Goal: Task Accomplishment & Management: Use online tool/utility

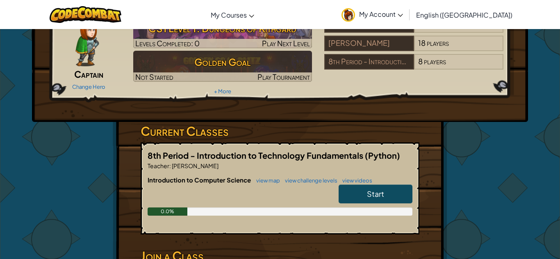
scroll to position [50, 0]
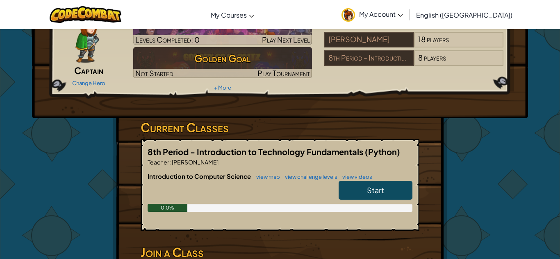
drag, startPoint x: 361, startPoint y: 196, endPoint x: 376, endPoint y: 99, distance: 98.2
click at [376, 99] on div "Hero : Anya Captain Change Hero Player : [PERSON_NAME] CS1 Level 1: Dungeons of…" at bounding box center [280, 165] width 334 height 371
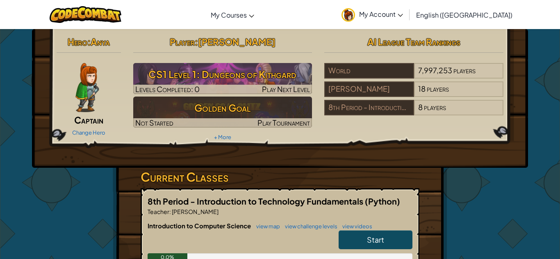
scroll to position [47, 0]
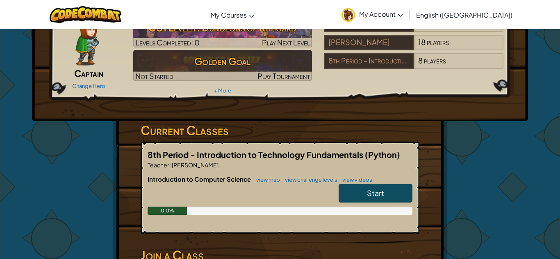
click at [387, 201] on link "Start" at bounding box center [375, 193] width 74 height 19
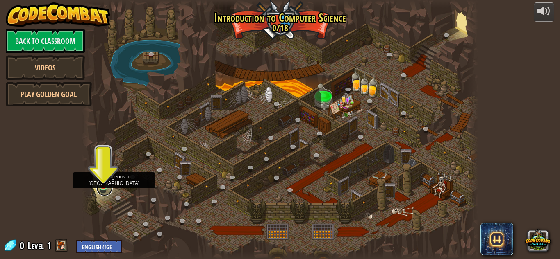
click at [106, 188] on link at bounding box center [104, 188] width 16 height 16
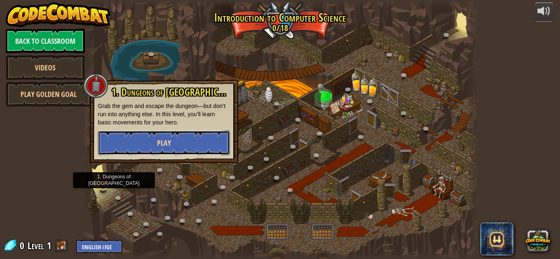
click at [134, 133] on button "Play" at bounding box center [164, 143] width 132 height 25
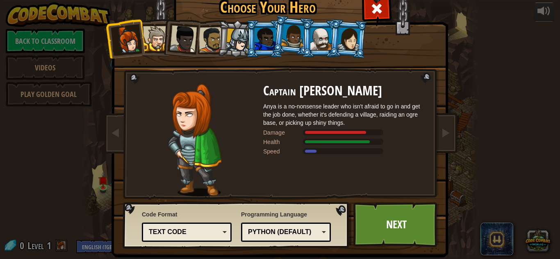
click at [172, 231] on div "Text code" at bounding box center [184, 232] width 71 height 9
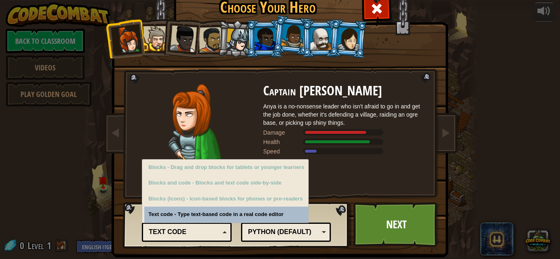
click at [172, 231] on div "Text code" at bounding box center [184, 232] width 71 height 9
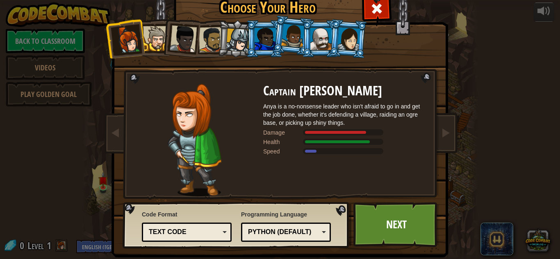
click at [266, 236] on div "Python (Default)" at bounding box center [283, 232] width 71 height 9
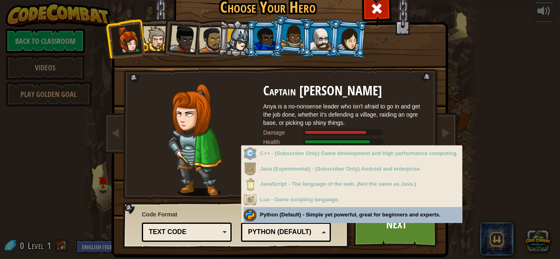
click at [266, 236] on div "Python (Default)" at bounding box center [283, 232] width 71 height 9
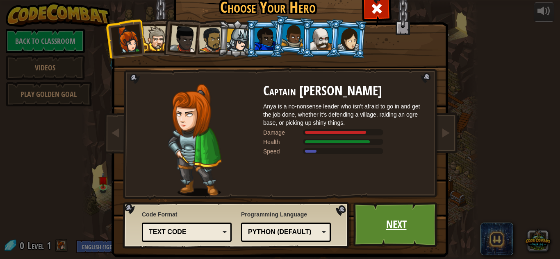
click at [422, 220] on link "Next" at bounding box center [396, 224] width 86 height 45
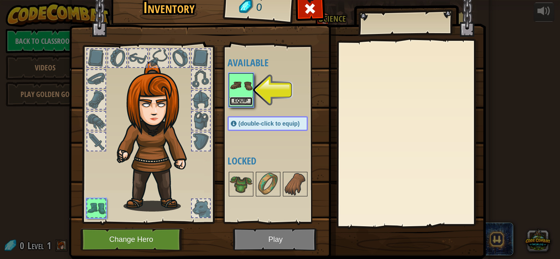
click at [239, 102] on button "Equip" at bounding box center [240, 101] width 23 height 9
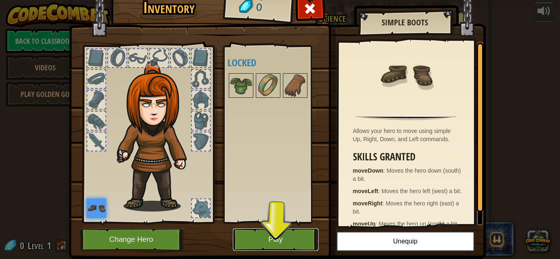
click at [270, 235] on button "Play" at bounding box center [276, 240] width 86 height 23
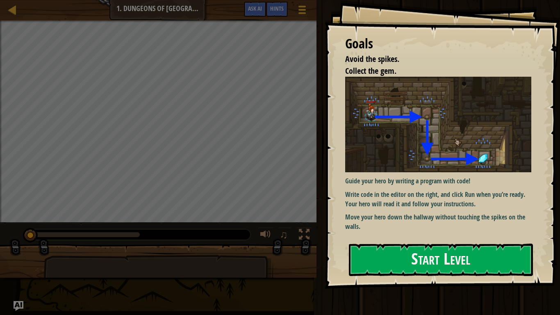
click at [472, 155] on img at bounding box center [438, 124] width 186 height 95
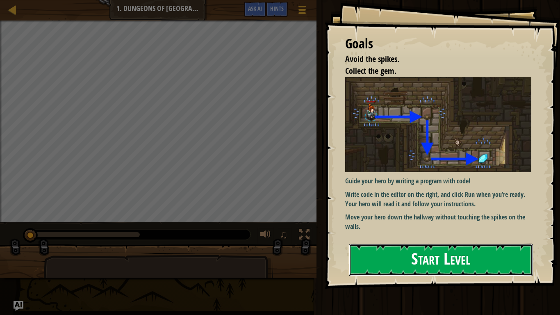
click at [395, 259] on button "Start Level" at bounding box center [441, 259] width 184 height 32
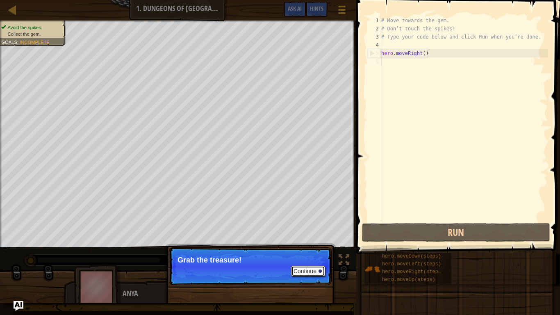
click at [302, 259] on button "Continue" at bounding box center [308, 271] width 34 height 11
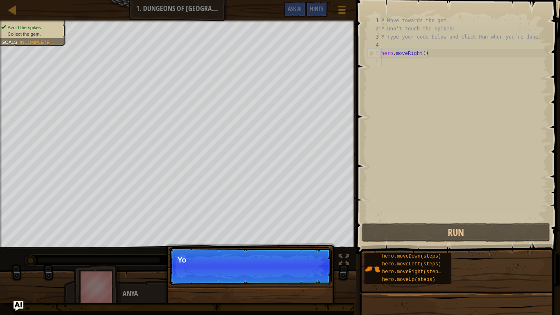
scroll to position [4, 0]
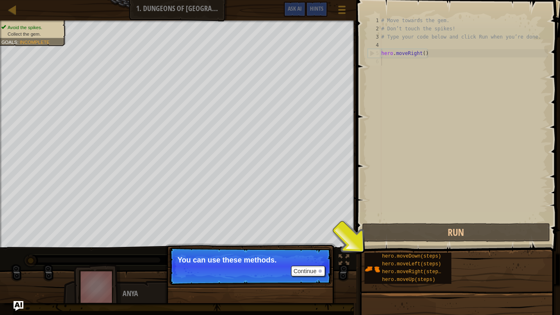
click at [346, 259] on div "Avoid the spikes. Collect the gem. Goals : Incomplete ♫ Anya 11 x: 7 y: 18 x: 1…" at bounding box center [280, 161] width 560 height 282
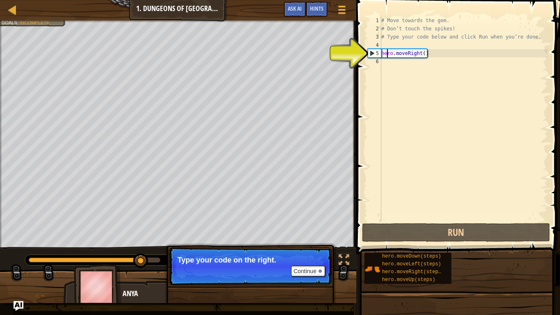
click at [388, 53] on div "# Move towards the gem. # Don’t touch the spikes! # Type your code below and cl…" at bounding box center [463, 126] width 168 height 221
type textarea "hero.moveRight()"
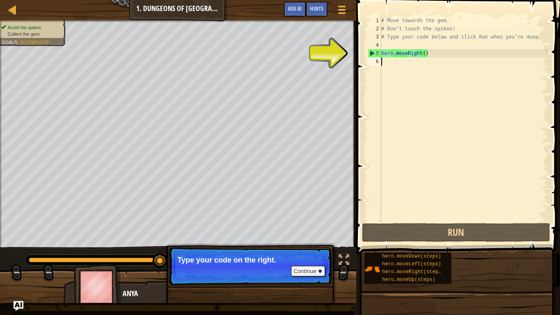
click at [382, 62] on div "# Move towards the gem. # Don’t touch the spikes! # Type your code below and cl…" at bounding box center [463, 126] width 168 height 221
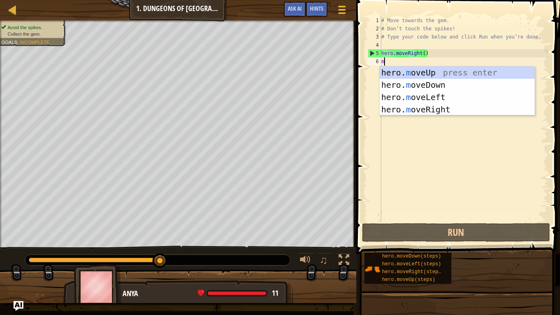
type textarea "mo"
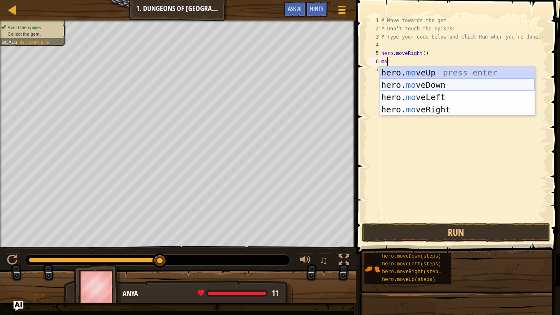
click at [432, 82] on div "hero. mo veUp press enter hero. mo veDown press enter hero. mo veLeft press ent…" at bounding box center [456, 103] width 155 height 74
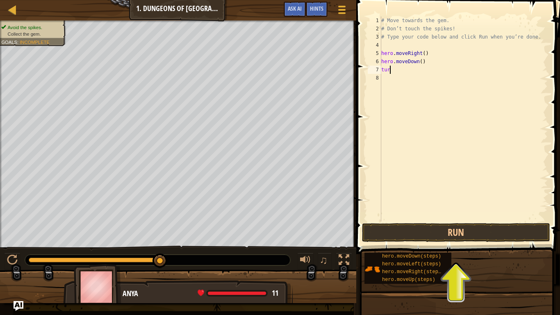
type textarea "t"
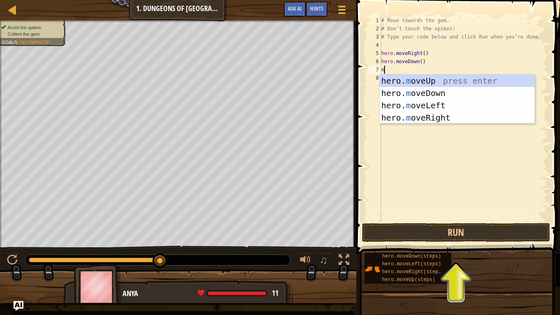
type textarea "mo"
click at [449, 116] on div "hero. mo veUp press enter hero. mo veDown press enter hero. mo veLeft press ent…" at bounding box center [456, 112] width 155 height 74
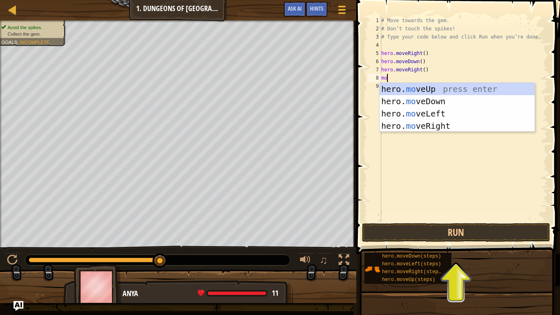
type textarea "mov"
click at [455, 94] on div "hero. mov eUp press enter hero. mov eDown press enter hero. mov eLeft press ent…" at bounding box center [456, 120] width 155 height 74
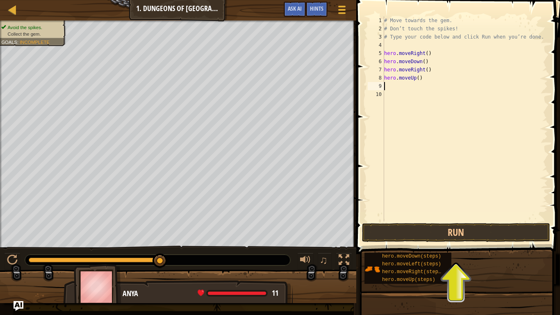
scroll to position [4, 0]
click at [439, 241] on button "Run" at bounding box center [456, 232] width 188 height 19
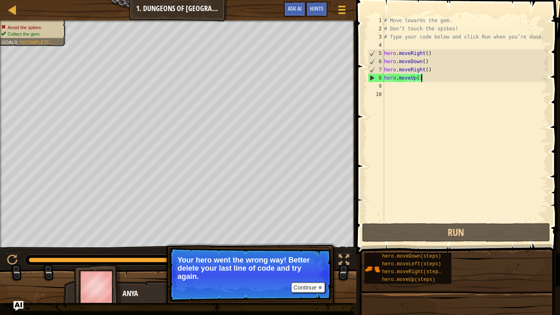
click at [422, 80] on div "# Move towards the gem. # Don’t touch the spikes! # Type your code below and cl…" at bounding box center [464, 126] width 165 height 221
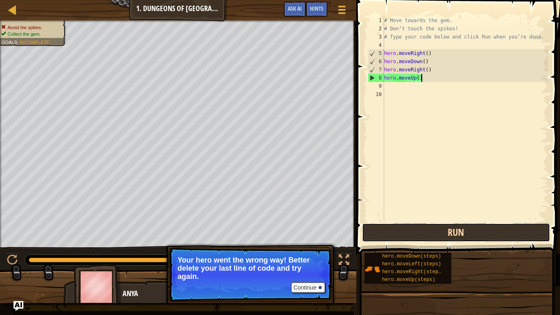
click at [460, 225] on button "Run" at bounding box center [456, 232] width 188 height 19
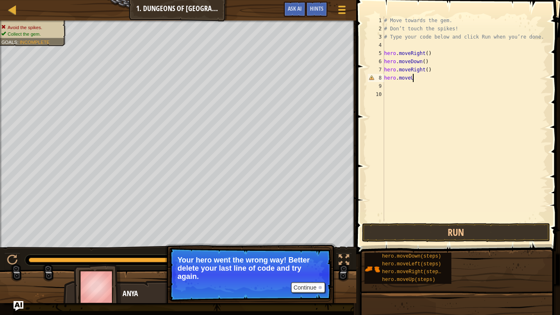
click at [398, 52] on div "# Move towards the gem. # Don’t touch the spikes! # Type your code below and cl…" at bounding box center [464, 126] width 165 height 221
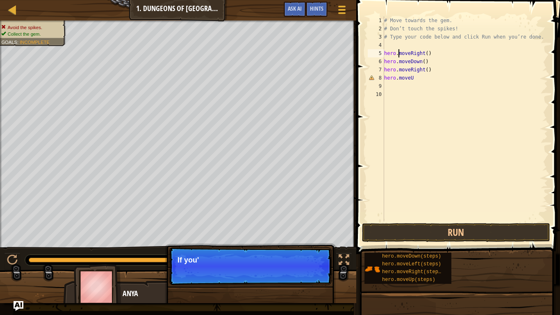
click at [428, 53] on div "# Move towards the gem. # Don’t touch the spikes! # Type your code below and cl…" at bounding box center [464, 126] width 165 height 221
click at [424, 53] on div "# Move towards the gem. # Don’t touch the spikes! # Type your code below and cl…" at bounding box center [464, 126] width 165 height 221
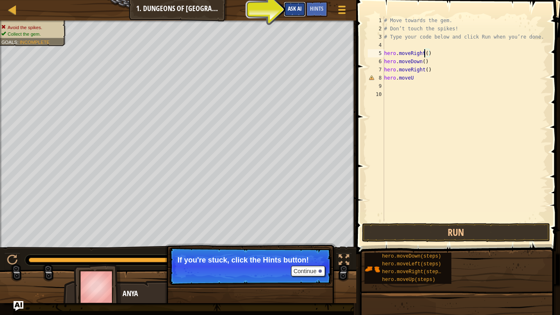
click at [292, 7] on span "Ask AI" at bounding box center [295, 9] width 14 height 8
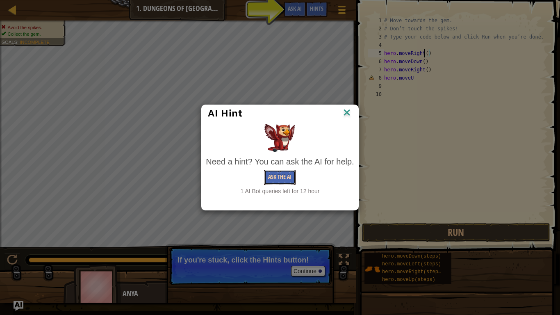
click at [280, 174] on button "Ask the AI" at bounding box center [280, 177] width 32 height 15
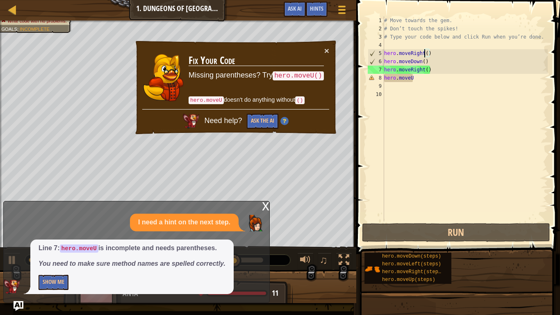
click at [419, 79] on div "# Move towards the gem. # Don’t touch the spikes! # Type your code below and cl…" at bounding box center [464, 126] width 165 height 221
type textarea "hero.moveU"
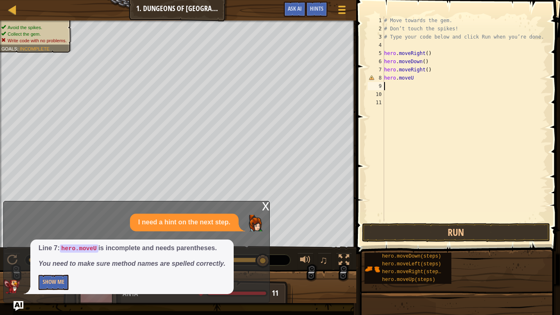
click at [418, 75] on div "# Move towards the gem. # Don’t touch the spikes! # Type your code below and cl…" at bounding box center [464, 126] width 165 height 221
click at [416, 230] on button "Run" at bounding box center [456, 232] width 188 height 19
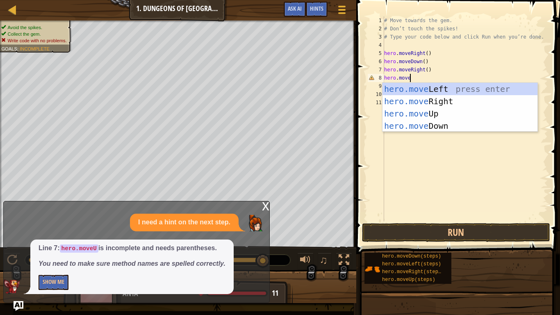
type textarea "hero.mover"
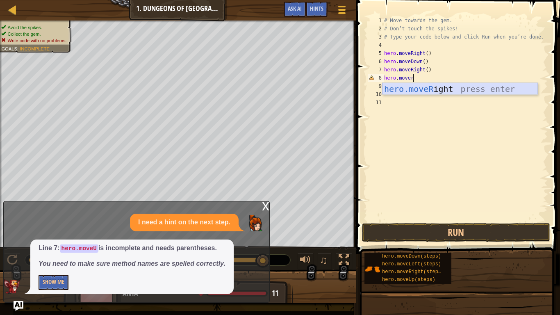
click at [435, 93] on div "hero.moveR ight press enter" at bounding box center [459, 101] width 155 height 37
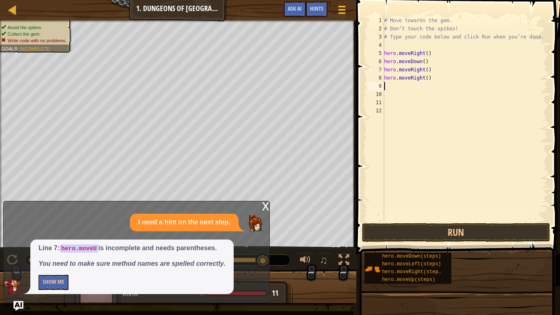
scroll to position [4, 0]
click at [398, 234] on button "Run" at bounding box center [456, 232] width 188 height 19
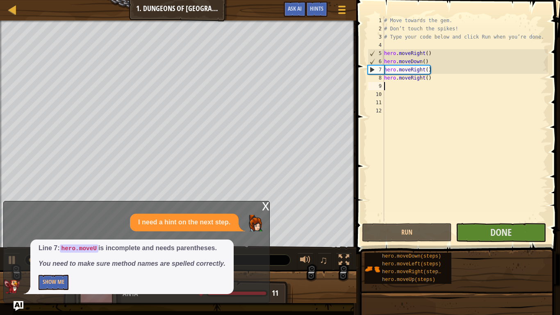
click at [266, 207] on div "x" at bounding box center [265, 205] width 7 height 8
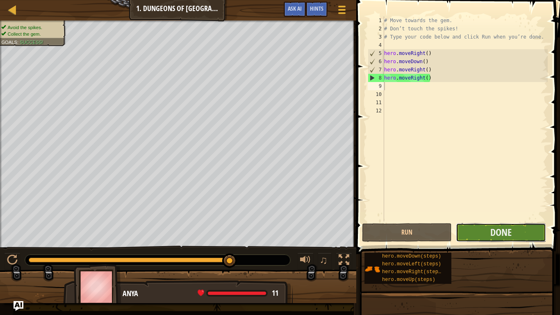
click at [465, 234] on button "Done" at bounding box center [501, 232] width 90 height 19
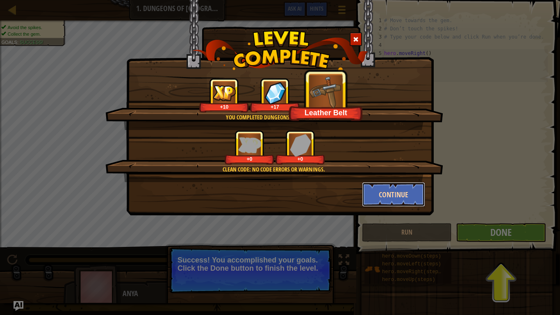
click at [390, 191] on button "Continue" at bounding box center [394, 194] width 64 height 25
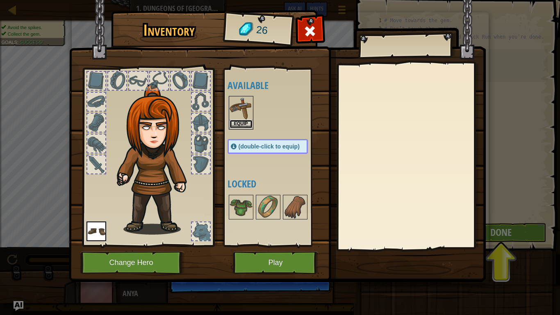
click at [245, 126] on button "Equip" at bounding box center [240, 124] width 23 height 9
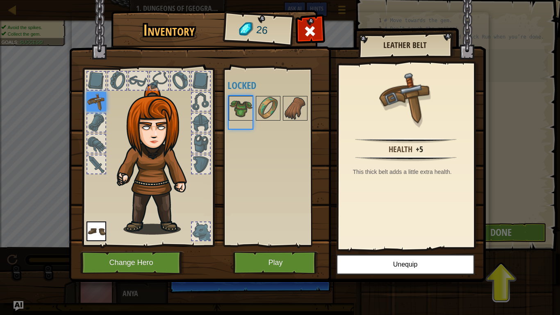
click at [245, 1] on body "Map Introduction to Computer Science 1. Dungeons of Kithgard Game Menu Done Hin…" at bounding box center [280, 0] width 560 height 1
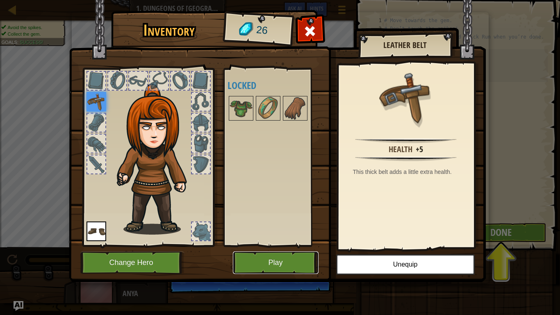
click at [283, 259] on button "Play" at bounding box center [276, 262] width 86 height 23
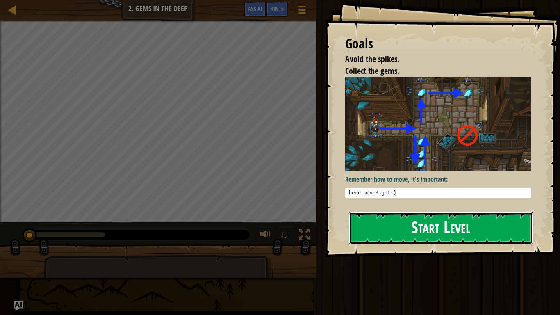
click at [429, 238] on button "Start Level" at bounding box center [441, 228] width 184 height 32
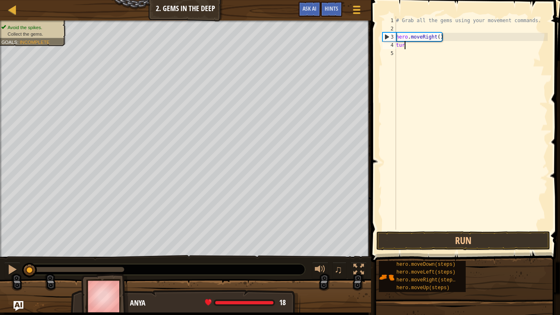
scroll to position [4, 0]
type textarea "t"
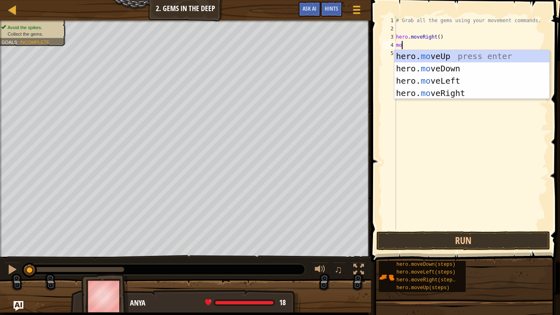
type textarea "mo"
click at [439, 77] on div "hero. mo veUp press enter hero. mo veDown press enter hero. mo veLeft press ent…" at bounding box center [471, 87] width 155 height 74
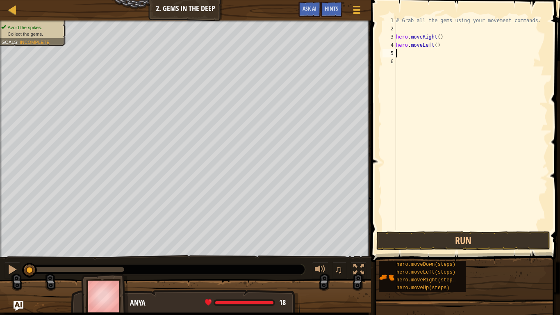
scroll to position [4, 0]
type textarea "mo"
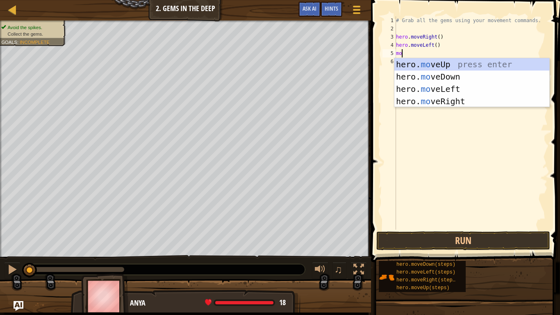
scroll to position [4, 0]
click at [453, 64] on div "hero. mo veUp press enter hero. mo veDown press enter hero. mo veLeft press ent…" at bounding box center [471, 95] width 155 height 74
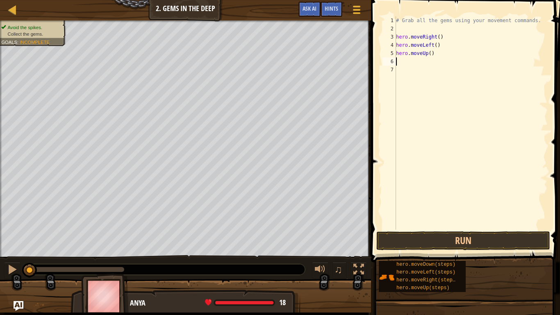
scroll to position [4, 0]
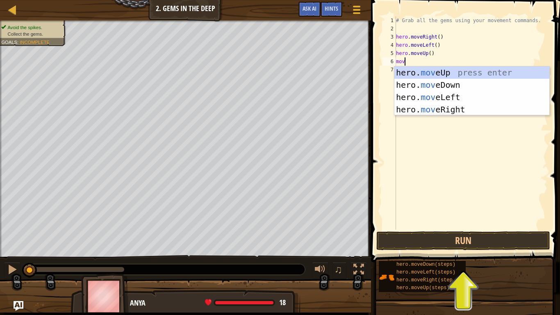
type textarea "move"
click at [472, 76] on div "hero. move Up press enter hero. move Down press enter hero. move Left press ent…" at bounding box center [471, 103] width 155 height 74
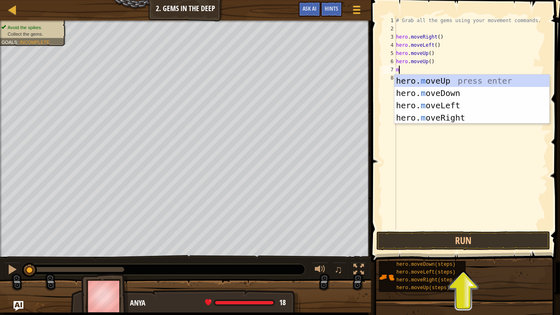
type textarea "mo"
click at [419, 84] on div "hero. mo veUp press enter hero. mo veDown press enter hero. mo veLeft press ent…" at bounding box center [471, 112] width 155 height 74
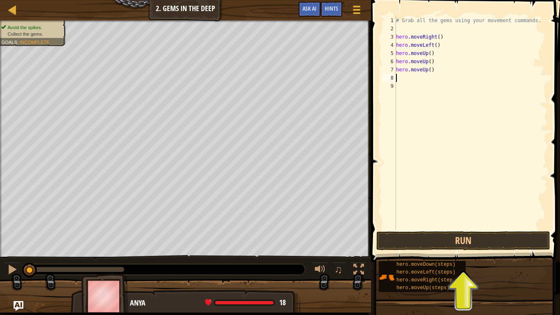
scroll to position [4, 0]
click at [429, 247] on button "Run" at bounding box center [463, 240] width 174 height 19
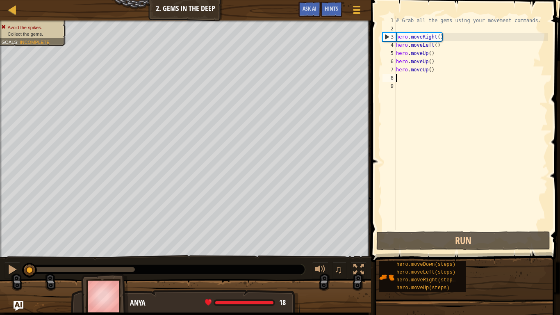
click at [436, 40] on div "# Grab all the gems using your movement commands. hero . moveRight ( ) hero . m…" at bounding box center [470, 130] width 153 height 229
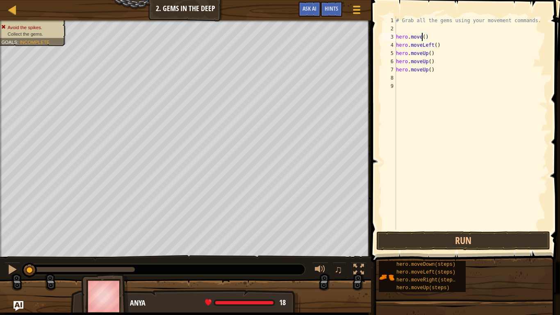
scroll to position [4, 4]
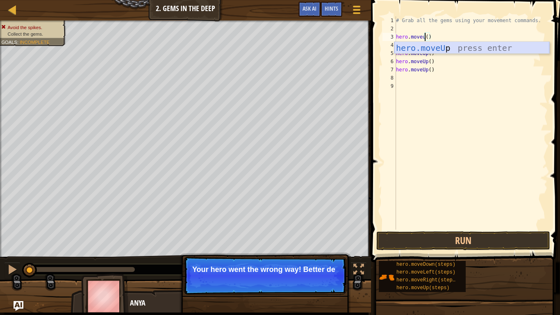
click at [457, 50] on div "hero.moveU p press enter" at bounding box center [471, 60] width 155 height 37
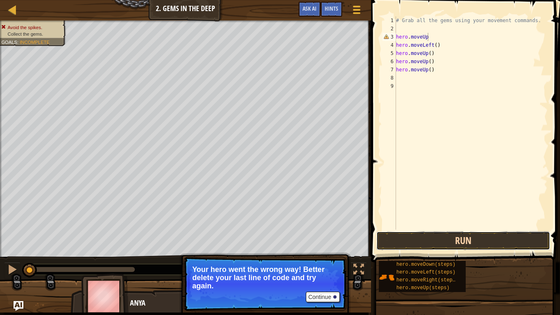
click at [436, 240] on button "Run" at bounding box center [463, 240] width 174 height 19
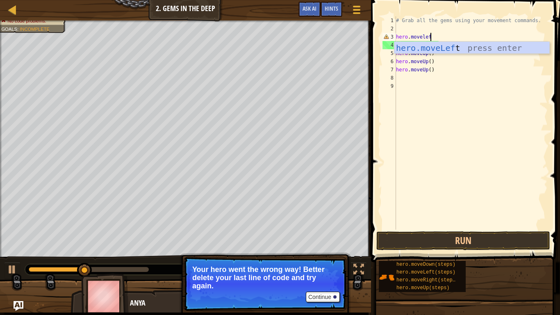
type textarea "hero.moveleft"
click at [465, 53] on div "hero.moveLeft press enter" at bounding box center [471, 60] width 155 height 37
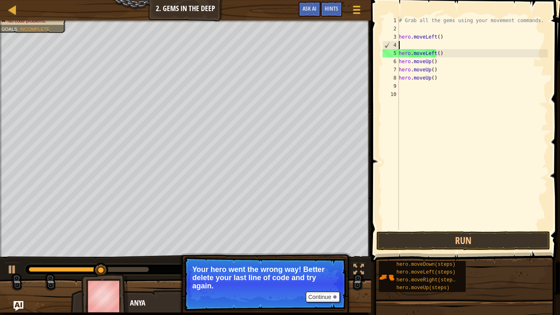
scroll to position [4, 0]
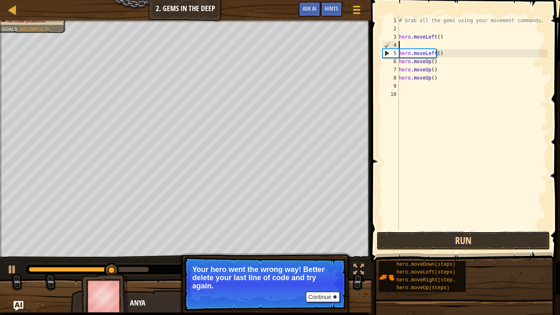
click at [456, 238] on button "Run" at bounding box center [463, 240] width 174 height 19
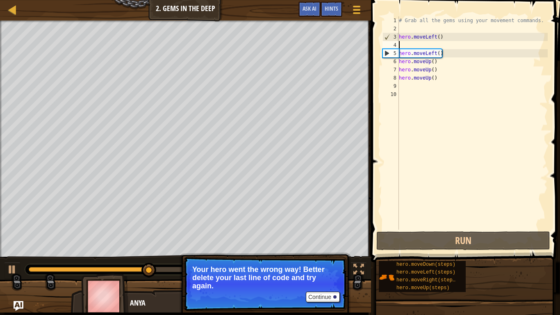
click at [434, 54] on div "# Grab all the gems using your movement commands. hero . moveLeft ( ) hero . mo…" at bounding box center [472, 130] width 150 height 229
type textarea "hero.moveLeft()"
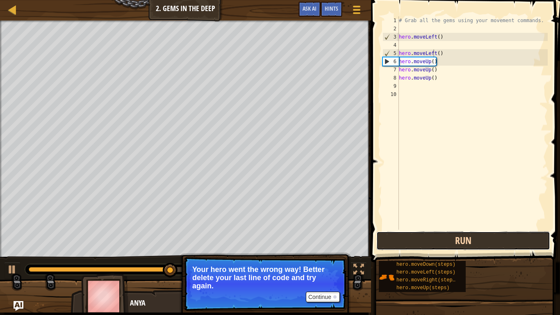
click at [466, 238] on button "Run" at bounding box center [463, 240] width 174 height 19
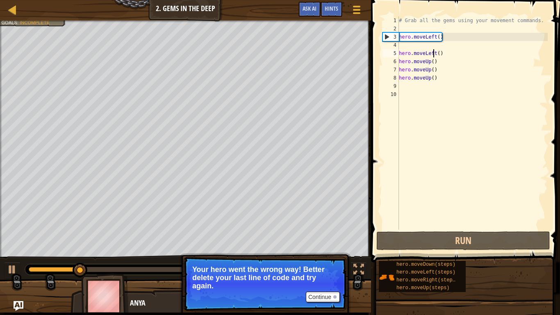
click at [406, 48] on div "# Grab all the gems using your movement commands. hero . moveLeft ( ) hero . mo…" at bounding box center [472, 130] width 150 height 229
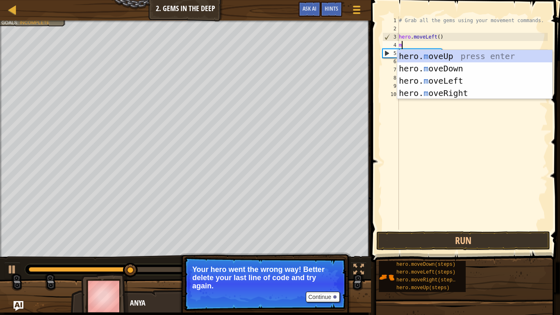
type textarea "mo"
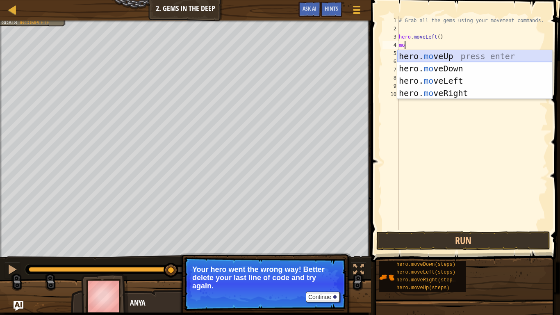
click at [500, 60] on div "hero. mo veUp press enter hero. mo veDown press enter hero. mo veLeft press ent…" at bounding box center [474, 87] width 155 height 74
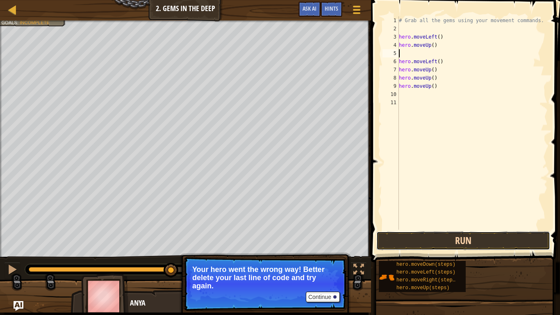
click at [433, 233] on button "Run" at bounding box center [463, 240] width 174 height 19
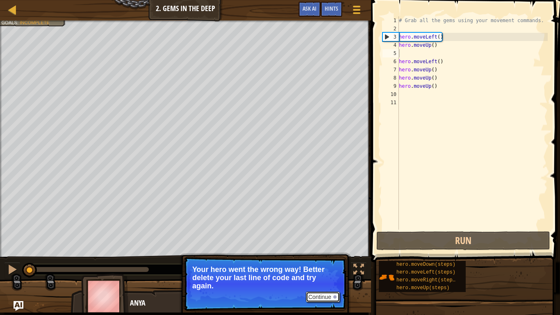
click at [325, 259] on button "Continue" at bounding box center [323, 296] width 34 height 11
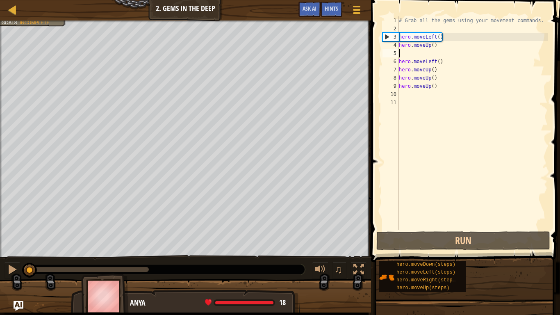
click at [452, 88] on div "# Grab all the gems using your movement commands. hero . moveLeft ( ) hero . mo…" at bounding box center [472, 130] width 150 height 229
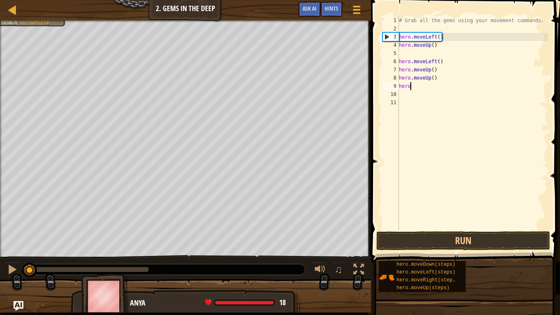
type textarea "h"
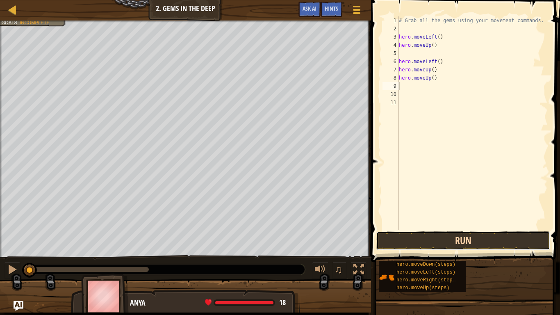
click at [427, 244] on button "Run" at bounding box center [463, 240] width 174 height 19
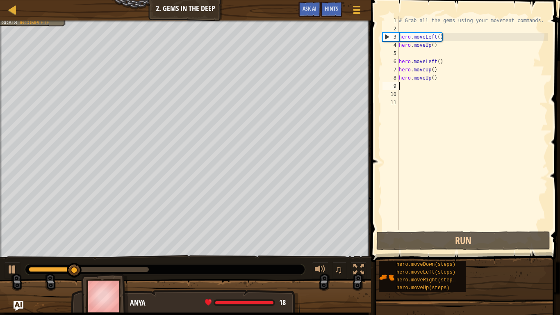
click at [437, 35] on div "# Grab all the gems using your movement commands. hero . moveLeft ( ) hero . mo…" at bounding box center [472, 130] width 150 height 229
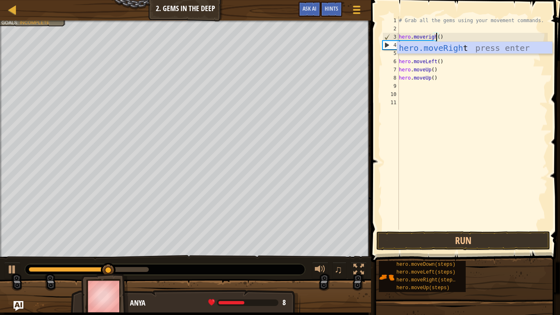
scroll to position [4, 6]
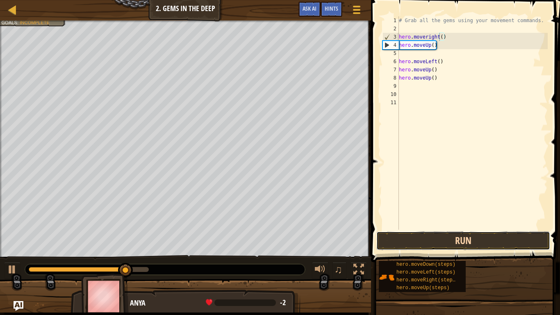
click at [454, 246] on button "Run" at bounding box center [463, 240] width 174 height 19
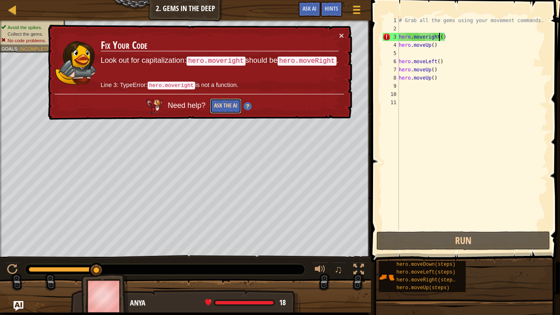
click at [234, 106] on button "Ask the AI" at bounding box center [226, 105] width 32 height 15
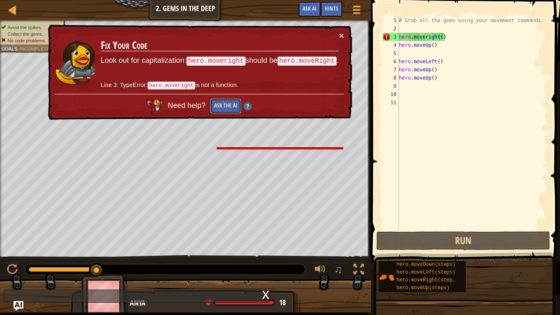
click at [222, 111] on button "Ask the AI" at bounding box center [226, 105] width 32 height 15
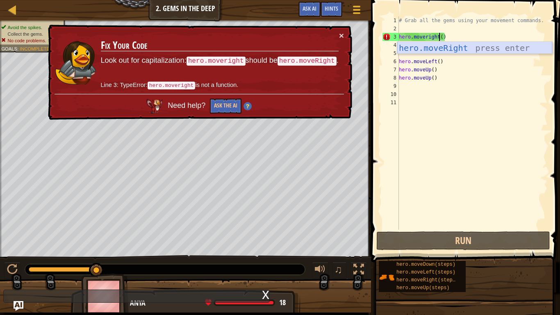
click at [464, 48] on div "hero.moveRight press enter" at bounding box center [474, 60] width 155 height 37
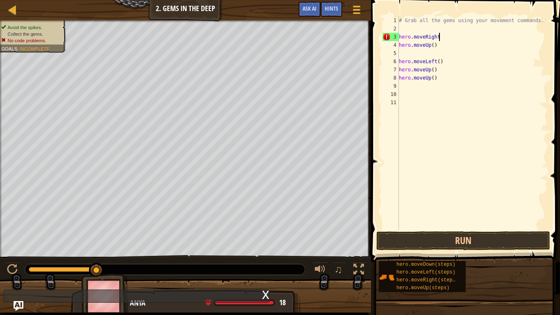
click at [454, 47] on div "# Grab all the gems using your movement commands. hero . moveRight hero . moveU…" at bounding box center [472, 130] width 150 height 229
type textarea "hero.movel"
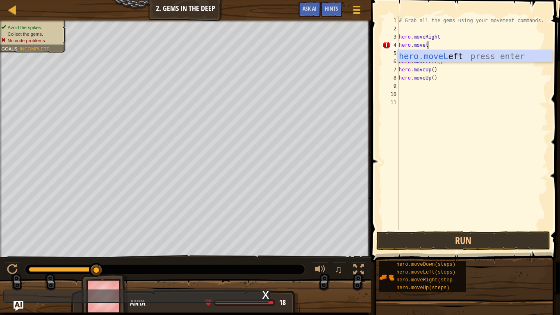
scroll to position [4, 4]
click at [449, 58] on div "hero.moveL eft press enter" at bounding box center [474, 68] width 155 height 37
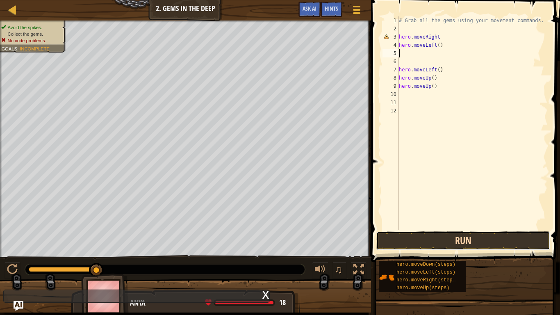
click at [433, 248] on button "Run" at bounding box center [463, 240] width 174 height 19
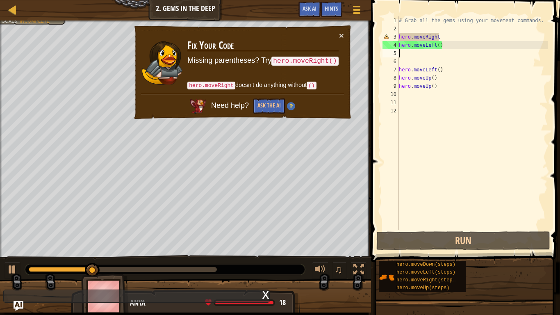
click at [437, 40] on div "# Grab all the gems using your movement commands. hero . moveRight hero . moveL…" at bounding box center [472, 130] width 150 height 229
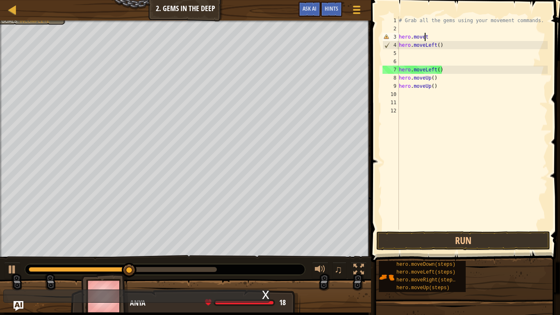
click at [456, 34] on div "# Grab all the gems using your movement commands. hero . movet hero . moveLeft …" at bounding box center [472, 130] width 150 height 229
type textarea "hero.movel"
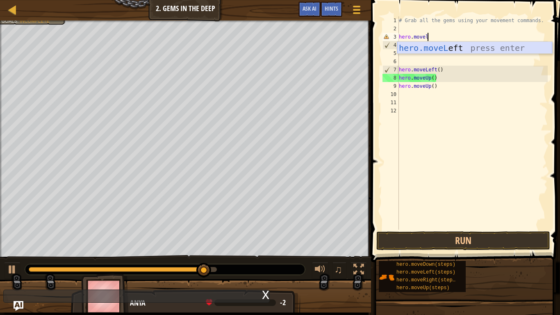
click at [500, 46] on div "hero.moveL eft press enter" at bounding box center [474, 60] width 155 height 37
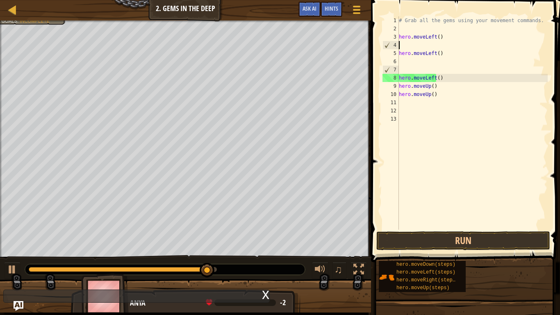
scroll to position [4, 0]
click at [467, 244] on button "Run" at bounding box center [463, 240] width 174 height 19
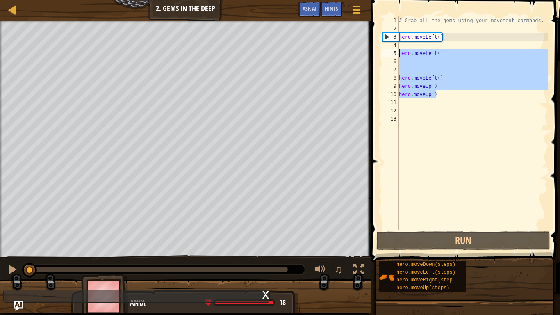
drag, startPoint x: 443, startPoint y: 93, endPoint x: 397, endPoint y: 53, distance: 60.4
click at [397, 53] on div "1 2 3 4 5 6 7 8 9 10 11 12 13 # Grab all the gems using your movement commands.…" at bounding box center [464, 122] width 167 height 213
type textarea "hero.moveLeft()"
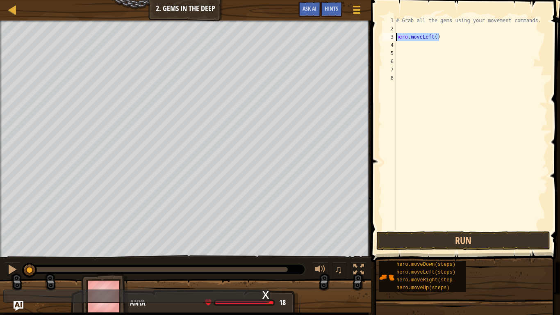
drag, startPoint x: 441, startPoint y: 40, endPoint x: 394, endPoint y: 39, distance: 47.1
click at [394, 39] on div "1 2 3 4 5 6 7 8 # Grab all the gems using your movement commands. hero . moveLe…" at bounding box center [464, 122] width 167 height 213
type textarea "hero.moveLeft()"
type textarea "# Grab all the gems using your movement commands."
click at [558, 11] on div "# Grab all the gems using your movement commands. 1 2 3 4 5 6 7 8 # Grab all th…" at bounding box center [463, 147] width 191 height 286
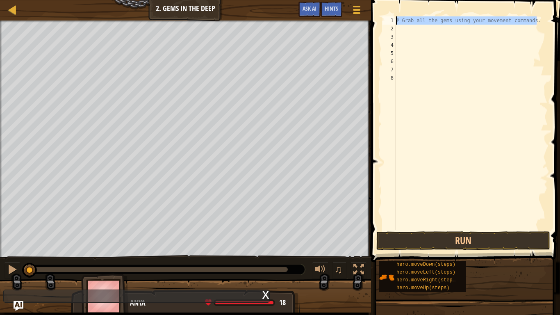
drag, startPoint x: 538, startPoint y: 20, endPoint x: 397, endPoint y: 21, distance: 141.4
click at [397, 21] on div "# Grab all the gems using your movement commands." at bounding box center [470, 130] width 153 height 229
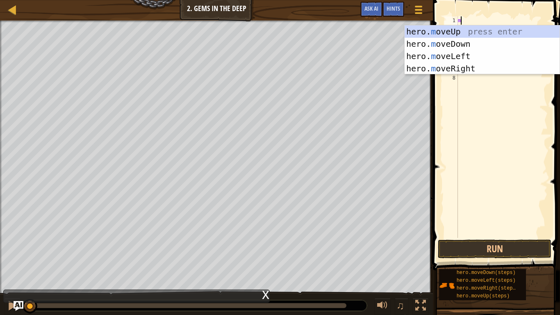
type textarea "mo"
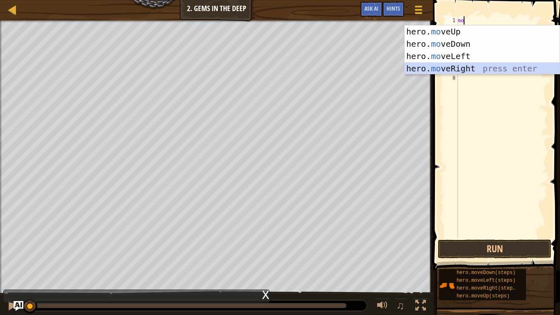
click at [443, 71] on div "hero. mo veUp press enter hero. mo veDown press enter hero. mo veLeft press ent…" at bounding box center [481, 62] width 155 height 74
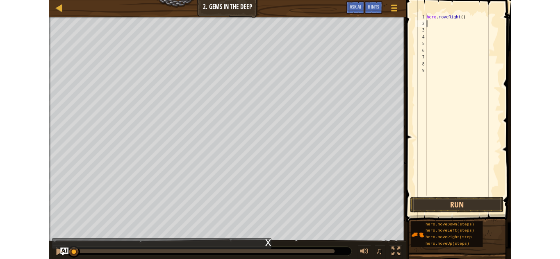
scroll to position [4, 0]
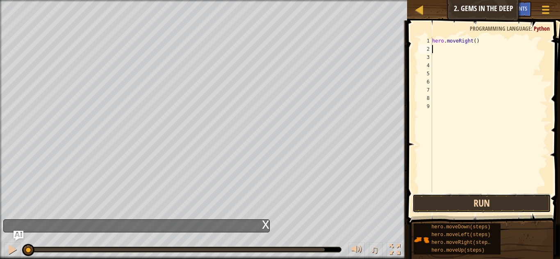
click at [528, 202] on button "Run" at bounding box center [481, 203] width 138 height 19
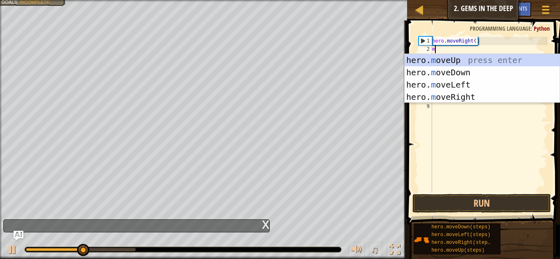
type textarea "mo"
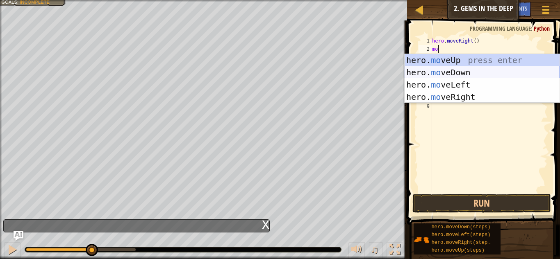
click at [470, 74] on div "hero. mo veUp press enter hero. mo veDown press enter hero. mo veLeft press ent…" at bounding box center [481, 91] width 155 height 74
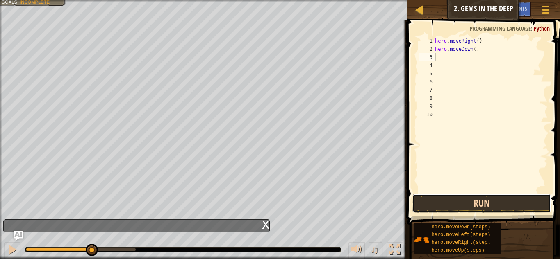
click at [459, 197] on button "Run" at bounding box center [481, 203] width 138 height 19
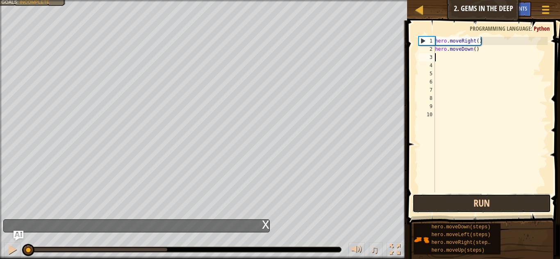
click at [460, 202] on button "Run" at bounding box center [481, 203] width 138 height 19
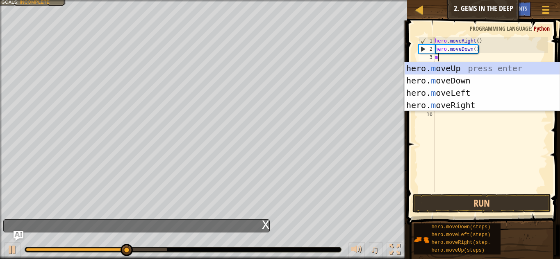
type textarea "mo"
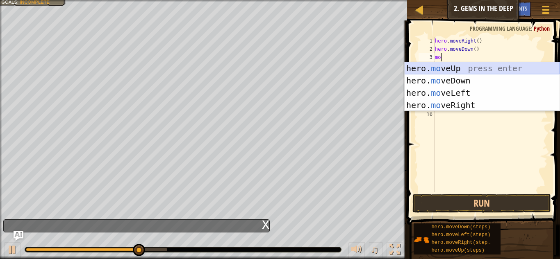
click at [470, 66] on div "hero. mo veUp press enter hero. mo veDown press enter hero. mo veLeft press ent…" at bounding box center [481, 99] width 155 height 74
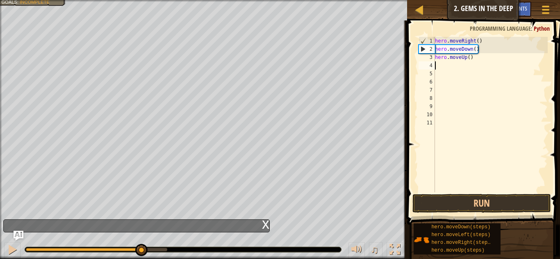
scroll to position [4, 0]
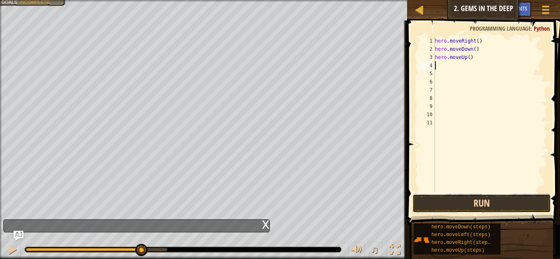
click at [485, 211] on button "Run" at bounding box center [481, 203] width 138 height 19
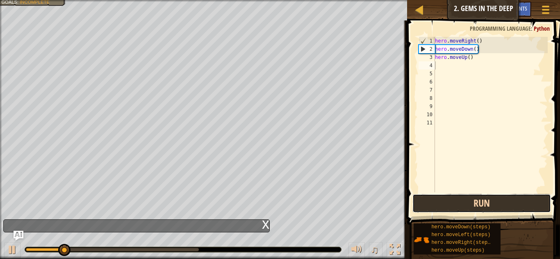
click at [481, 202] on button "Run" at bounding box center [481, 203] width 138 height 19
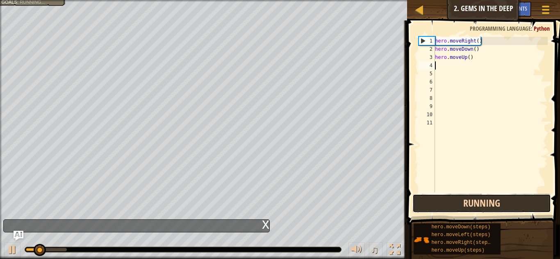
click at [481, 202] on button "Running" at bounding box center [481, 203] width 138 height 19
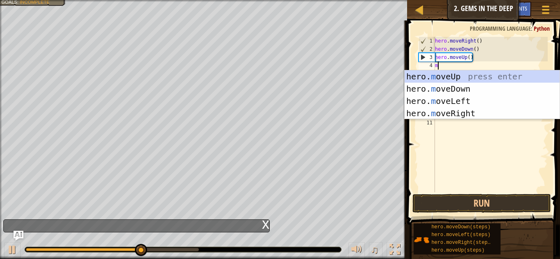
type textarea "mo"
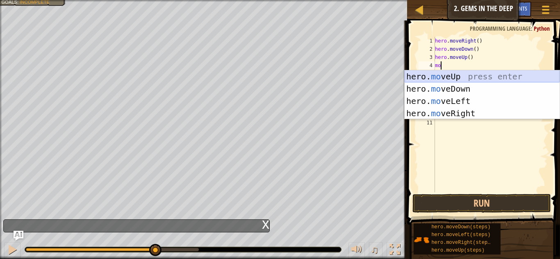
click at [445, 78] on div "hero. mo veUp press enter hero. mo veDown press enter hero. mo veLeft press ent…" at bounding box center [481, 107] width 155 height 74
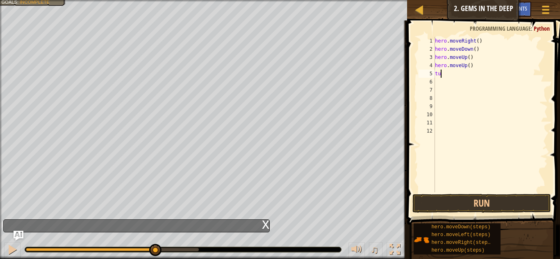
type textarea "t"
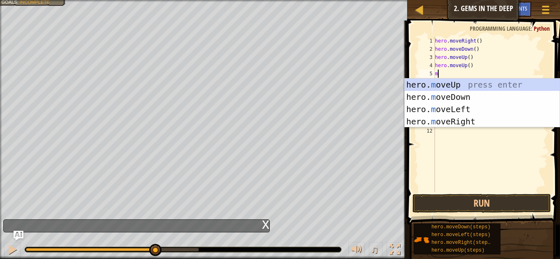
scroll to position [4, 1]
type textarea "mov"
click at [442, 119] on div "hero. mov eUp press enter hero. mov eDown press enter hero. mov eLeft press ent…" at bounding box center [481, 116] width 155 height 74
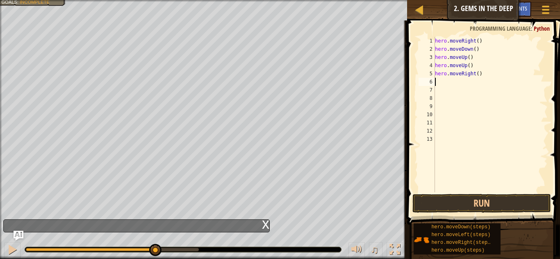
scroll to position [4, 0]
click at [456, 197] on button "Run" at bounding box center [481, 203] width 138 height 19
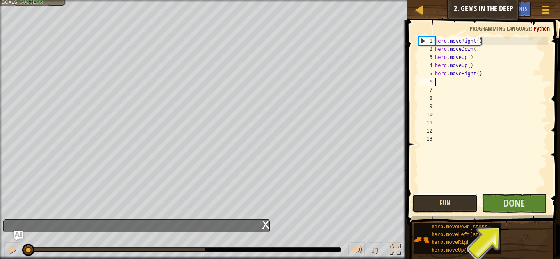
click at [456, 210] on button "Run" at bounding box center [444, 203] width 65 height 19
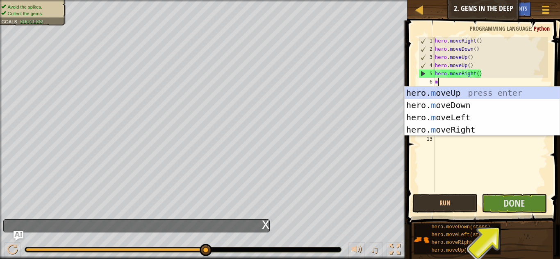
type textarea "mo"
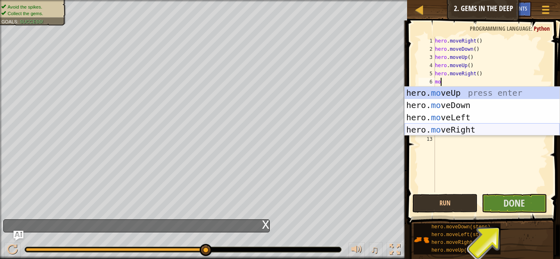
click at [464, 129] on div "hero. mo veUp press enter hero. mo veDown press enter hero. mo veLeft press ent…" at bounding box center [481, 124] width 155 height 74
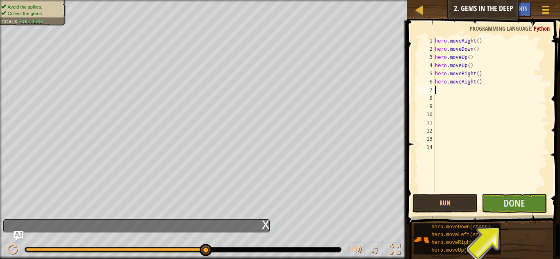
scroll to position [4, 0]
click at [519, 209] on span "Done" at bounding box center [513, 203] width 21 height 13
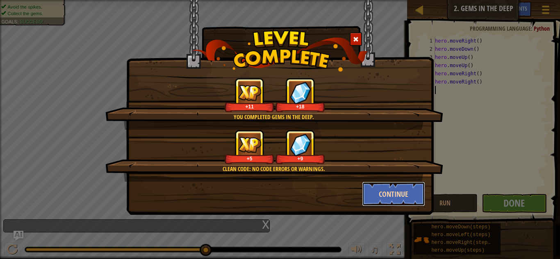
click at [387, 196] on button "Continue" at bounding box center [394, 194] width 64 height 25
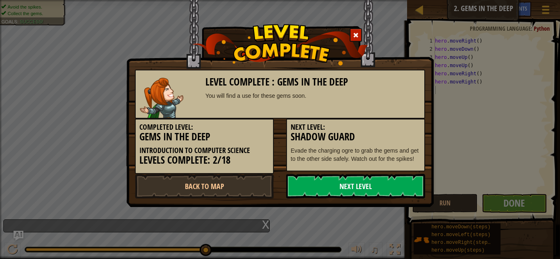
click at [343, 194] on link "Next Level" at bounding box center [355, 186] width 139 height 25
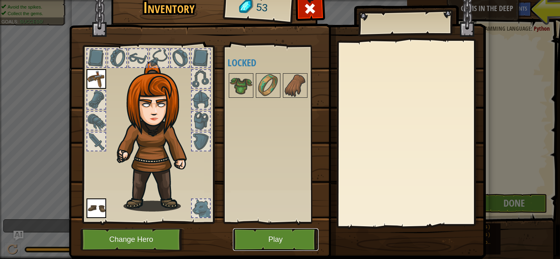
click at [269, 246] on button "Play" at bounding box center [276, 240] width 86 height 23
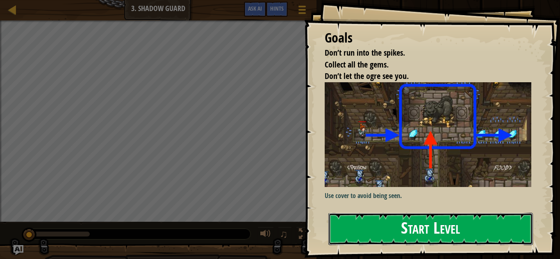
click at [433, 222] on button "Start Level" at bounding box center [430, 229] width 204 height 32
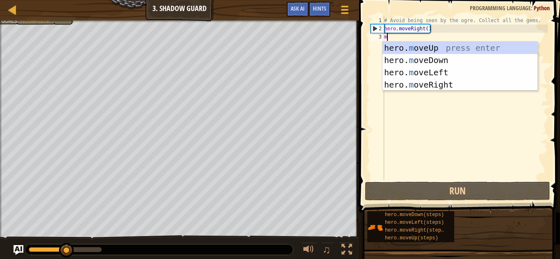
type textarea "mo"
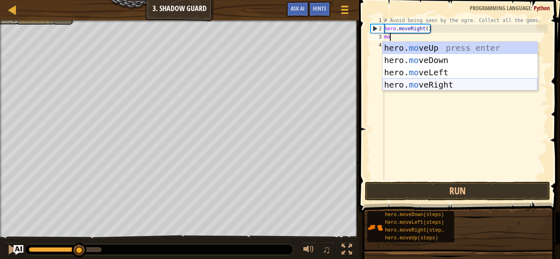
click at [429, 86] on div "hero. mo veUp press enter hero. mo veDown press enter hero. mo veLeft press ent…" at bounding box center [459, 79] width 155 height 74
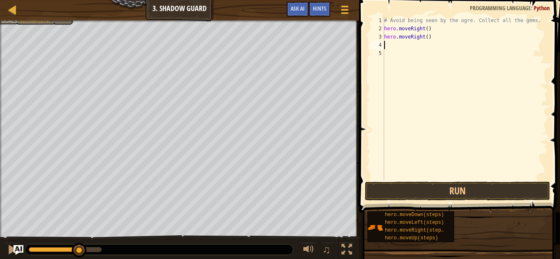
scroll to position [4, 0]
click at [441, 189] on button "Run" at bounding box center [457, 191] width 185 height 19
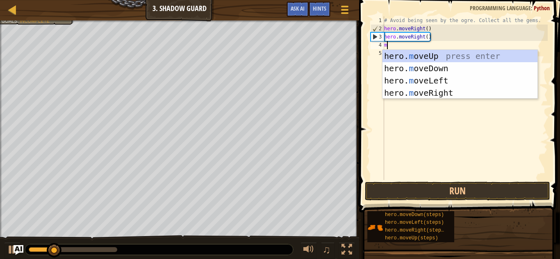
type textarea "mo"
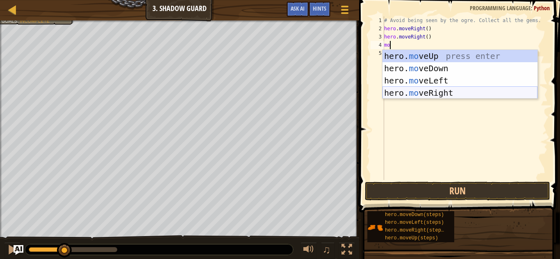
click at [440, 95] on div "hero. mo veUp press enter hero. mo veDown press enter hero. mo veLeft press ent…" at bounding box center [459, 87] width 155 height 74
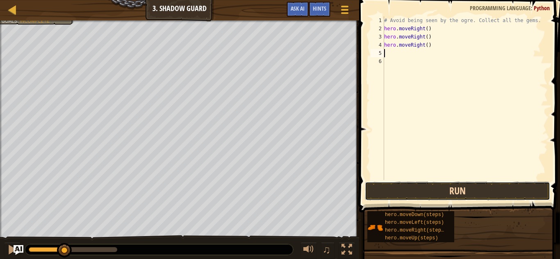
click at [435, 195] on button "Run" at bounding box center [457, 191] width 185 height 19
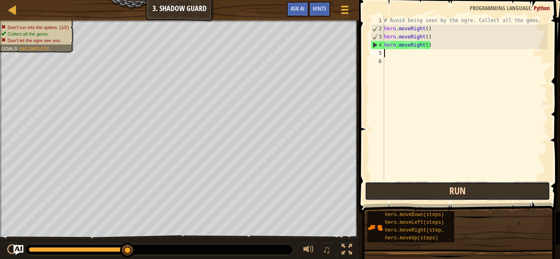
click at [435, 195] on button "Run" at bounding box center [457, 191] width 185 height 19
type textarea "m"
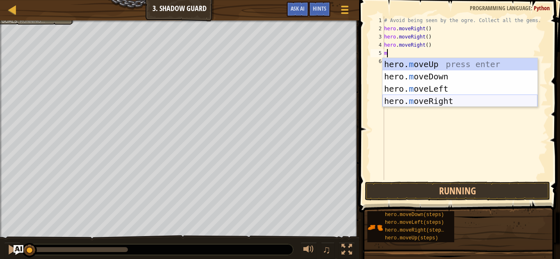
click at [404, 100] on div "hero. m oveUp press enter hero. m oveDown press enter hero. m oveLeft press ent…" at bounding box center [459, 95] width 155 height 74
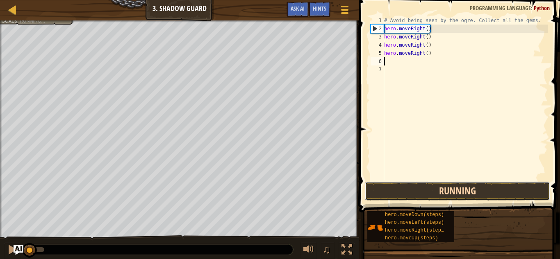
click at [400, 186] on button "Running" at bounding box center [457, 191] width 185 height 19
click at [406, 194] on button "Run" at bounding box center [457, 191] width 185 height 19
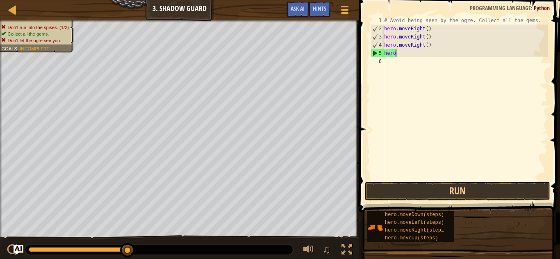
type textarea "h"
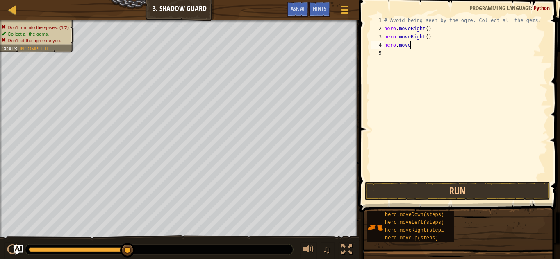
scroll to position [4, 4]
click at [420, 44] on div "# Avoid being seen by the ogre. Collect all the gems. hero . moveRight ( ) hero…" at bounding box center [464, 106] width 165 height 180
click at [420, 45] on div "# Avoid being seen by the ogre. Collect all the gems. hero . moveRight ( ) hero…" at bounding box center [464, 106] width 165 height 180
type textarea "h"
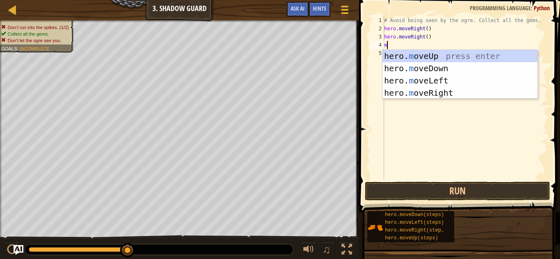
type textarea "mo"
click at [422, 82] on div "hero. mo veUp press enter hero. mo veDown press enter hero. mo veLeft press ent…" at bounding box center [459, 87] width 155 height 74
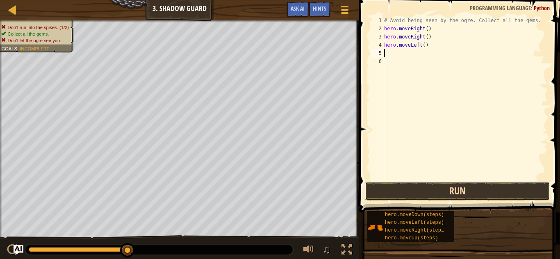
click at [434, 188] on button "Run" at bounding box center [457, 191] width 185 height 19
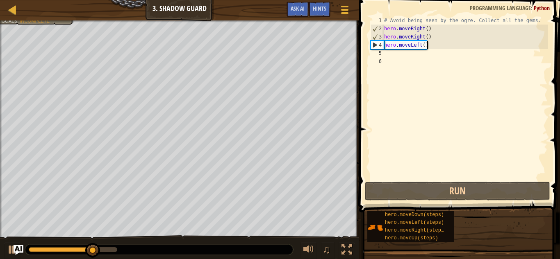
click at [438, 44] on div "# Avoid being seen by the ogre. Collect all the gems. hero . moveRight ( ) hero…" at bounding box center [464, 106] width 165 height 180
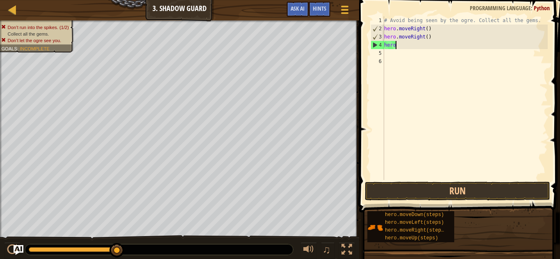
type textarea "h"
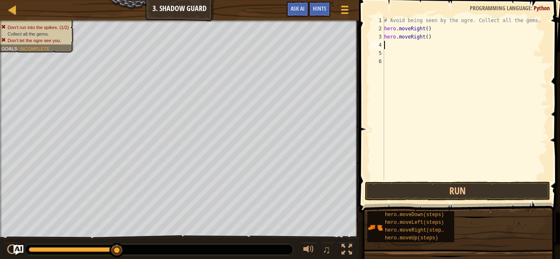
type textarea "m"
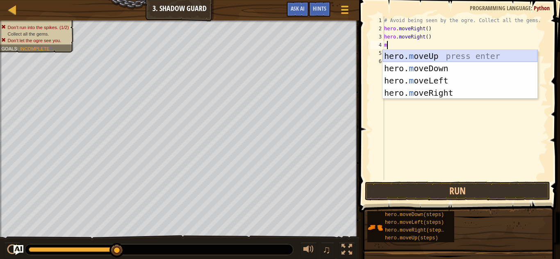
click at [409, 57] on div "hero. m oveUp press enter hero. m oveDown press enter hero. m oveLeft press ent…" at bounding box center [459, 87] width 155 height 74
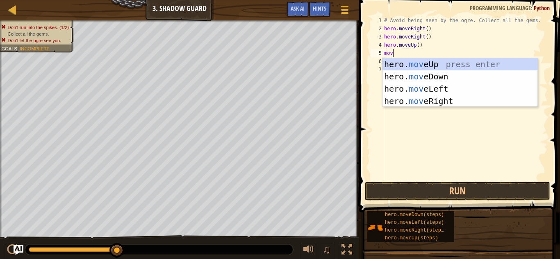
type textarea "move"
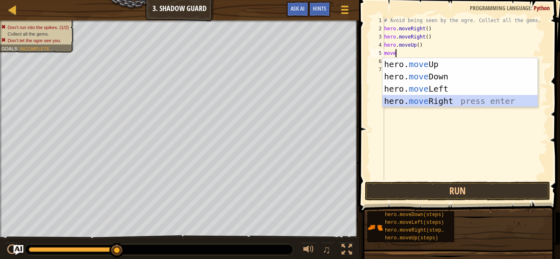
click at [426, 106] on div "hero. move Up press enter hero. move Down press enter hero. move Left press ent…" at bounding box center [459, 95] width 155 height 74
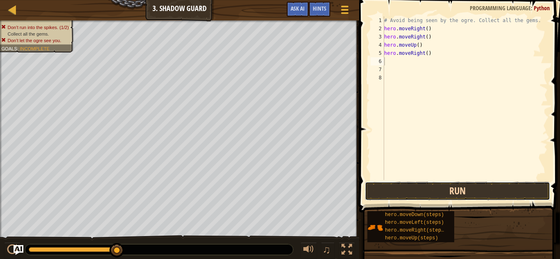
click at [389, 185] on button "Run" at bounding box center [457, 191] width 185 height 19
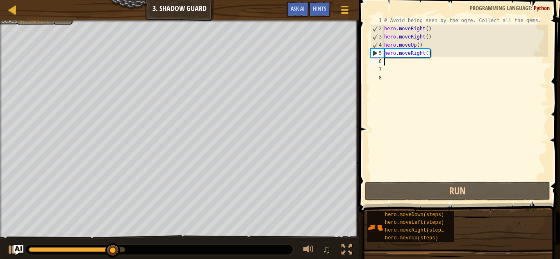
click at [439, 57] on div "# Avoid being seen by the ogre. Collect all the gems. hero . moveRight ( ) hero…" at bounding box center [464, 106] width 165 height 180
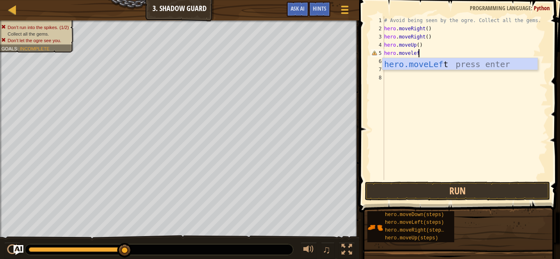
type textarea "hero.moveleft"
click at [459, 60] on div "hero.moveLeft press enter" at bounding box center [459, 76] width 155 height 37
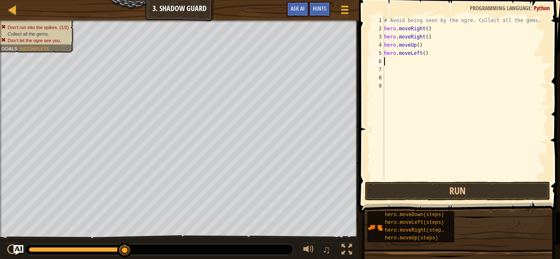
scroll to position [4, 0]
click at [407, 187] on button "Run" at bounding box center [457, 191] width 185 height 19
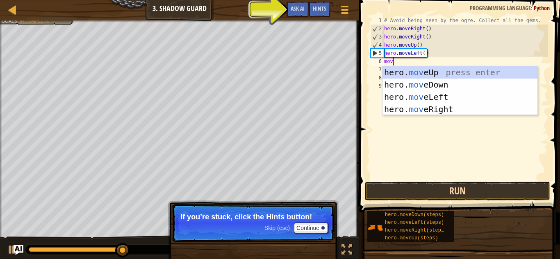
type textarea "move"
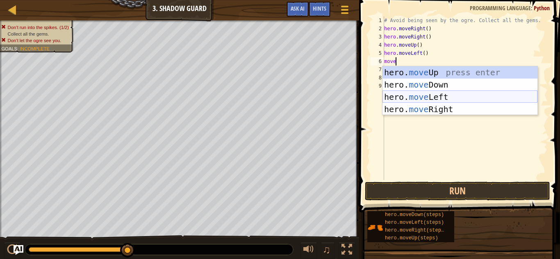
click at [437, 101] on div "hero. move Up press enter hero. move Down press enter hero. move Left press ent…" at bounding box center [459, 103] width 155 height 74
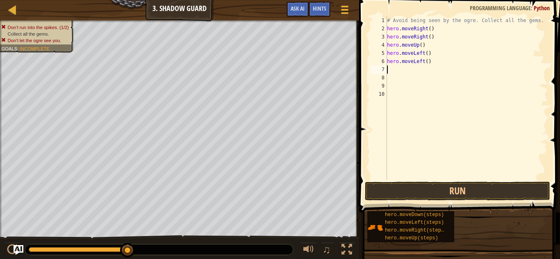
scroll to position [4, 0]
click at [406, 162] on div "# Avoid being seen by the ogre. Collect all the gems. hero . moveRight ( ) hero…" at bounding box center [466, 106] width 162 height 180
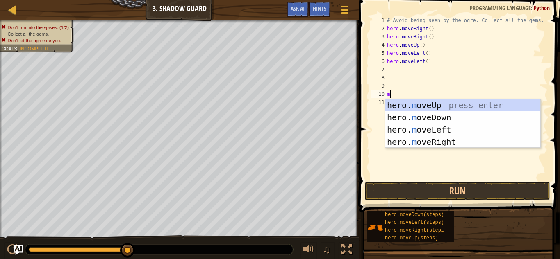
type textarea "mo"
click at [422, 120] on div "hero. mo veUp press enter hero. mo veDown press enter hero. mo veLeft press ent…" at bounding box center [462, 136] width 155 height 74
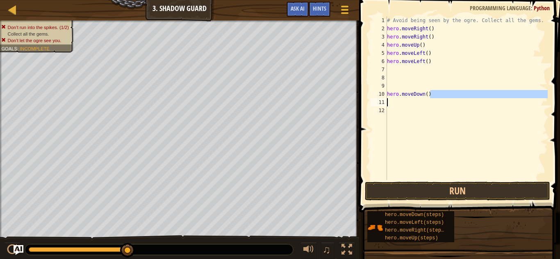
drag, startPoint x: 431, startPoint y: 96, endPoint x: 388, endPoint y: 100, distance: 43.6
click at [388, 100] on div "# Avoid being seen by the ogre. Collect all the gems. hero . moveRight ( ) hero…" at bounding box center [466, 106] width 162 height 180
type textarea "h"
click at [393, 66] on div "# Avoid being seen by the ogre. Collect all the gems. hero . moveRight ( ) hero…" at bounding box center [466, 106] width 162 height 180
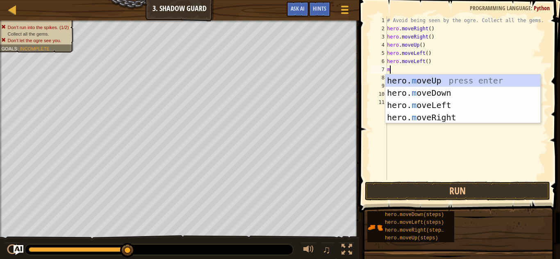
type textarea "mo"
click at [396, 89] on div "hero. mo veUp press enter hero. mo veDown press enter hero. mo veLeft press ent…" at bounding box center [462, 112] width 155 height 74
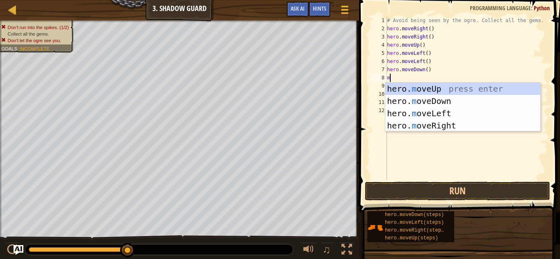
type textarea "mo"
click at [422, 130] on div "hero. mo veUp press enter hero. mo veDown press enter hero. mo veLeft press ent…" at bounding box center [462, 120] width 155 height 74
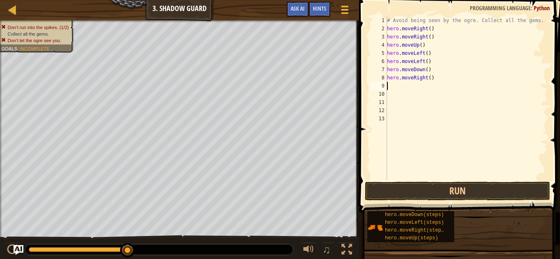
scroll to position [4, 0]
click at [421, 191] on button "Run" at bounding box center [457, 191] width 185 height 19
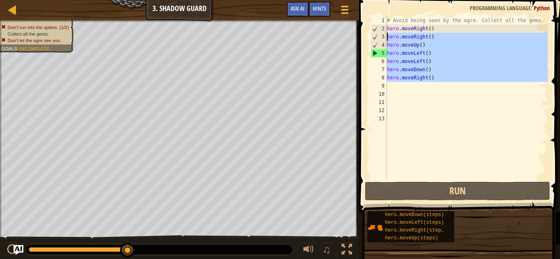
drag, startPoint x: 435, startPoint y: 85, endPoint x: 388, endPoint y: 38, distance: 66.9
click at [388, 38] on div "# Avoid being seen by the ogre. Collect all the gems. hero . moveRight ( ) hero…" at bounding box center [466, 106] width 162 height 180
type textarea "hero.moveRight() hero.moveUp()"
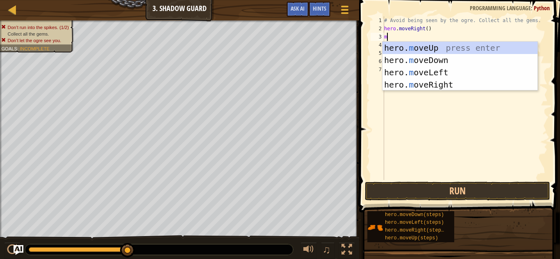
type textarea "mo"
click at [422, 50] on div "hero. mo veUp press enter hero. mo veDown press enter hero. mo veLeft press ent…" at bounding box center [459, 79] width 155 height 74
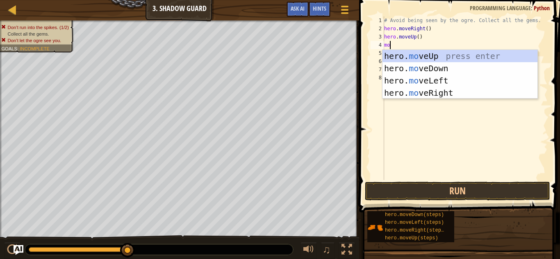
type textarea "mov"
click at [427, 89] on div "hero. mov eUp press enter hero. mov eDown press enter hero. mov eLeft press ent…" at bounding box center [459, 87] width 155 height 74
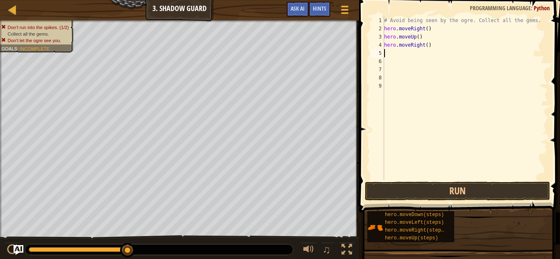
scroll to position [4, 0]
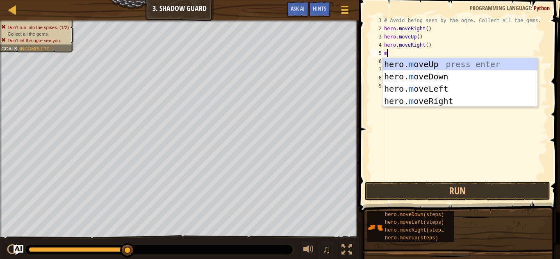
type textarea "mo"
click at [424, 76] on div "hero. mo veUp press enter hero. mo veDown press enter hero. mo veLeft press ent…" at bounding box center [459, 95] width 155 height 74
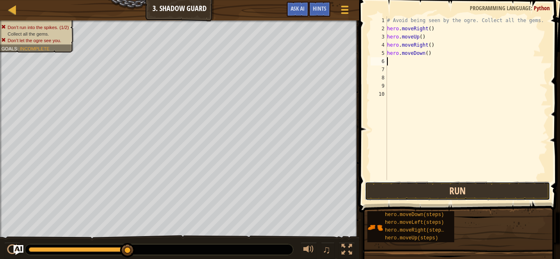
click at [415, 187] on button "Run" at bounding box center [457, 191] width 185 height 19
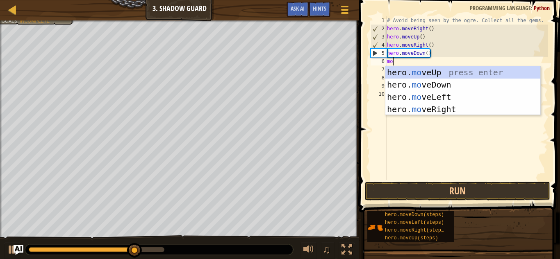
type textarea "mov"
click at [464, 113] on div "hero. mov eUp press enter hero. mov eDown press enter hero. mov eLeft press ent…" at bounding box center [462, 103] width 155 height 74
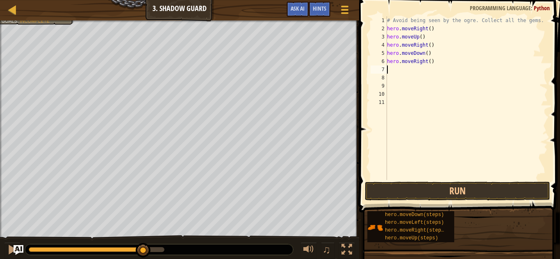
scroll to position [4, 0]
click at [417, 191] on button "Run" at bounding box center [457, 191] width 185 height 19
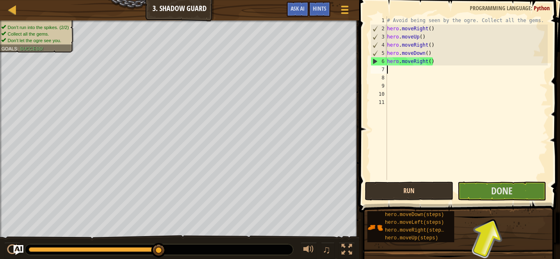
type textarea "m"
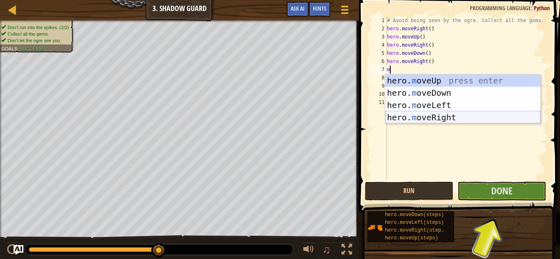
click at [446, 115] on div "hero. m oveUp press enter hero. m oveDown press enter hero. m oveLeft press ent…" at bounding box center [462, 112] width 155 height 74
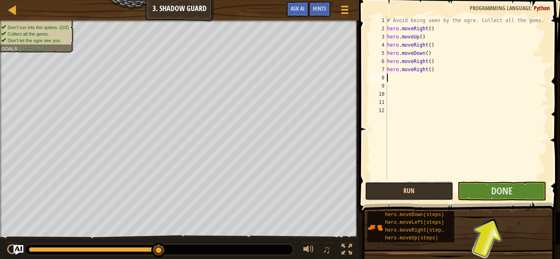
click at [408, 190] on button "Run" at bounding box center [409, 191] width 89 height 19
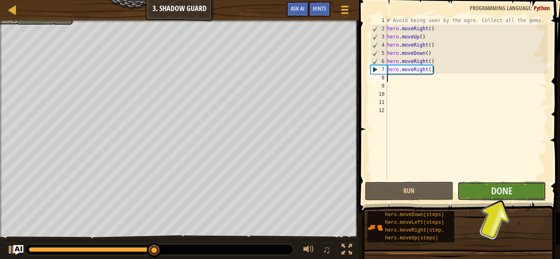
click at [485, 190] on button "Done" at bounding box center [501, 191] width 89 height 19
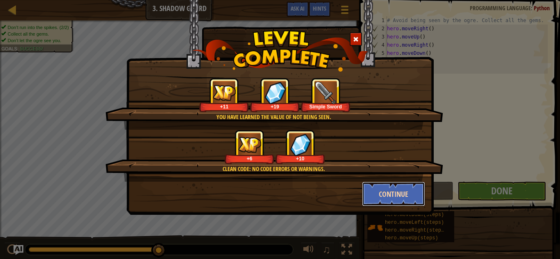
click at [409, 200] on button "Continue" at bounding box center [394, 194] width 64 height 25
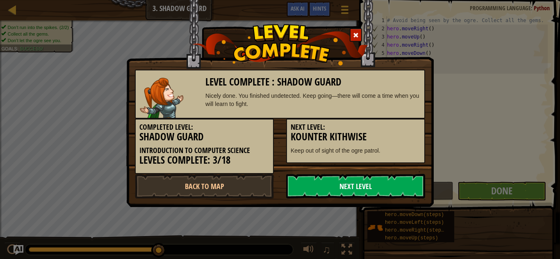
click at [384, 191] on link "Next Level" at bounding box center [355, 186] width 139 height 25
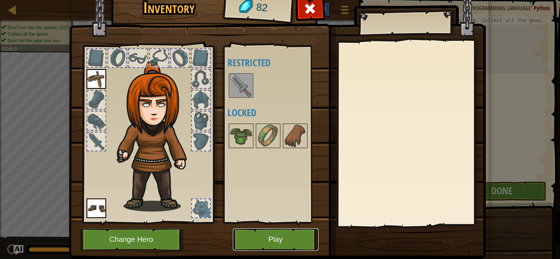
click at [280, 247] on button "Play" at bounding box center [276, 240] width 86 height 23
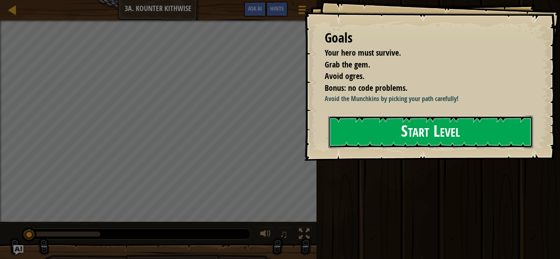
click at [410, 137] on button "Start Level" at bounding box center [430, 132] width 204 height 32
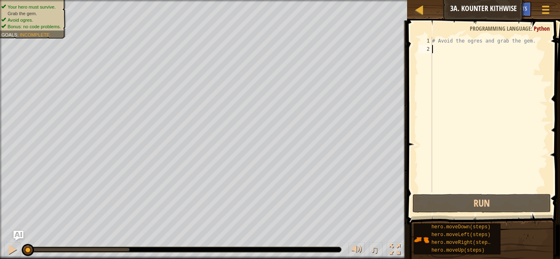
scroll to position [4, 0]
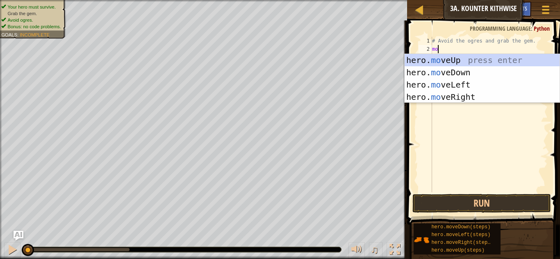
type textarea "mov"
click at [434, 74] on div "hero. mov eUp press enter hero. mov eDown press enter hero. mov eLeft press ent…" at bounding box center [481, 91] width 155 height 74
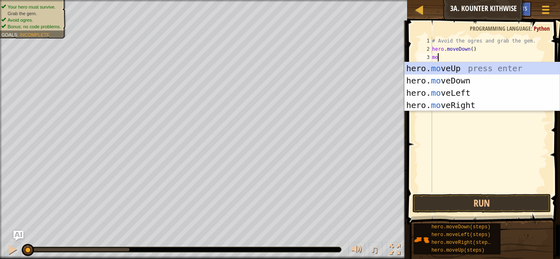
type textarea "mov"
click at [449, 107] on div "hero. mov eUp press enter hero. mov eDown press enter hero. mov eLeft press ent…" at bounding box center [481, 99] width 155 height 74
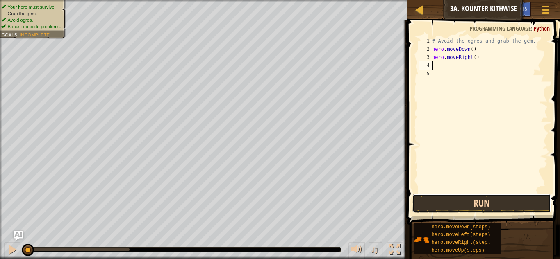
click at [458, 207] on button "Run" at bounding box center [481, 203] width 138 height 19
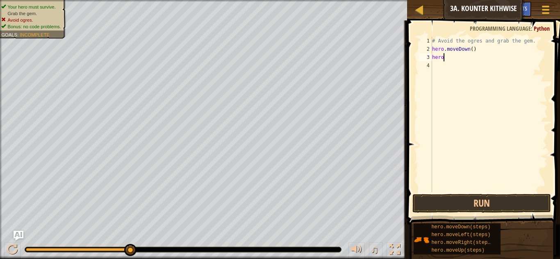
type textarea "herom"
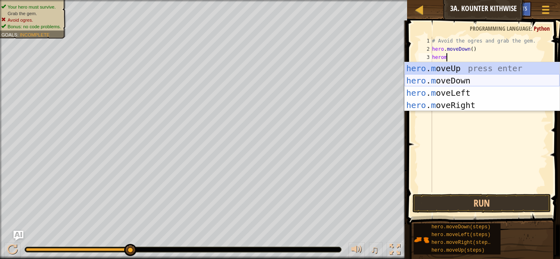
click at [486, 83] on div "hero . m oveUp press enter hero . m oveDown press enter hero . m oveLeft press …" at bounding box center [481, 99] width 155 height 74
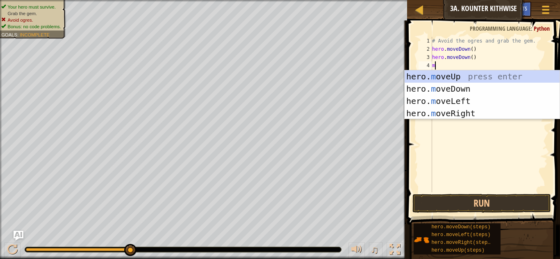
scroll to position [4, 0]
type textarea "mo"
click at [449, 0] on body "Map Introduction to Computer Science 3a. Kounter Kithwise Game Menu Done Hints …" at bounding box center [280, 0] width 560 height 0
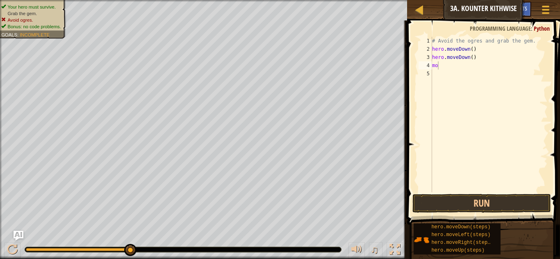
click at [446, 65] on div "# Avoid the ogres and grab the gem. hero . moveDown ( ) hero . moveDown ( ) mo" at bounding box center [488, 123] width 117 height 172
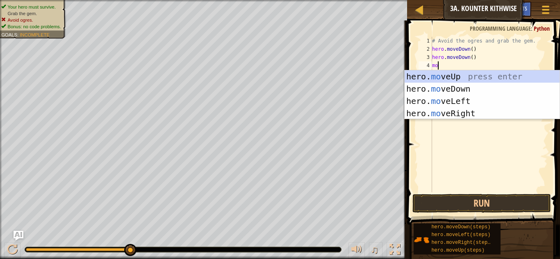
type textarea "mov"
click at [438, 115] on div "hero. mov eUp press enter hero. mov eDown press enter hero. mov eLeft press ent…" at bounding box center [481, 107] width 155 height 74
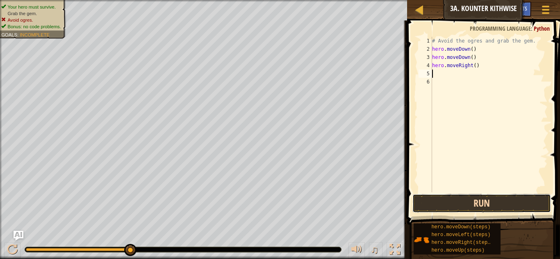
click at [460, 205] on button "Run" at bounding box center [481, 203] width 138 height 19
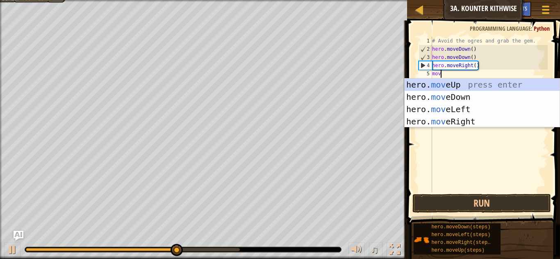
type textarea "move"
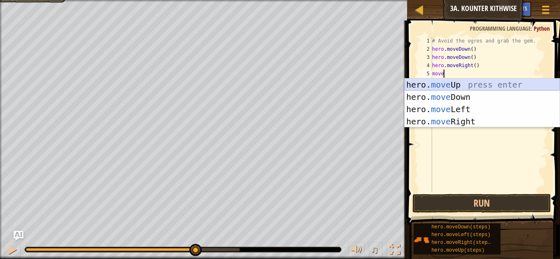
click at [454, 88] on div "hero. move Up press enter hero. move Down press enter hero. move Left press ent…" at bounding box center [481, 116] width 155 height 74
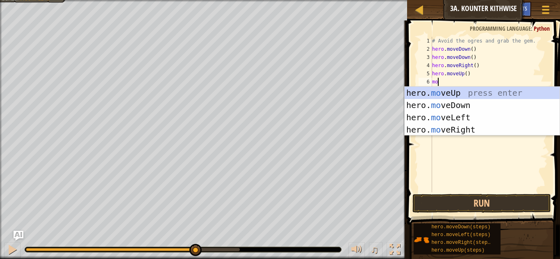
type textarea "mov"
click at [496, 130] on div "hero. mov eUp press enter hero. mov eDown press enter hero. mov eLeft press ent…" at bounding box center [481, 124] width 155 height 74
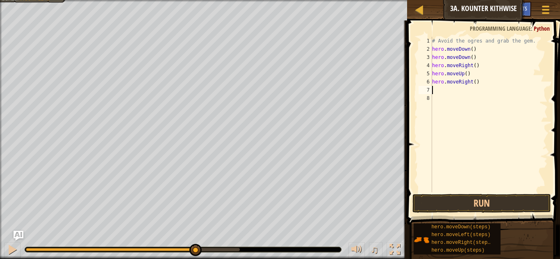
scroll to position [4, 0]
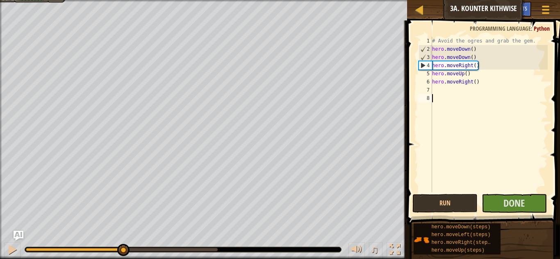
click at [448, 94] on div "# Avoid the ogres and grab the gem. hero . moveDown ( ) hero . moveDown ( ) her…" at bounding box center [488, 123] width 117 height 172
click at [445, 91] on div "# Avoid the ogres and grab the gem. hero . moveDown ( ) hero . moveDown ( ) her…" at bounding box center [488, 123] width 117 height 172
click at [439, 195] on button "Run" at bounding box center [444, 203] width 65 height 19
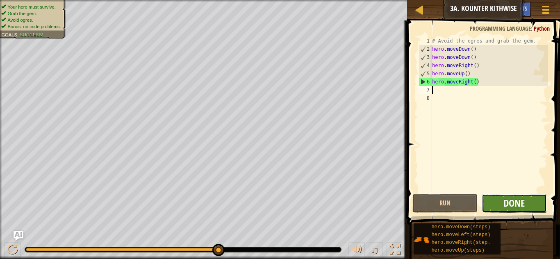
click at [511, 207] on span "Done" at bounding box center [513, 203] width 21 height 13
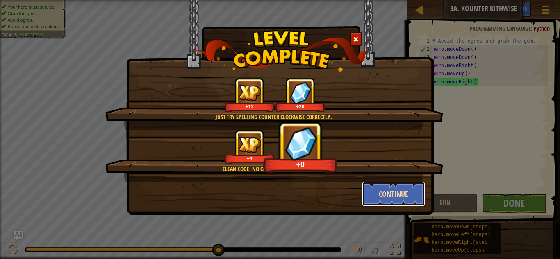
click at [393, 189] on button "Continue" at bounding box center [394, 194] width 64 height 25
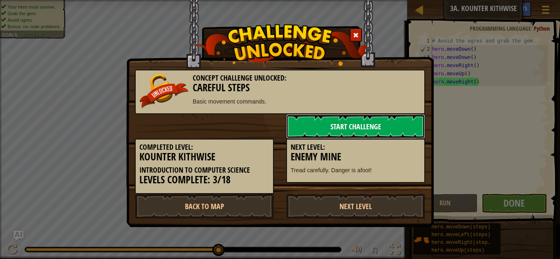
click at [323, 130] on link "Start Challenge" at bounding box center [355, 126] width 139 height 25
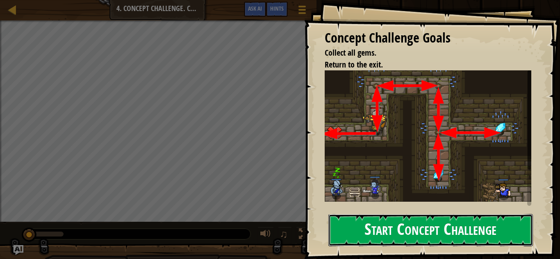
click at [456, 229] on button "Start Concept Challenge" at bounding box center [430, 230] width 204 height 32
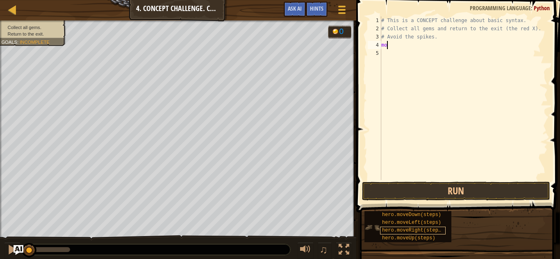
scroll to position [4, 0]
type textarea "mov"
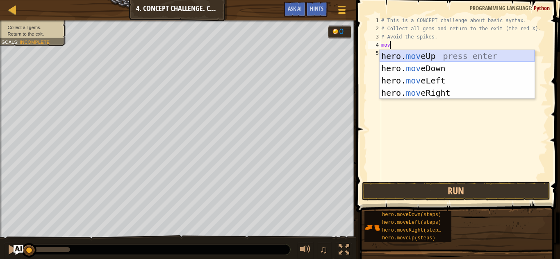
click at [415, 58] on div "hero. mov eUp press enter hero. mov eDown press enter hero. mov eLeft press ent…" at bounding box center [456, 87] width 155 height 74
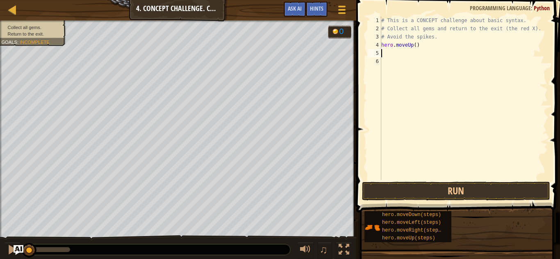
scroll to position [4, 0]
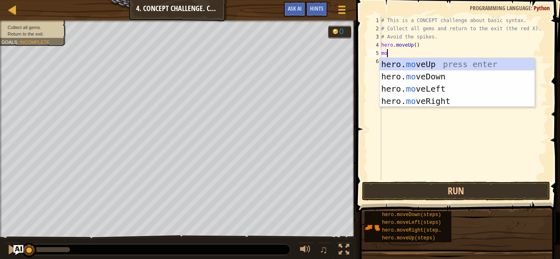
type textarea "mov"
click at [420, 104] on div "hero. mov eUp press enter hero. mov eDown press enter hero. mov eLeft press ent…" at bounding box center [456, 95] width 155 height 74
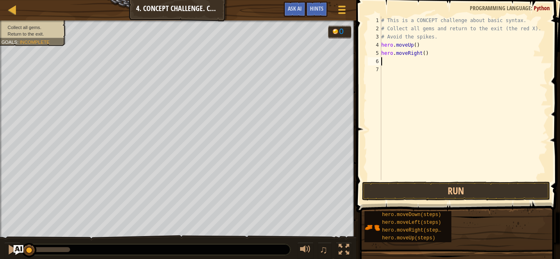
scroll to position [4, 0]
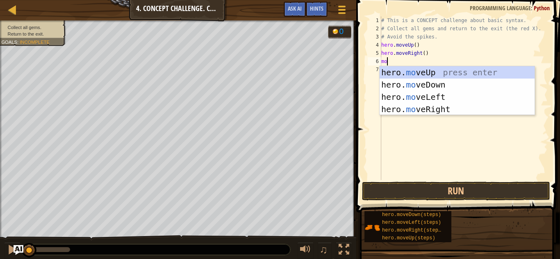
type textarea "mov"
click at [424, 87] on div "hero. mov eUp press enter hero. mov eDown press enter hero. mov eLeft press ent…" at bounding box center [456, 103] width 155 height 74
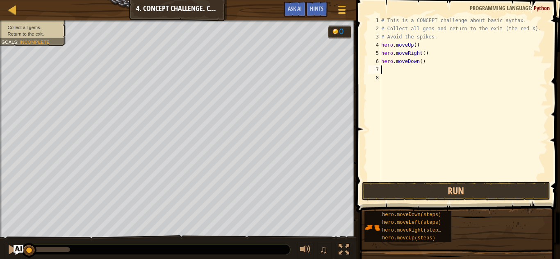
scroll to position [4, 0]
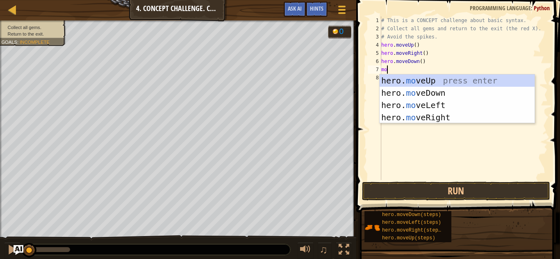
type textarea "mov"
click at [449, 121] on div "hero. mov eUp press enter hero. mov eDown press enter hero. mov eLeft press ent…" at bounding box center [456, 112] width 155 height 74
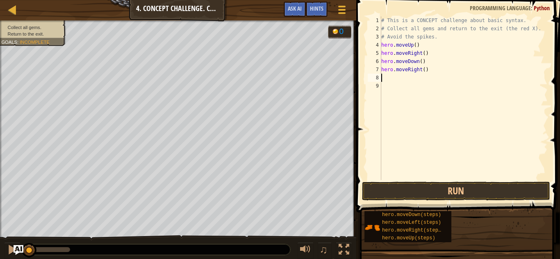
scroll to position [4, 0]
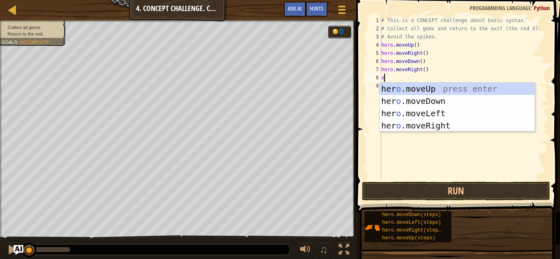
type textarea "ov"
click at [427, 113] on div "hero.m ov eUp press enter hero.m ov eDown press enter hero.m ov eLeft press ent…" at bounding box center [456, 120] width 155 height 74
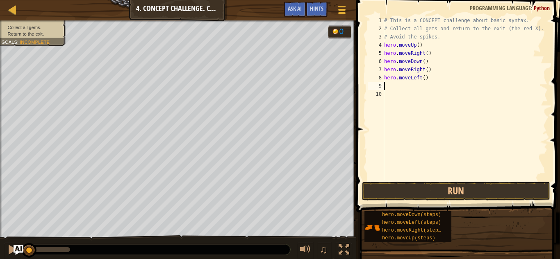
scroll to position [4, 0]
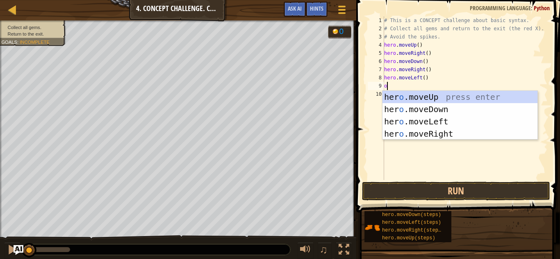
type textarea "ov"
click at [419, 110] on div "hero.m ov eUp press enter hero.m ov eDown press enter hero.m ov eLeft press ent…" at bounding box center [459, 128] width 155 height 74
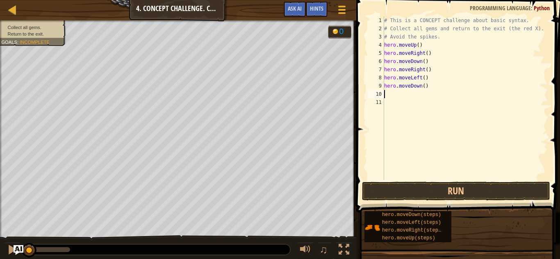
scroll to position [4, 0]
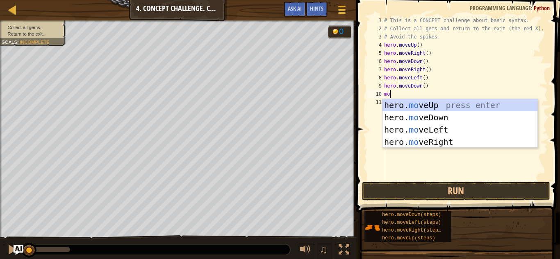
type textarea "mov"
click at [434, 107] on div "hero. mov eUp press enter hero. mov eDown press enter hero. mov eLeft press ent…" at bounding box center [459, 136] width 155 height 74
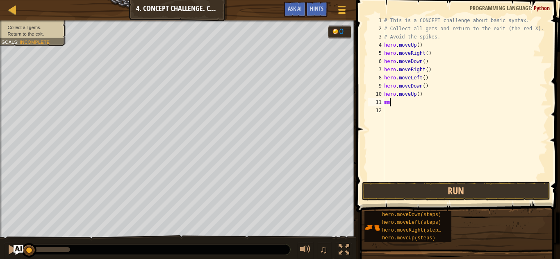
scroll to position [4, 0]
type textarea "m"
click at [398, 185] on button "Run" at bounding box center [456, 191] width 188 height 19
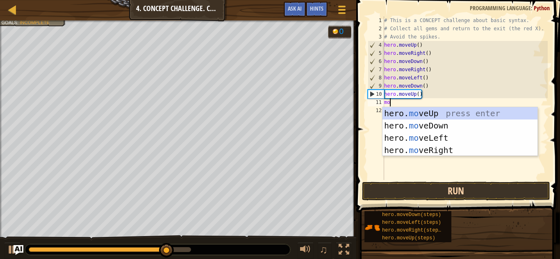
type textarea "mov"
click at [413, 116] on div "hero. mov eUp press enter hero. mov eDown press enter hero. mov eLeft press ent…" at bounding box center [459, 144] width 155 height 74
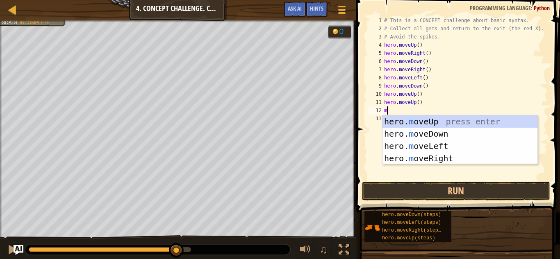
type textarea "mov"
click at [441, 147] on div "hero. mov eUp press enter hero. mov eDown press enter hero. mov eLeft press ent…" at bounding box center [459, 153] width 155 height 74
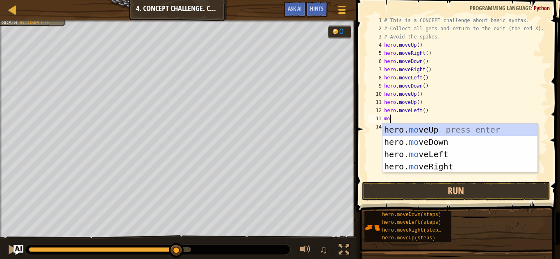
type textarea "mov"
click at [426, 143] on div "hero. mov eUp press enter hero. mov eDown press enter hero. mov eLeft press ent…" at bounding box center [459, 161] width 155 height 74
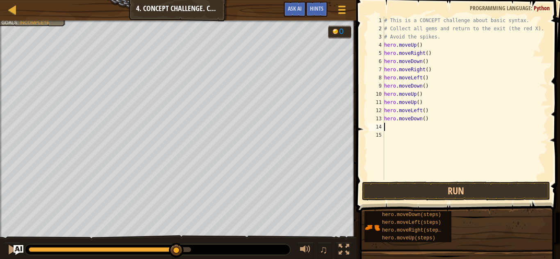
scroll to position [4, 0]
type textarea "mov"
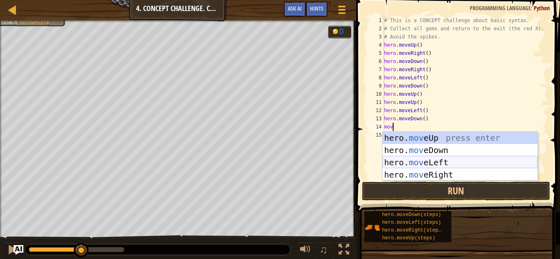
click at [476, 164] on div "hero. mov eUp press enter hero. mov eDown press enter hero. mov eLeft press ent…" at bounding box center [459, 169] width 155 height 74
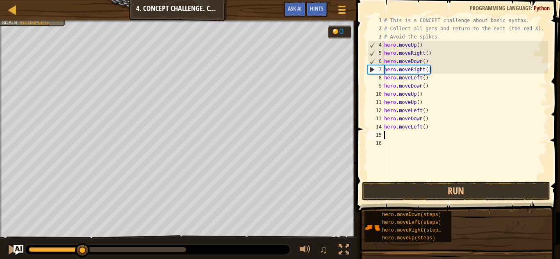
scroll to position [4, 0]
click at [447, 186] on button "Run" at bounding box center [456, 191] width 188 height 19
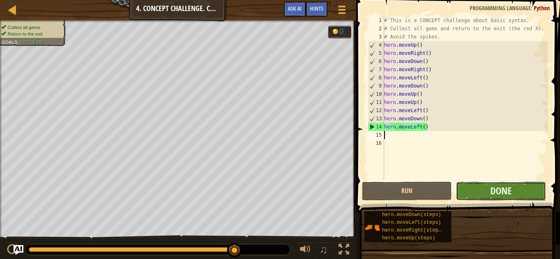
click at [514, 187] on button "Done" at bounding box center [501, 191] width 90 height 19
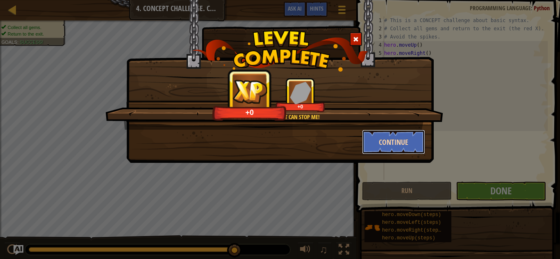
click at [397, 149] on button "Continue" at bounding box center [394, 142] width 64 height 25
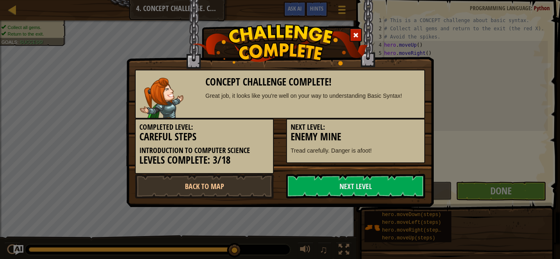
click at [352, 148] on p "Tread carefully. Danger is afoot!" at bounding box center [355, 151] width 130 height 8
click at [366, 182] on link "Next Level" at bounding box center [355, 186] width 139 height 25
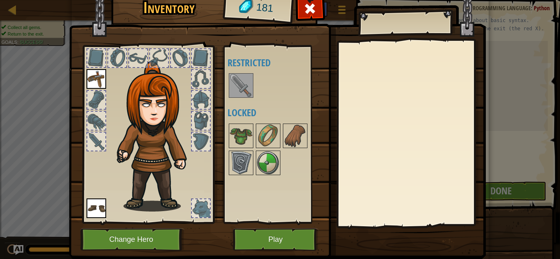
click at [252, 87] on img at bounding box center [240, 85] width 23 height 23
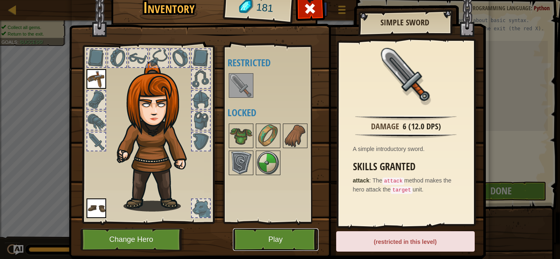
click at [264, 243] on button "Play" at bounding box center [276, 240] width 86 height 23
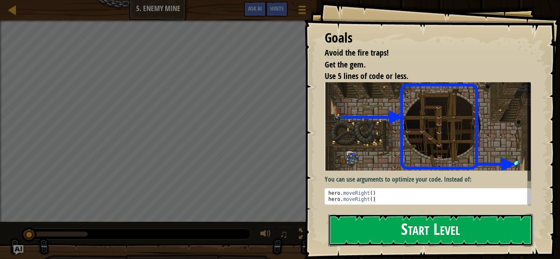
click at [396, 232] on button "Start Level" at bounding box center [430, 230] width 204 height 32
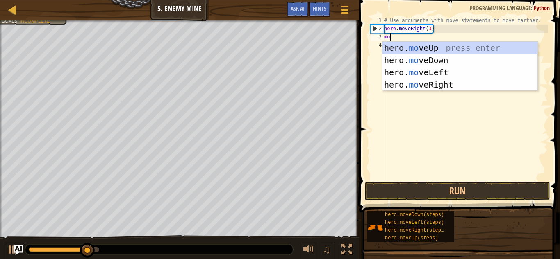
type textarea "mov"
click at [424, 46] on div "hero. mov eUp press enter hero. mov eDown press enter hero. mov eLeft press ent…" at bounding box center [459, 79] width 155 height 74
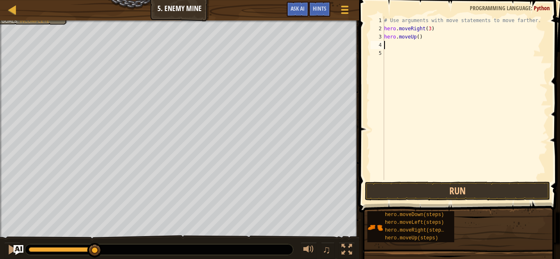
scroll to position [4, 0]
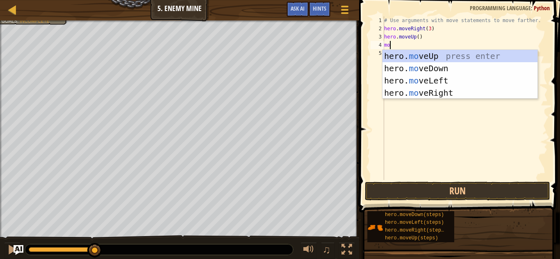
type textarea "mo"
click at [418, 96] on div "hero. mo veUp press enter hero. mo veDown press enter hero. mo veLeft press ent…" at bounding box center [459, 87] width 155 height 74
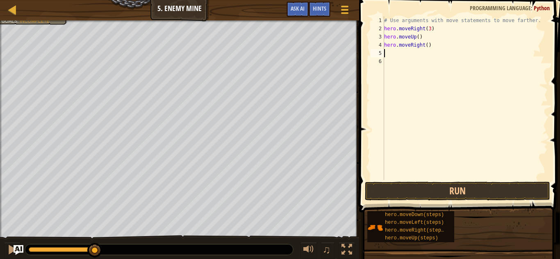
scroll to position [4, 0]
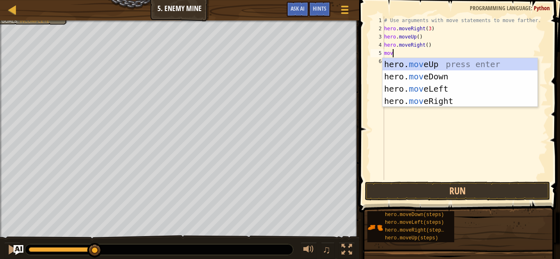
type textarea "move"
click at [433, 77] on div "hero. move Up press enter hero. move Down press enter hero. move Left press ent…" at bounding box center [459, 95] width 155 height 74
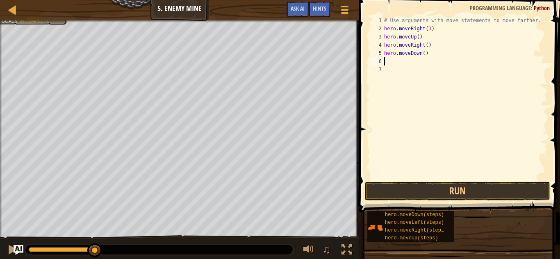
scroll to position [4, 0]
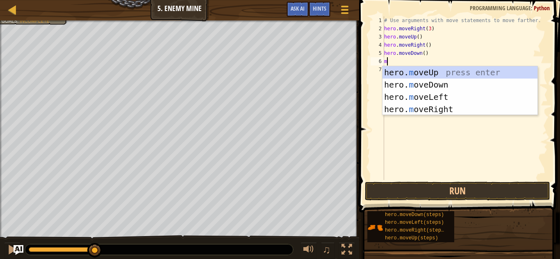
type textarea "me"
click at [438, 86] on div "hero. m ov e Up press enter hero. m ov e Down press enter hero. m ov e Left pre…" at bounding box center [459, 103] width 155 height 74
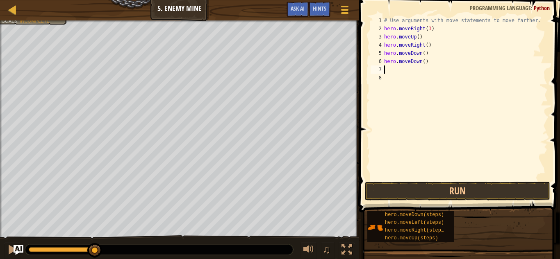
scroll to position [4, 0]
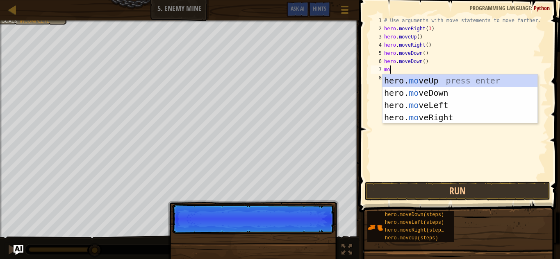
type textarea "move"
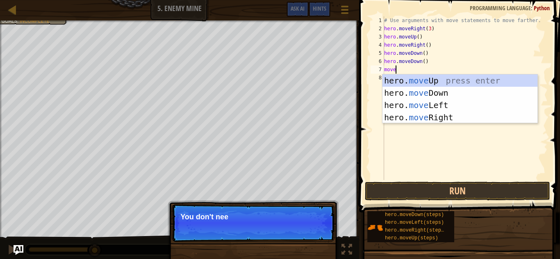
scroll to position [4, 1]
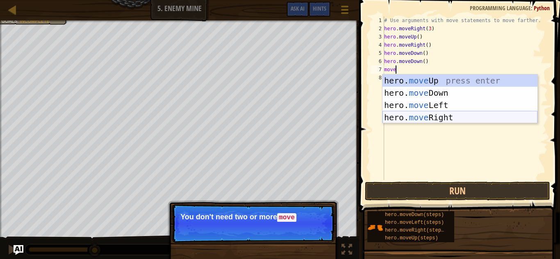
click at [440, 115] on div "hero. move Up press enter hero. move Down press enter hero. move Left press ent…" at bounding box center [459, 112] width 155 height 74
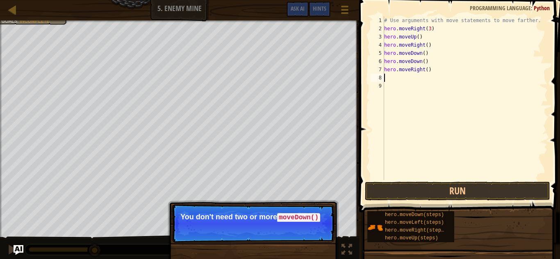
scroll to position [4, 0]
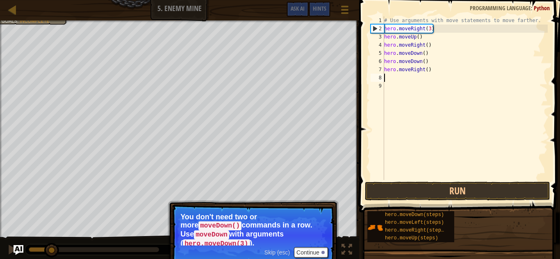
click at [426, 63] on div "# Use arguments with move statements to move farther. hero . moveRight ( 3 ) he…" at bounding box center [464, 106] width 165 height 180
type textarea "h"
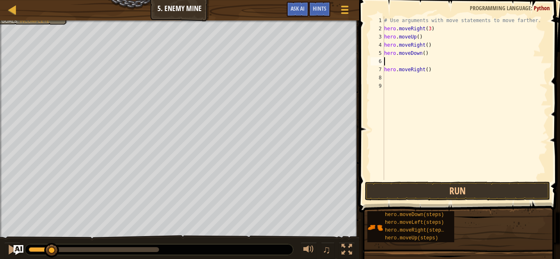
click at [424, 55] on div "# Use arguments with move statements to move farther. hero . moveRight ( 3 ) he…" at bounding box center [464, 106] width 165 height 180
click at [431, 199] on button "Run" at bounding box center [457, 191] width 185 height 19
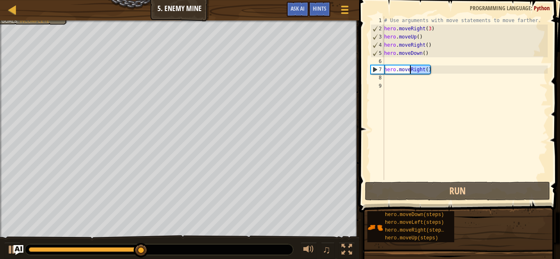
drag, startPoint x: 434, startPoint y: 70, endPoint x: 411, endPoint y: 73, distance: 23.9
click at [411, 73] on div "# Use arguments with move statements to move farther. hero . moveRight ( 3 ) he…" at bounding box center [464, 106] width 165 height 180
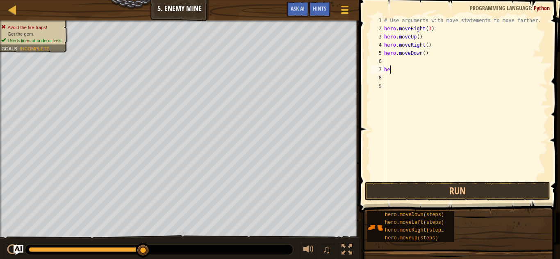
type textarea "h"
click at [424, 53] on div "# Use arguments with move statements to move farther. hero . moveRight ( 3 ) he…" at bounding box center [464, 106] width 165 height 180
click at [381, 195] on button "Run" at bounding box center [457, 191] width 185 height 19
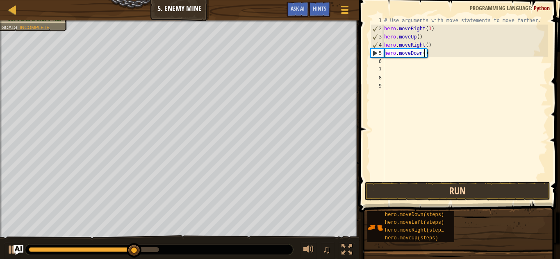
type textarea "hero.moveDown(3)"
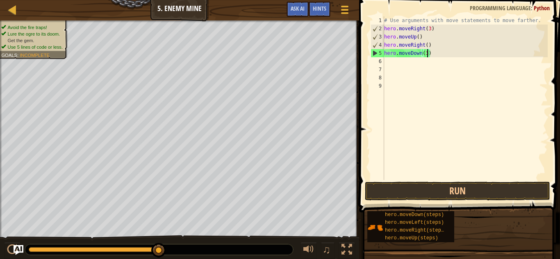
click at [399, 63] on div "# Use arguments with move statements to move farther. hero . moveRight ( 3 ) he…" at bounding box center [464, 106] width 165 height 180
type textarea "t"
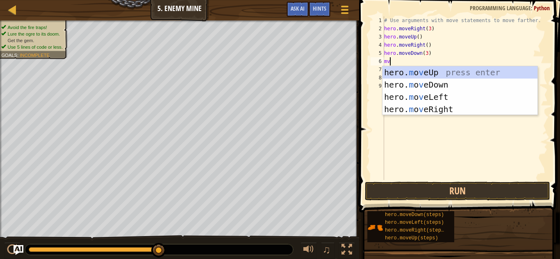
type textarea "mve"
click at [436, 112] on div "hero. m o ve Up press enter hero. m o ve Down press enter hero. m o ve Left pre…" at bounding box center [459, 103] width 155 height 74
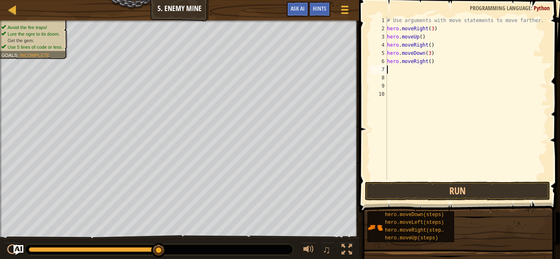
scroll to position [4, 0]
click at [429, 64] on div "# Use arguments with move statements to move farther. hero . moveRight ( 3 ) he…" at bounding box center [466, 106] width 162 height 180
type textarea "hero.moveRight(3)"
click at [419, 193] on button "Run" at bounding box center [457, 191] width 185 height 19
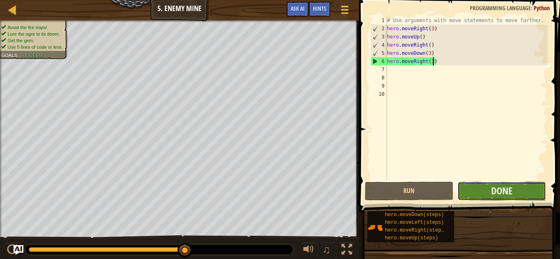
click at [487, 186] on button "Done" at bounding box center [501, 191] width 89 height 19
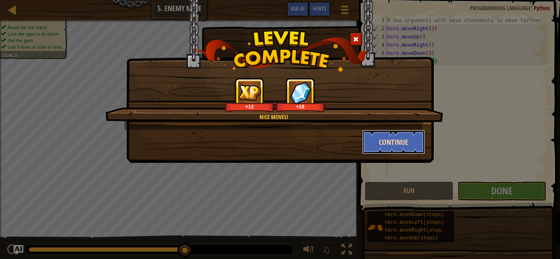
click at [381, 142] on button "Continue" at bounding box center [394, 142] width 64 height 25
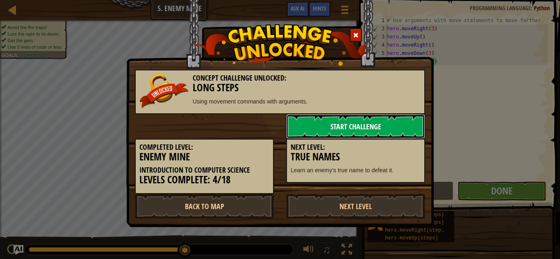
click at [348, 122] on link "Start Challenge" at bounding box center [355, 126] width 139 height 25
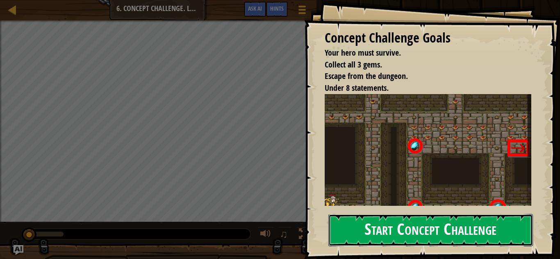
click at [408, 227] on button "Start Concept Challenge" at bounding box center [430, 230] width 204 height 32
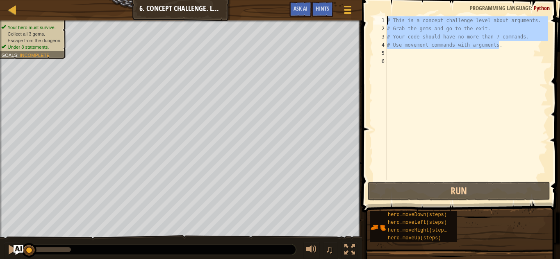
drag, startPoint x: 503, startPoint y: 43, endPoint x: 387, endPoint y: 20, distance: 118.2
click at [387, 20] on div "# This is a concept challenge level about arguments. # Grab the gems and go to …" at bounding box center [466, 106] width 162 height 180
type textarea "# This is a concept challenge level about arguments. # Grab the gems and go to …"
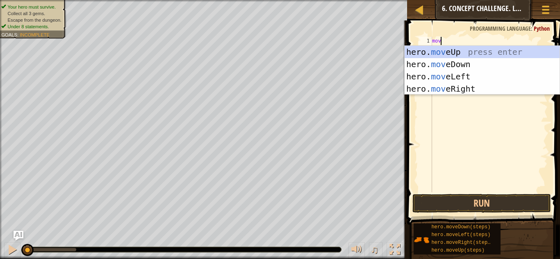
scroll to position [4, 1]
type textarea "move"
click at [445, 90] on div "hero. move Up press enter hero. move Down press enter hero. move Left press ent…" at bounding box center [481, 83] width 155 height 74
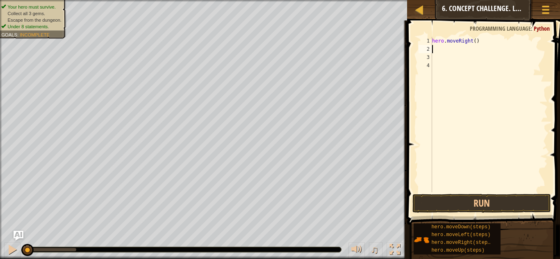
scroll to position [4, 0]
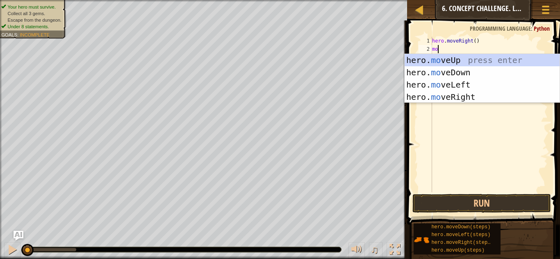
type textarea "mov"
click at [441, 59] on div "hero. mov eUp press enter hero. mov eDown press enter hero. mov eLeft press ent…" at bounding box center [481, 91] width 155 height 74
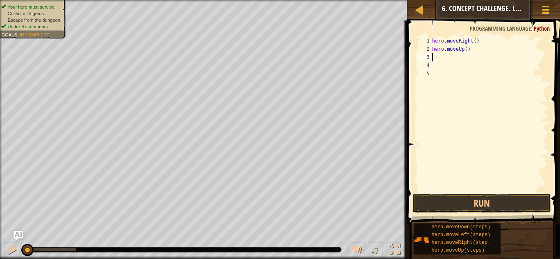
click at [465, 50] on div "hero . moveRight ( ) hero . moveUp ( )" at bounding box center [488, 123] width 117 height 172
click at [465, 51] on div "hero . moveRight ( ) hero . moveUp ( )" at bounding box center [488, 123] width 117 height 172
type textarea "hero.moveUp(3)"
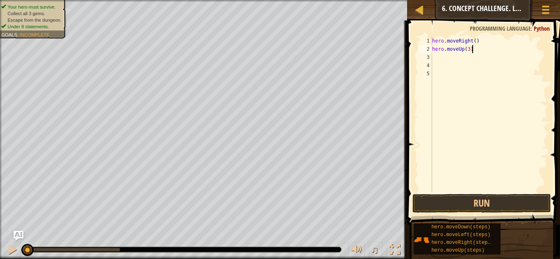
click at [470, 62] on div "hero . moveRight ( ) hero . moveUp ( 3 )" at bounding box center [488, 123] width 117 height 172
click at [465, 59] on div "hero . moveRight ( ) hero . moveUp ( 3 )" at bounding box center [488, 123] width 117 height 172
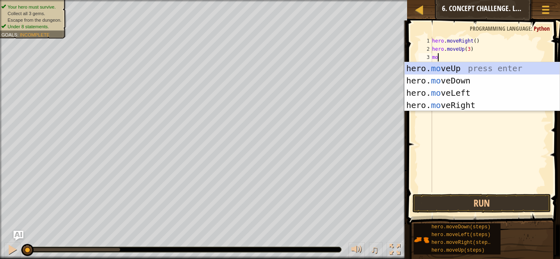
type textarea "moe"
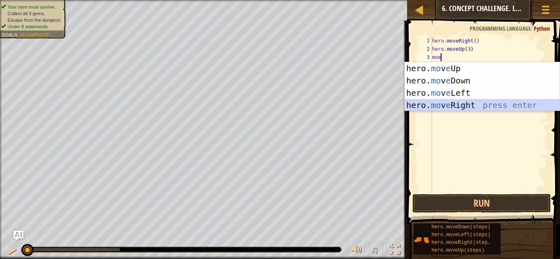
click at [461, 107] on div "hero. mo v e Up press enter hero. mo v e Down press enter hero. mo v e Left pre…" at bounding box center [481, 99] width 155 height 74
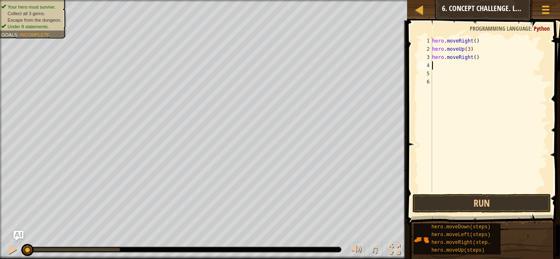
click at [476, 57] on div "hero . moveRight ( ) hero . moveUp ( 3 ) hero . moveRight ( )" at bounding box center [488, 123] width 117 height 172
type textarea "hero.moveRight(2)"
click at [474, 65] on div "hero . moveRight ( ) hero . moveUp ( 3 ) hero . moveRight ( 2 )" at bounding box center [488, 123] width 117 height 172
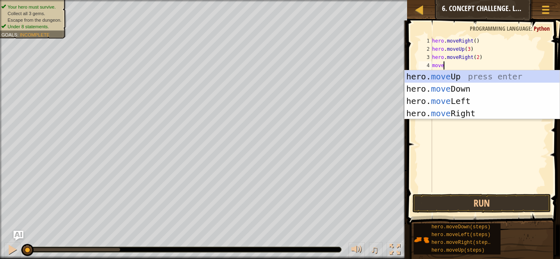
scroll to position [4, 1]
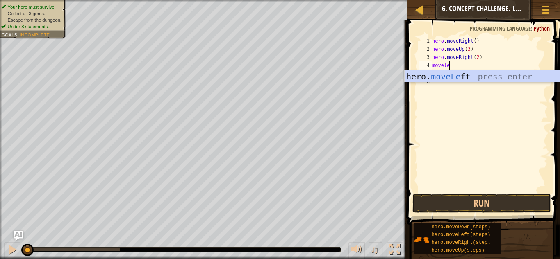
type textarea "movelef"
click at [470, 75] on div "hero. moveLef t press enter" at bounding box center [481, 88] width 155 height 37
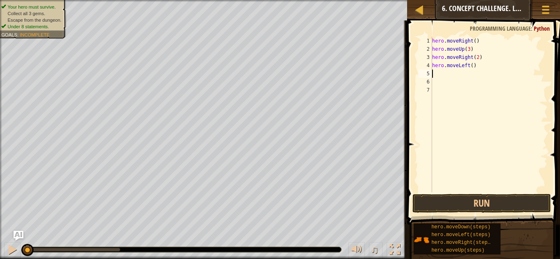
scroll to position [4, 0]
click at [472, 66] on div "hero . moveRight ( ) hero . moveUp ( 3 ) hero . moveRight ( 2 ) hero . moveLeft…" at bounding box center [488, 123] width 117 height 172
type textarea "hero.moveLeft(2)"
click at [451, 73] on div "hero . moveRight ( ) hero . moveUp ( 3 ) hero . moveRight ( 2 ) hero . moveLeft…" at bounding box center [488, 123] width 117 height 172
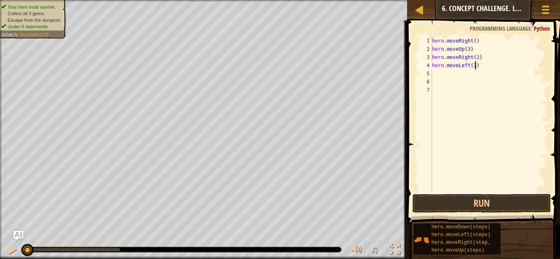
scroll to position [4, 0]
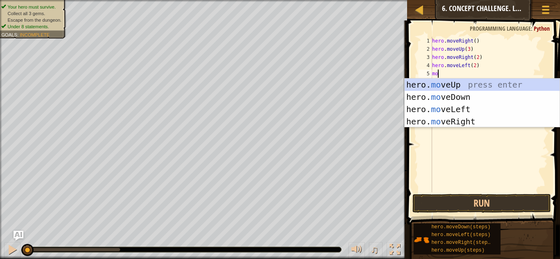
type textarea "move"
click at [454, 94] on div "hero. move Up press enter hero. move Down press enter hero. move Left press ent…" at bounding box center [481, 116] width 155 height 74
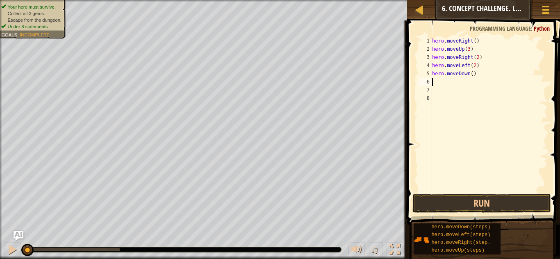
click at [472, 74] on div "hero . moveRight ( ) hero . moveUp ( 3 ) hero . moveRight ( 2 ) hero . moveLeft…" at bounding box center [488, 123] width 117 height 172
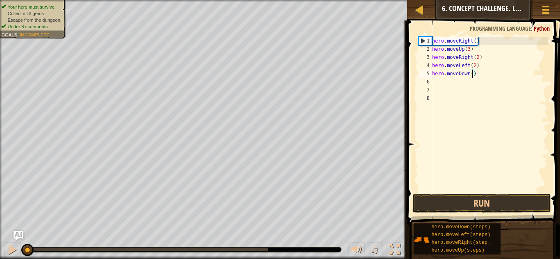
type textarea "hero.moveDown(2)"
click at [461, 85] on div "hero . moveRight ( ) hero . moveUp ( 3 ) hero . moveRight ( 2 ) hero . moveLeft…" at bounding box center [488, 123] width 117 height 172
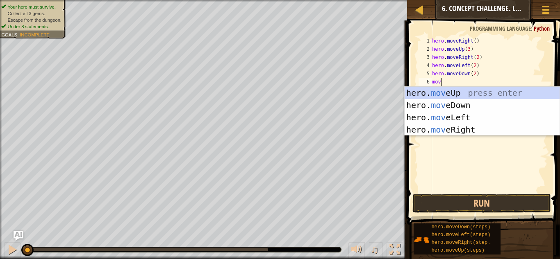
scroll to position [4, 1]
type textarea "move"
click at [443, 127] on div "hero. move Up press enter hero. move Down press enter hero. move Left press ent…" at bounding box center [481, 124] width 155 height 74
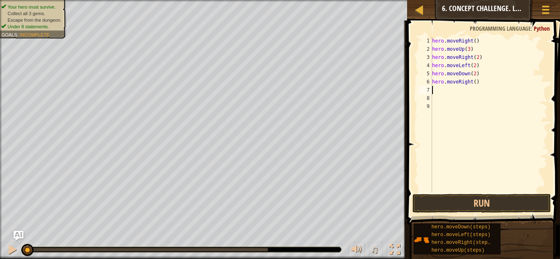
scroll to position [4, 0]
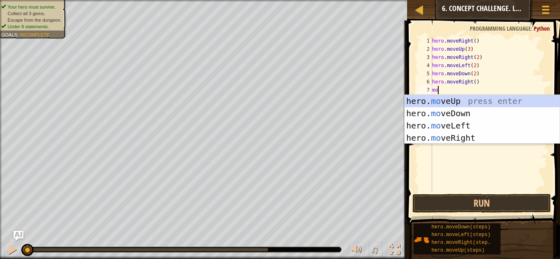
type textarea "move"
click at [453, 103] on div "hero. move Up press enter hero. move Down press enter hero. move Left press ent…" at bounding box center [481, 132] width 155 height 74
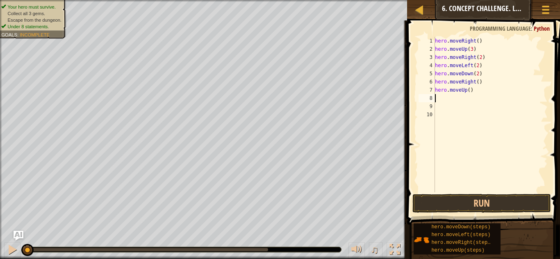
scroll to position [4, 0]
click at [468, 89] on div "hero . moveRight ( ) hero . moveUp ( 3 ) hero . moveRight ( 2 ) hero . moveLeft…" at bounding box center [490, 123] width 114 height 172
type textarea "hero.moveUp(2)"
click at [457, 100] on div "hero . moveRight ( ) hero . moveUp ( 3 ) hero . moveRight ( 2 ) hero . moveLeft…" at bounding box center [490, 123] width 114 height 172
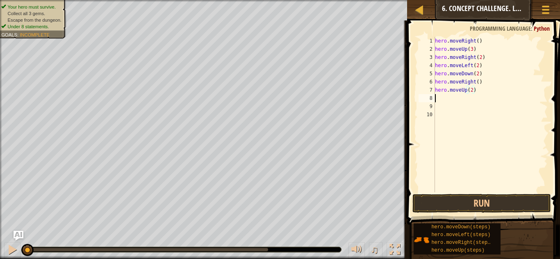
scroll to position [4, 0]
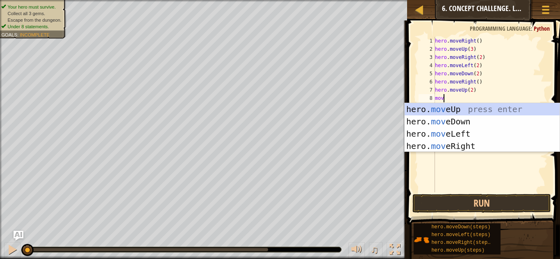
type textarea "move"
click at [450, 150] on div "hero. move Up press enter hero. move Down press enter hero. move Left press ent…" at bounding box center [481, 140] width 155 height 74
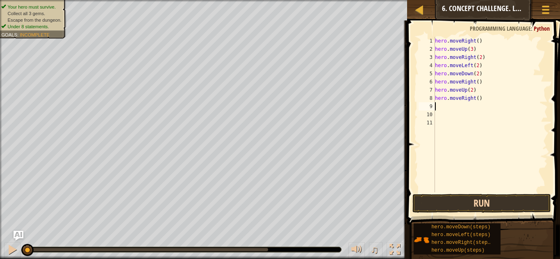
scroll to position [4, 0]
click at [459, 205] on button "Run" at bounding box center [481, 203] width 138 height 19
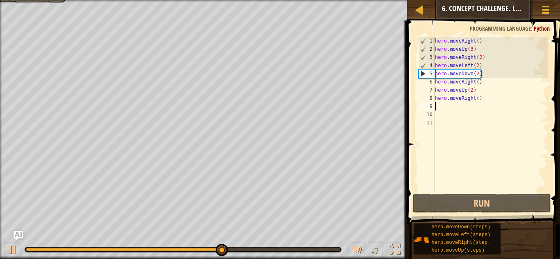
click at [422, 75] on div "5" at bounding box center [427, 74] width 16 height 8
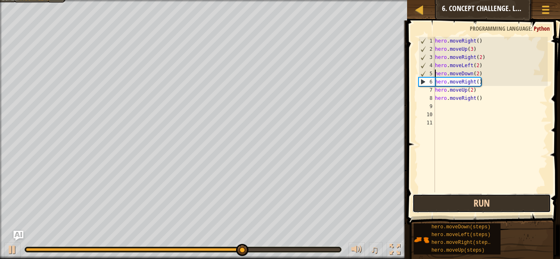
click at [437, 202] on button "Run" at bounding box center [481, 203] width 138 height 19
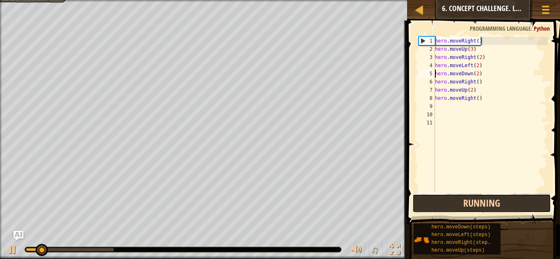
click at [439, 204] on button "Running" at bounding box center [481, 203] width 138 height 19
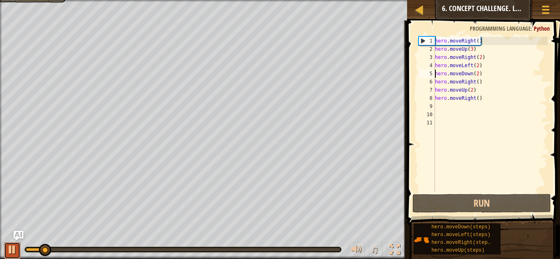
click at [12, 255] on div at bounding box center [12, 250] width 11 height 11
drag, startPoint x: 41, startPoint y: 252, endPoint x: 9, endPoint y: 250, distance: 32.8
click at [9, 250] on div "♫" at bounding box center [203, 248] width 407 height 25
click at [462, 67] on div "hero . moveRight ( ) hero . moveUp ( 3 ) hero . moveRight ( 2 ) hero . moveLeft…" at bounding box center [490, 123] width 114 height 172
click at [477, 67] on div "hero . moveRight ( ) hero . moveUp ( 3 ) hero . moveRight ( 2 ) hero . moveLeft…" at bounding box center [490, 123] width 114 height 172
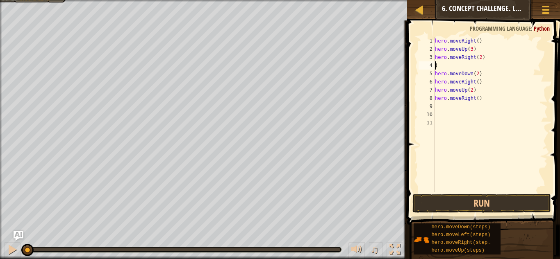
type textarea ")"
click at [449, 65] on div "hero . moveRight ( ) hero . moveUp ( 3 ) hero . moveRight ( 2 ) ) hero . moveDo…" at bounding box center [490, 123] width 114 height 172
click at [471, 201] on button "Run" at bounding box center [481, 203] width 138 height 19
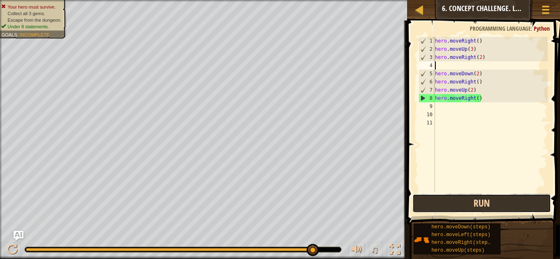
click at [471, 201] on button "Run" at bounding box center [481, 203] width 138 height 19
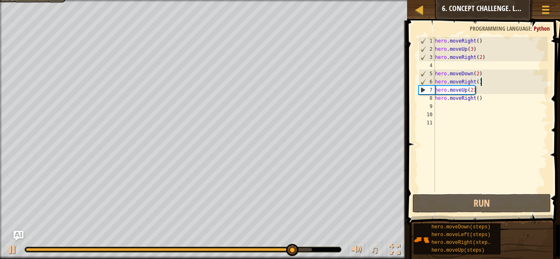
click at [496, 83] on div "hero . moveRight ( ) hero . moveUp ( 3 ) hero . moveRight ( 2 ) hero . moveDown…" at bounding box center [490, 123] width 114 height 172
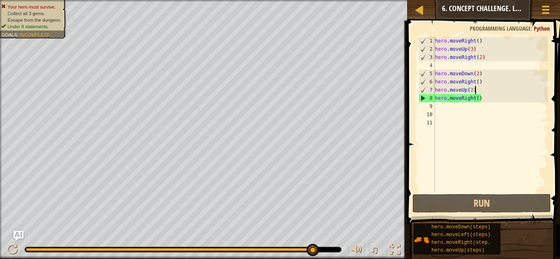
click at [498, 90] on div "hero . moveRight ( ) hero . moveUp ( 3 ) hero . moveRight ( 2 ) hero . moveDown…" at bounding box center [490, 123] width 114 height 172
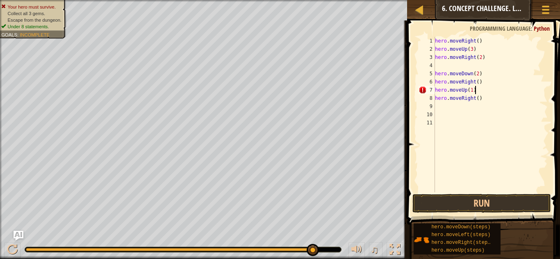
scroll to position [4, 5]
click at [494, 97] on div "hero . moveRight ( ) hero . moveUp ( 3 ) hero . moveRight ( 2 ) hero . moveDown…" at bounding box center [490, 123] width 114 height 172
click at [485, 84] on div "hero . moveRight ( ) hero . moveUp ( 3 ) hero . moveRight ( 2 ) hero . moveDown…" at bounding box center [490, 123] width 114 height 172
type textarea "h"
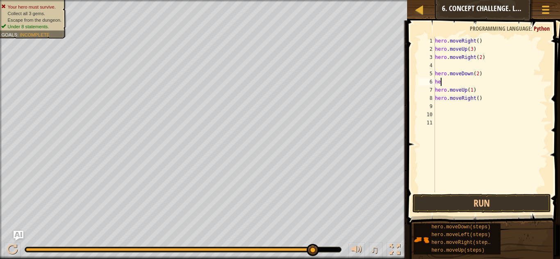
scroll to position [4, 0]
click at [509, 98] on div "hero . moveRight ( ) hero . moveUp ( 3 ) hero . moveRight ( 2 ) hero . moveDown…" at bounding box center [490, 123] width 114 height 172
type textarea "h"
click at [513, 207] on button "Run" at bounding box center [481, 203] width 138 height 19
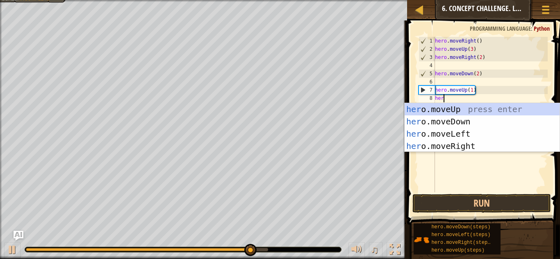
scroll to position [4, 1]
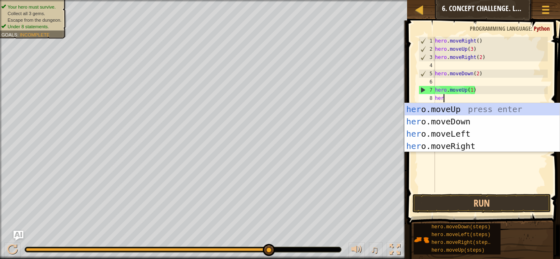
type textarea "hero"
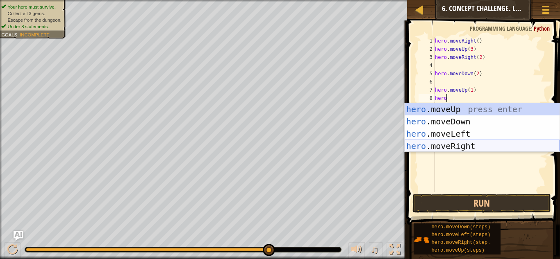
click at [466, 144] on div "hero .moveUp press enter hero .moveDown press enter hero .moveLeft press enter …" at bounding box center [481, 140] width 155 height 74
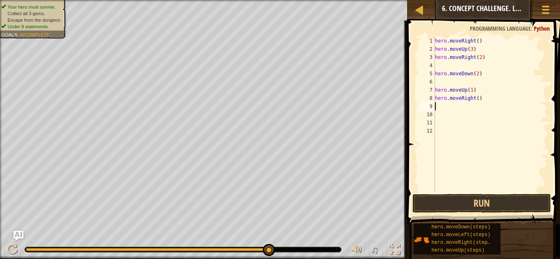
scroll to position [4, 0]
click at [461, 201] on button "Run" at bounding box center [481, 203] width 138 height 19
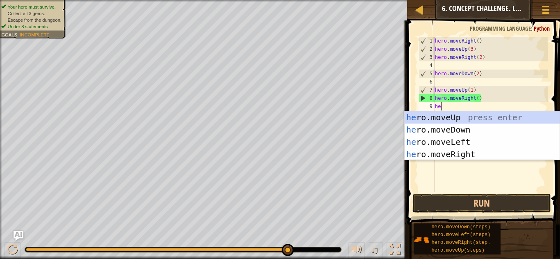
type textarea "hee"
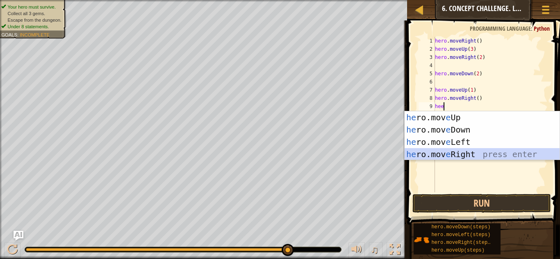
click at [469, 151] on div "he ro.mov e Up press enter he ro.mov e Down press enter he ro.mov e Left press …" at bounding box center [481, 148] width 155 height 74
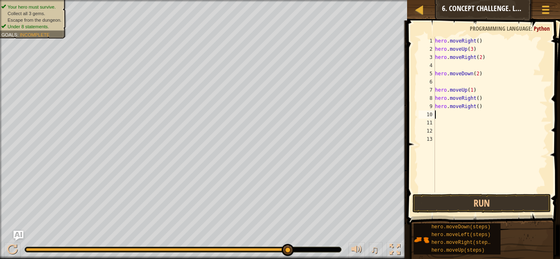
scroll to position [4, 0]
click at [483, 115] on div "hero . moveRight ( ) hero . moveUp ( 3 ) hero . moveRight ( 2 ) hero . moveDown…" at bounding box center [490, 123] width 114 height 172
click at [484, 111] on div "hero . moveRight ( ) hero . moveUp ( 3 ) hero . moveRight ( 2 ) hero . moveDown…" at bounding box center [490, 123] width 114 height 172
click at [484, 108] on div "hero . moveRight ( ) hero . moveUp ( 3 ) hero . moveRight ( 2 ) hero . moveDown…" at bounding box center [490, 123] width 114 height 172
type textarea "h"
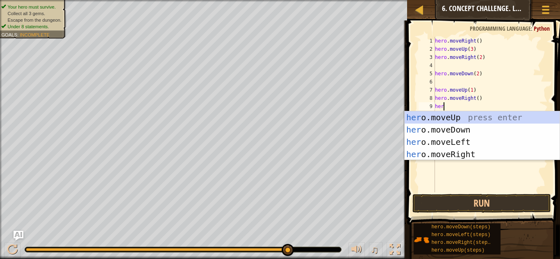
scroll to position [4, 1]
type textarea "hero"
click at [483, 131] on div "hero .moveUp press enter hero .moveDown press enter hero .moveLeft press enter …" at bounding box center [481, 148] width 155 height 74
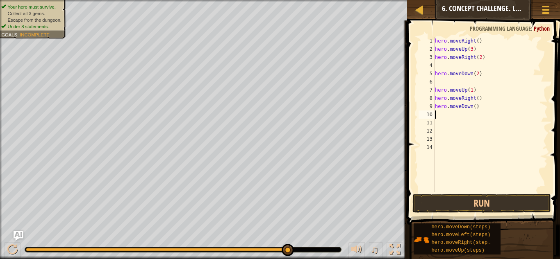
scroll to position [4, 0]
click at [479, 201] on button "Run" at bounding box center [481, 203] width 138 height 19
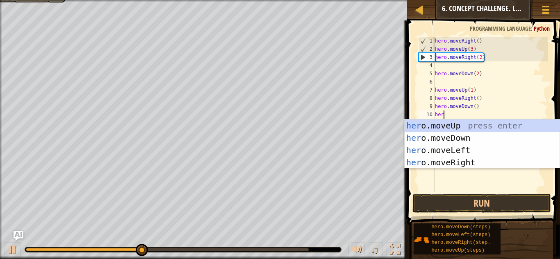
scroll to position [4, 1]
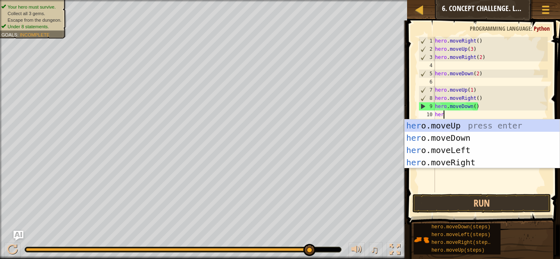
click at [452, 116] on div "hero . moveRight ( ) hero . moveUp ( 3 ) hero . moveRight ( 2 ) hero . moveDown…" at bounding box center [490, 123] width 114 height 172
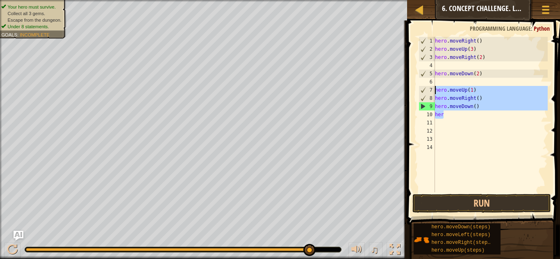
drag, startPoint x: 452, startPoint y: 116, endPoint x: 434, endPoint y: 91, distance: 30.8
click at [434, 91] on div "her 1 2 3 4 5 6 7 8 9 10 11 12 13 14 hero . moveRight ( ) hero . moveUp ( 3 ) h…" at bounding box center [482, 115] width 131 height 156
type textarea "hero.moveUp(1) hero.moveRight()"
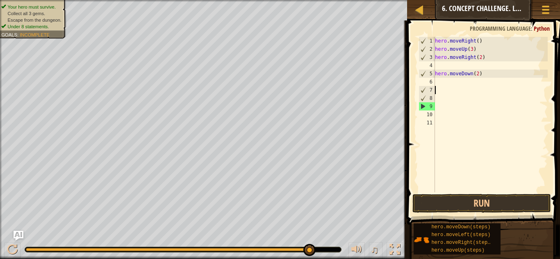
scroll to position [4, 0]
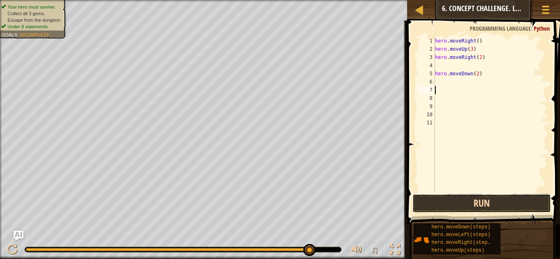
click at [474, 199] on button "Run" at bounding box center [481, 203] width 138 height 19
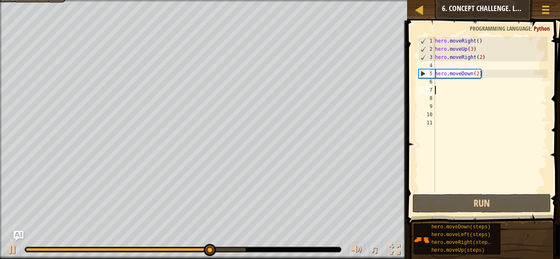
click at [479, 75] on div "hero . moveRight ( ) hero . moveUp ( 3 ) hero . moveRight ( 2 ) hero . moveDown…" at bounding box center [490, 123] width 114 height 172
type textarea "hero.moveDown()"
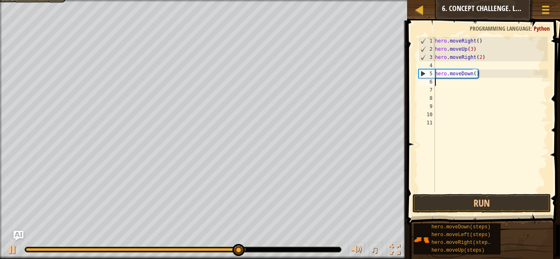
click at [456, 83] on div "hero . moveRight ( ) hero . moveUp ( 3 ) hero . moveRight ( 2 ) hero . moveDown…" at bounding box center [490, 123] width 114 height 172
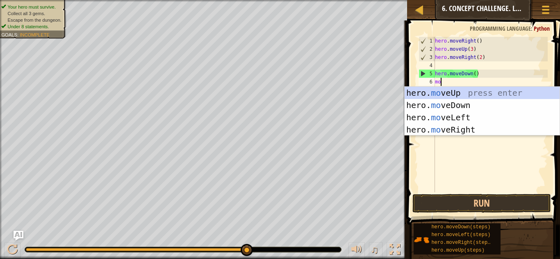
type textarea "mov"
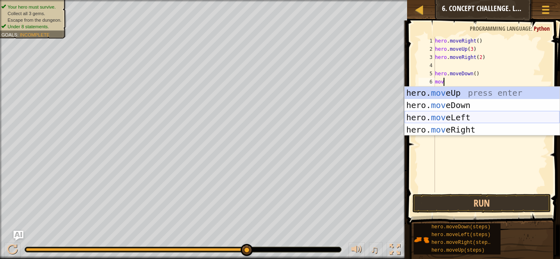
click at [435, 120] on div "hero. mov eUp press enter hero. mov eDown press enter hero. mov eLeft press ent…" at bounding box center [481, 124] width 155 height 74
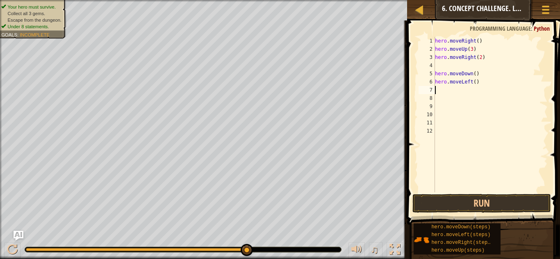
scroll to position [4, 0]
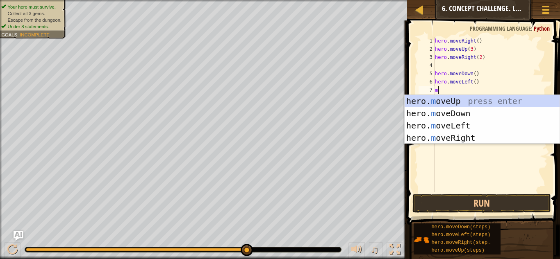
type textarea "m"
click at [447, 109] on div "hero. m oveUp press enter hero. m oveDown press enter hero. m oveLeft press ent…" at bounding box center [481, 132] width 155 height 74
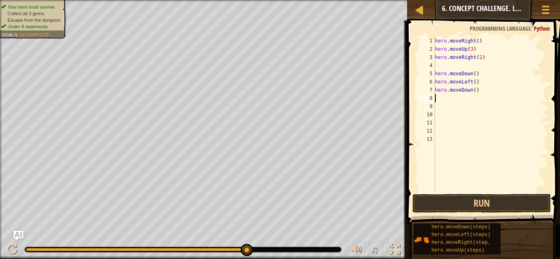
click at [474, 93] on div "hero . moveRight ( ) hero . moveUp ( 3 ) hero . moveRight ( 2 ) hero . moveDown…" at bounding box center [490, 123] width 114 height 172
type textarea "hero.moveDown(2)"
click at [454, 103] on div "hero . moveRight ( ) hero . moveUp ( 3 ) hero . moveRight ( 2 ) hero . moveDown…" at bounding box center [490, 123] width 114 height 172
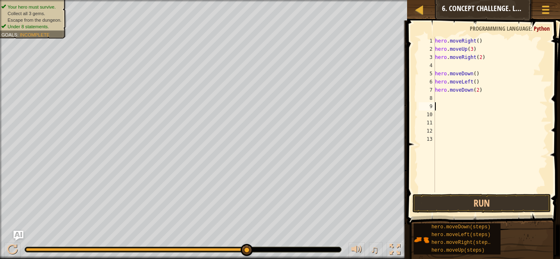
click at [449, 100] on div "hero . moveRight ( ) hero . moveUp ( 3 ) hero . moveRight ( 2 ) hero . moveDown…" at bounding box center [490, 123] width 114 height 172
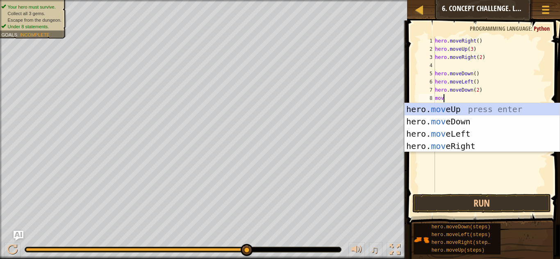
type textarea "move"
click at [452, 143] on div "hero. move Up press enter hero. move Down press enter hero. move Left press ent…" at bounding box center [481, 140] width 155 height 74
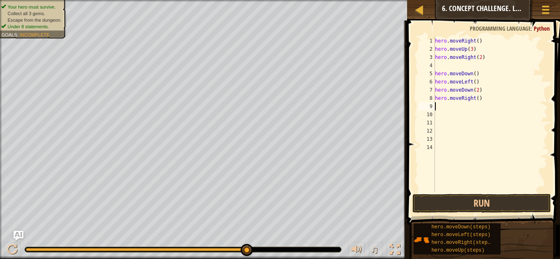
scroll to position [4, 0]
click at [478, 98] on div "hero . moveRight ( ) hero . moveUp ( 3 ) hero . moveRight ( 2 ) hero . moveDown…" at bounding box center [490, 123] width 114 height 172
type textarea "hero.moveRight(3)"
click at [461, 109] on div "hero . moveRight ( ) hero . moveUp ( 3 ) hero . moveRight ( 2 ) hero . moveDown…" at bounding box center [490, 123] width 114 height 172
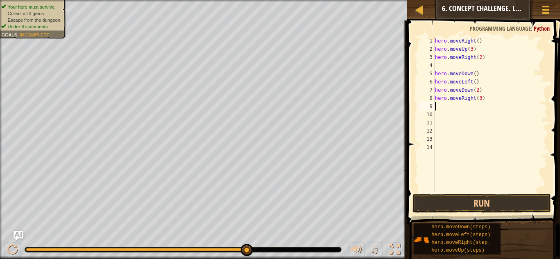
scroll to position [4, 0]
click at [489, 197] on button "Run" at bounding box center [481, 203] width 138 height 19
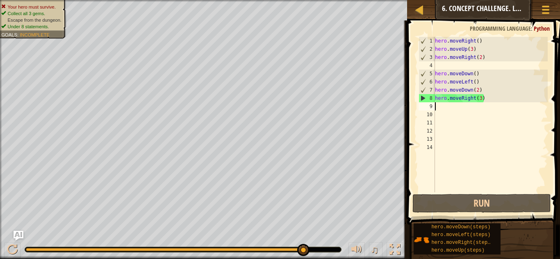
click at [481, 101] on div "hero . moveRight ( ) hero . moveUp ( 3 ) hero . moveRight ( 2 ) hero . moveDown…" at bounding box center [490, 123] width 114 height 172
type textarea "hero.moveRight(3)"
click at [476, 107] on div "hero . moveRight ( ) hero . moveUp ( 3 ) hero . moveRight ( 2 ) hero . moveDown…" at bounding box center [490, 123] width 114 height 172
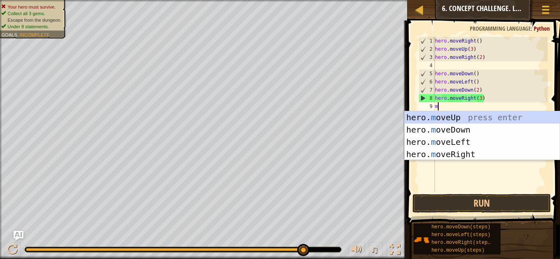
type textarea "mo"
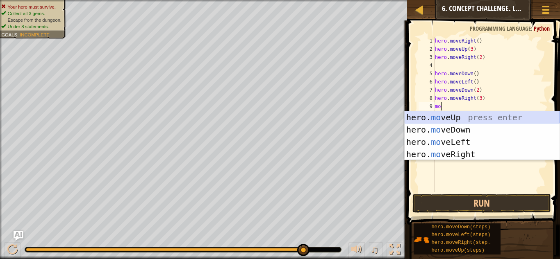
click at [456, 116] on div "hero. mo veUp press enter hero. mo veDown press enter hero. mo veLeft press ent…" at bounding box center [481, 148] width 155 height 74
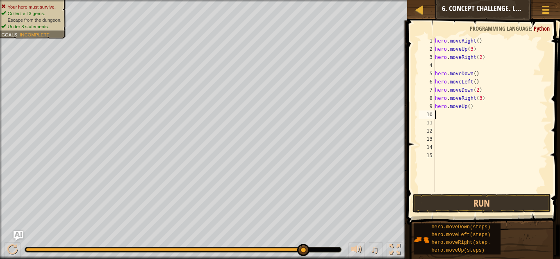
scroll to position [4, 0]
click at [469, 107] on div "hero . moveRight ( ) hero . moveUp ( 3 ) hero . moveRight ( 2 ) hero . moveDown…" at bounding box center [490, 123] width 114 height 172
type textarea "hero.moveUp(2)"
click at [461, 115] on div "hero . moveRight ( ) hero . moveUp ( 3 ) hero . moveRight ( 2 ) hero . moveDown…" at bounding box center [490, 123] width 114 height 172
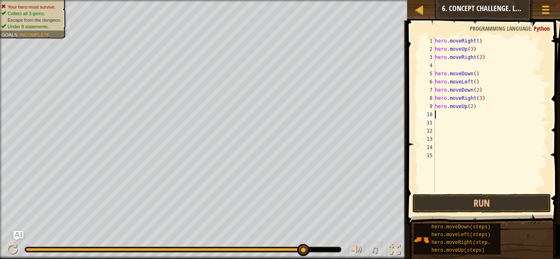
scroll to position [4, 0]
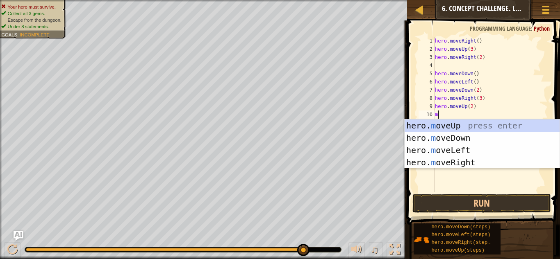
type textarea "mo"
click at [443, 160] on div "hero. mo veUp press enter hero. mo veDown press enter hero. mo veLeft press ent…" at bounding box center [481, 157] width 155 height 74
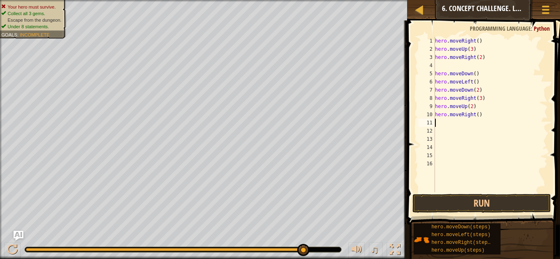
scroll to position [4, 0]
click at [470, 210] on button "Run" at bounding box center [481, 203] width 138 height 19
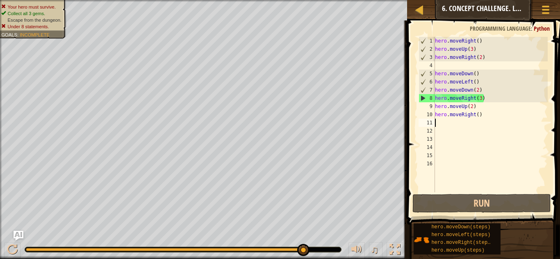
click at [481, 98] on div "hero . moveRight ( ) hero . moveUp ( 3 ) hero . moveRight ( 2 ) hero . moveDown…" at bounding box center [490, 123] width 114 height 172
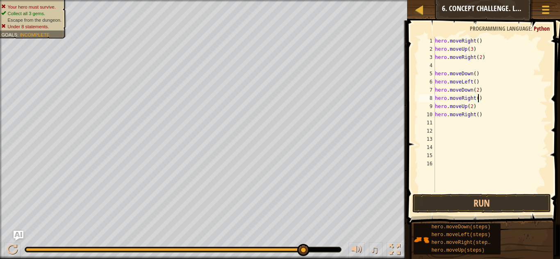
scroll to position [4, 7]
click at [443, 196] on button "Run" at bounding box center [481, 203] width 138 height 19
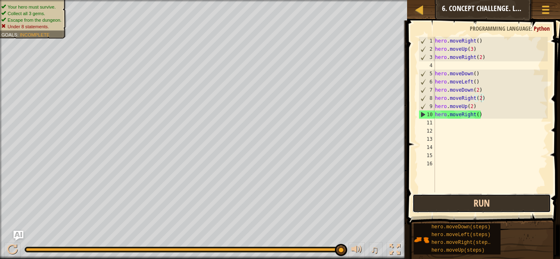
click at [474, 207] on button "Run" at bounding box center [481, 203] width 138 height 19
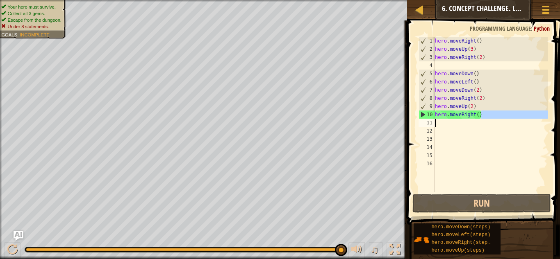
drag, startPoint x: 481, startPoint y: 115, endPoint x: 441, endPoint y: 118, distance: 40.7
click at [441, 118] on div "hero . moveRight ( ) hero . moveUp ( 3 ) hero . moveRight ( 2 ) hero . moveDown…" at bounding box center [490, 123] width 114 height 172
click at [467, 75] on div "hero . moveRight ( ) hero . moveUp ( 3 ) hero . moveRight ( 2 ) hero . moveDown…" at bounding box center [490, 123] width 114 height 172
click at [475, 76] on div "hero . moveRight ( ) hero . moveUp ( 3 ) hero . moveRight ( 2 ) hero . moveDown…" at bounding box center [490, 123] width 114 height 172
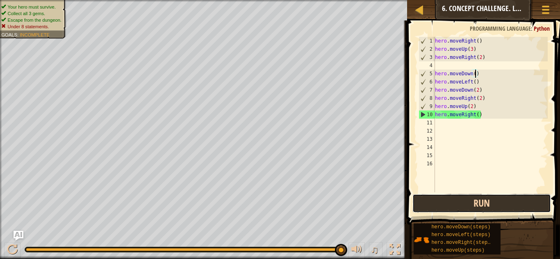
click at [434, 197] on button "Run" at bounding box center [481, 203] width 138 height 19
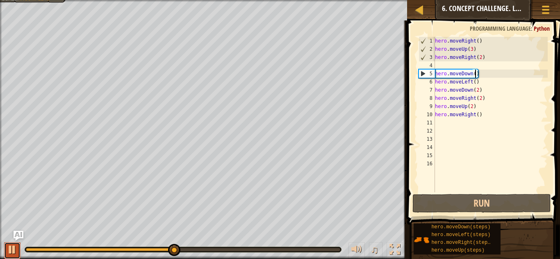
click at [7, 248] on div at bounding box center [12, 250] width 11 height 11
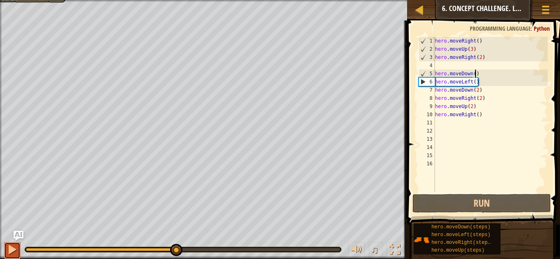
click at [9, 246] on div at bounding box center [12, 250] width 11 height 11
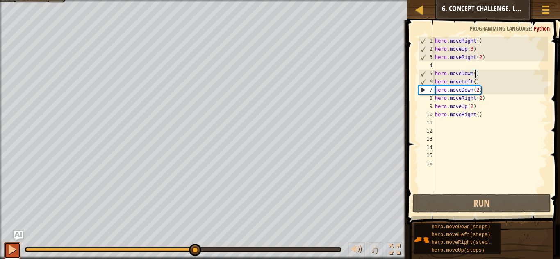
click at [9, 246] on div at bounding box center [12, 250] width 11 height 11
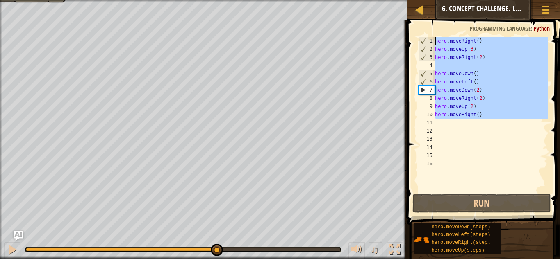
drag, startPoint x: 509, startPoint y: 123, endPoint x: 431, endPoint y: 36, distance: 116.4
click at [431, 37] on div "hero.moveDown() 1 2 3 4 5 6 7 8 9 10 11 12 13 14 15 16 hero . moveRight ( ) her…" at bounding box center [482, 115] width 131 height 156
type textarea "hero.moveRight() hero.moveUp(3)"
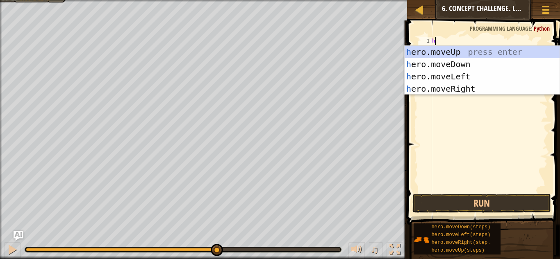
scroll to position [4, 1]
type textarea "her"
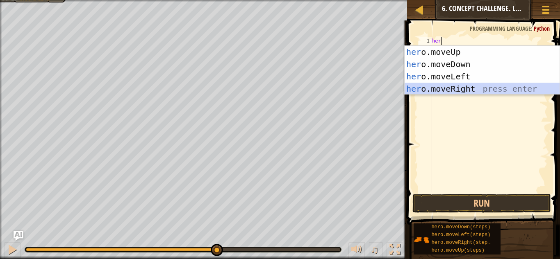
scroll to position [4, 0]
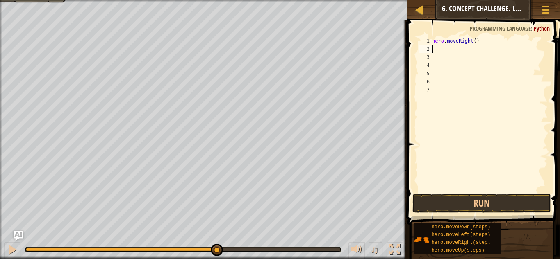
type textarea "`"
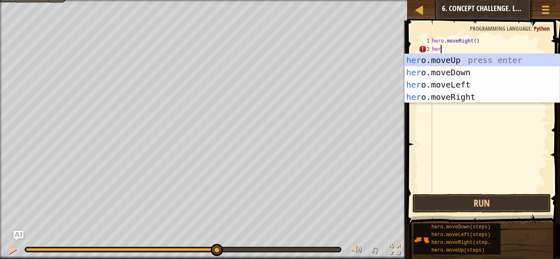
type textarea "hero"
click at [434, 62] on div "hero .moveUp press enter hero .moveDown press enter hero .moveLeft press enter …" at bounding box center [481, 91] width 155 height 74
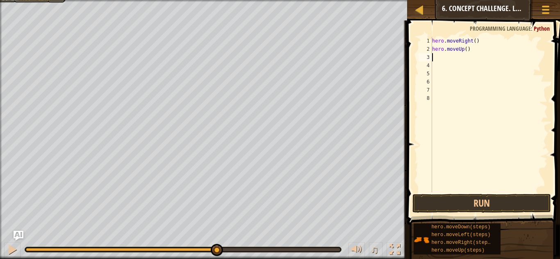
scroll to position [4, 0]
click at [467, 47] on div "hero . moveRight ( ) hero . moveUp ( )" at bounding box center [488, 123] width 117 height 172
type textarea "hero.moveUp(3)"
click at [444, 57] on div "hero . moveRight ( ) hero . moveUp ( 3 )" at bounding box center [488, 123] width 117 height 172
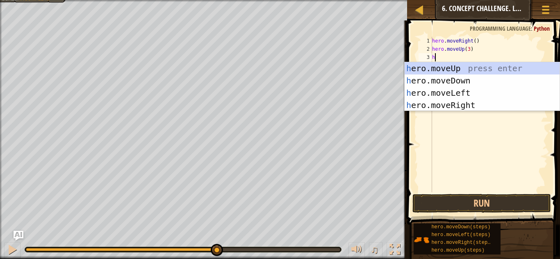
scroll to position [4, 0]
type textarea "hero"
click at [438, 104] on div "hero .moveUp press enter hero .moveDown press enter hero .moveLeft press enter …" at bounding box center [481, 99] width 155 height 74
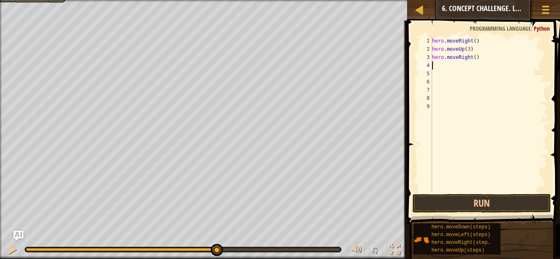
scroll to position [4, 0]
click at [474, 58] on div "hero . moveRight ( ) hero . moveUp ( 3 ) hero . moveRight ( )" at bounding box center [488, 123] width 117 height 172
type textarea "hero.moveRight(2)"
click at [460, 67] on div "hero . moveRight ( ) hero . moveUp ( 3 ) hero . moveRight ( 2 )" at bounding box center [488, 123] width 117 height 172
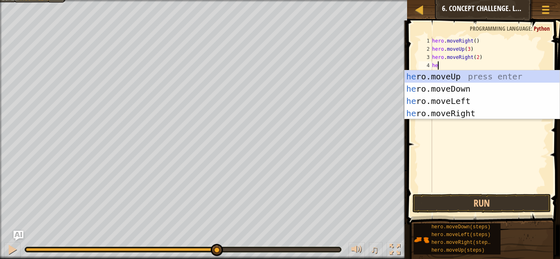
scroll to position [4, 1]
type textarea "hero"
click at [458, 91] on div "hero .moveUp press enter hero .moveDown press enter hero .moveLeft press enter …" at bounding box center [481, 107] width 155 height 74
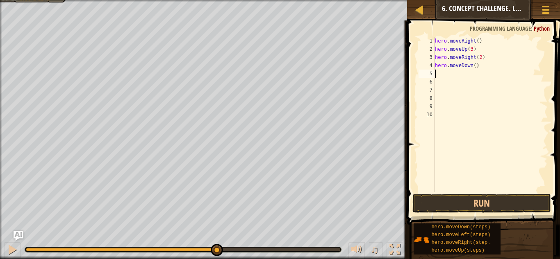
scroll to position [4, 0]
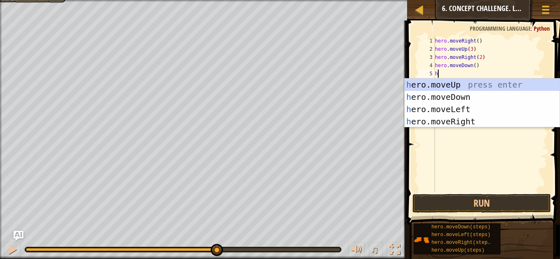
type textarea "hero"
click at [443, 110] on div "hero .moveUp press enter hero .moveDown press enter hero .moveLeft press enter …" at bounding box center [481, 116] width 155 height 74
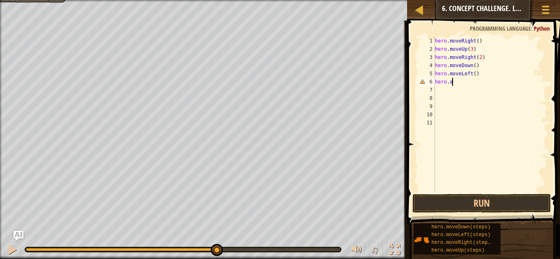
scroll to position [4, 2]
type textarea "hero"
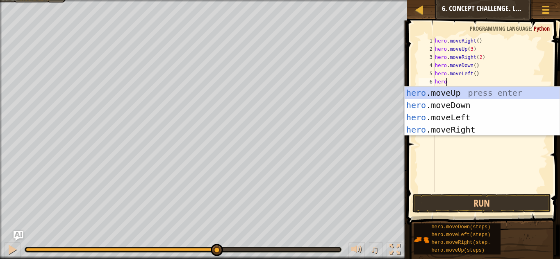
scroll to position [4, 1]
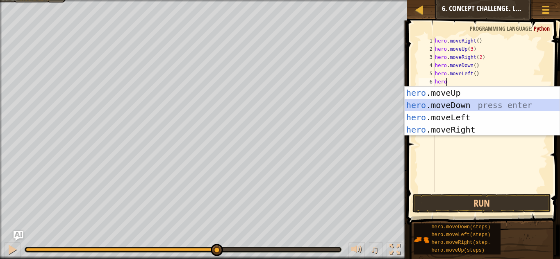
click at [440, 108] on div "hero .moveUp press enter hero .moveDown press enter hero .moveLeft press enter …" at bounding box center [481, 124] width 155 height 74
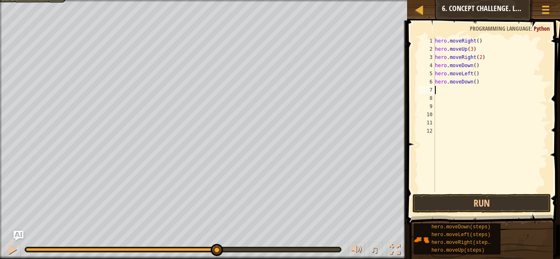
type textarea "2"
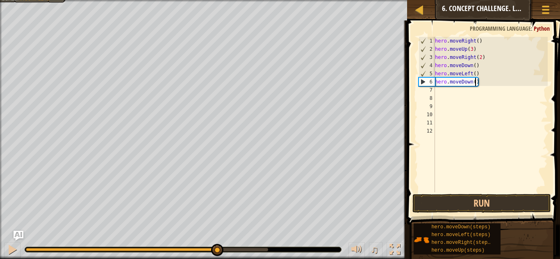
click at [475, 83] on div "hero . moveRight ( ) hero . moveUp ( 3 ) hero . moveRight ( 2 ) hero . moveDown…" at bounding box center [490, 123] width 114 height 172
type textarea "hero.moveDown(2)"
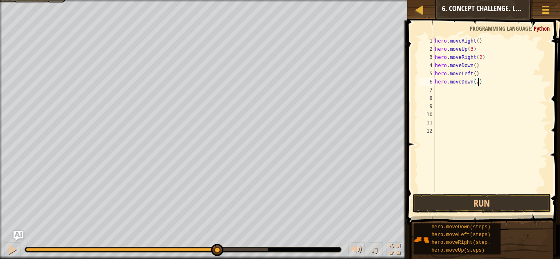
click at [438, 91] on div "hero . moveRight ( ) hero . moveUp ( 3 ) hero . moveRight ( 2 ) hero . moveDown…" at bounding box center [490, 123] width 114 height 172
type textarea "h"
click at [487, 200] on button "Run" at bounding box center [481, 203] width 138 height 19
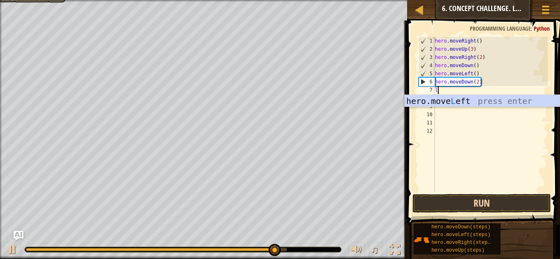
scroll to position [4, 0]
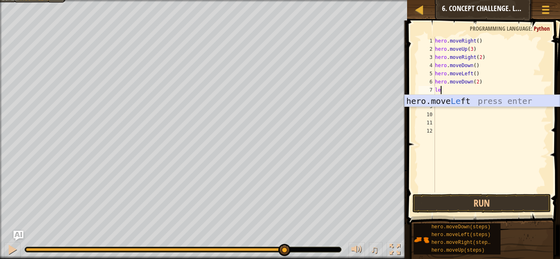
type textarea "l"
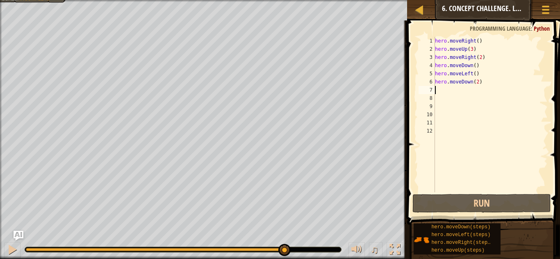
type textarea "r"
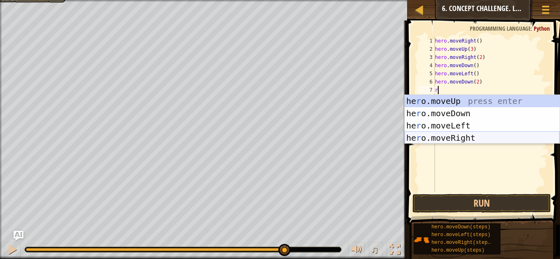
click at [445, 139] on div "he r o.moveUp press enter he r o.moveDown press enter he r o.moveLeft press ent…" at bounding box center [481, 132] width 155 height 74
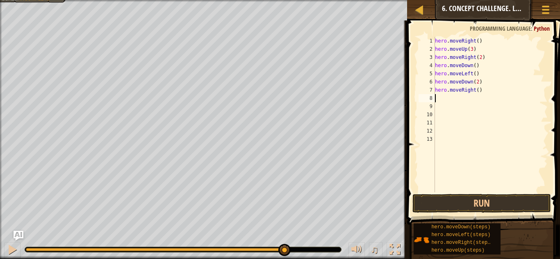
click at [479, 91] on div "hero . moveRight ( ) hero . moveUp ( 3 ) hero . moveRight ( 2 ) hero . moveDown…" at bounding box center [490, 123] width 114 height 172
type textarea "hero.moveRight(2)"
click at [458, 95] on div "hero . moveRight ( ) hero . moveUp ( 3 ) hero . moveRight ( 2 ) hero . moveDown…" at bounding box center [490, 123] width 114 height 172
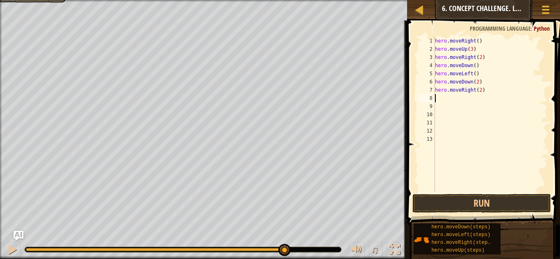
type textarea "u"
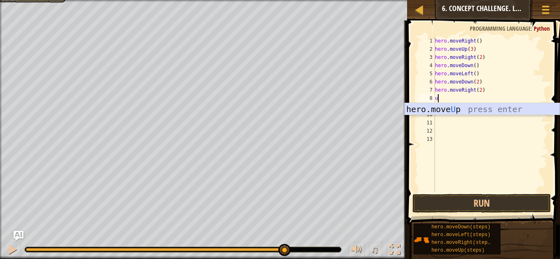
click at [458, 110] on div "hero.move U p press enter" at bounding box center [481, 121] width 155 height 37
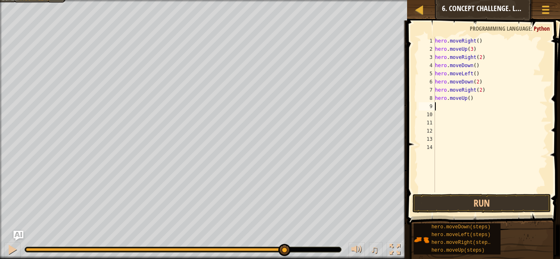
click at [470, 101] on div "hero . moveRight ( ) hero . moveUp ( 3 ) hero . moveRight ( 2 ) hero . moveDown…" at bounding box center [490, 123] width 114 height 172
type textarea "hero.moveUp(2)"
click at [444, 102] on div "hero . moveRight ( ) hero . moveUp ( 3 ) hero . moveRight ( 2 ) hero . moveDown…" at bounding box center [490, 123] width 114 height 172
click at [443, 108] on div "hero . moveRight ( ) hero . moveUp ( 3 ) hero . moveRight ( 2 ) hero . moveDown…" at bounding box center [490, 123] width 114 height 172
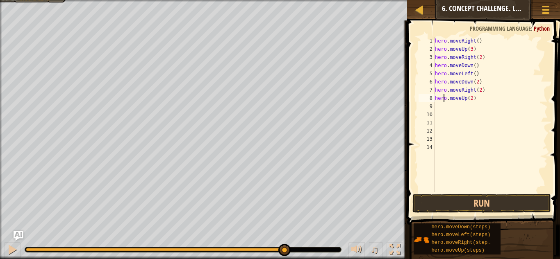
scroll to position [4, 0]
type textarea "r"
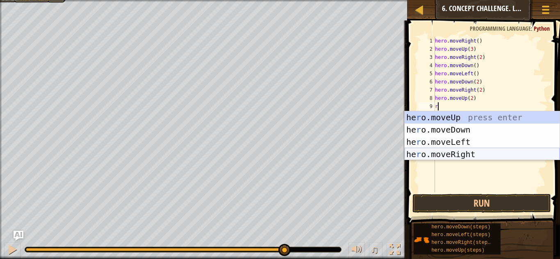
click at [441, 154] on div "he r o.moveUp press enter he r o.moveDown press enter he r o.moveLeft press ent…" at bounding box center [481, 148] width 155 height 74
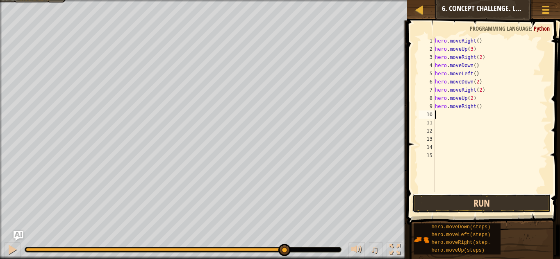
click at [458, 201] on button "Run" at bounding box center [481, 203] width 138 height 19
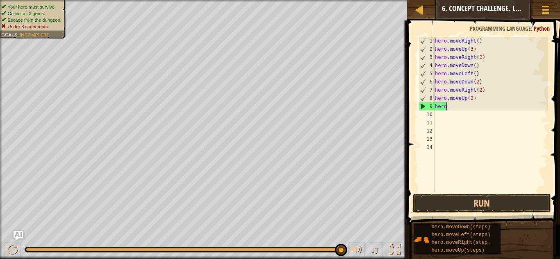
type textarea "h"
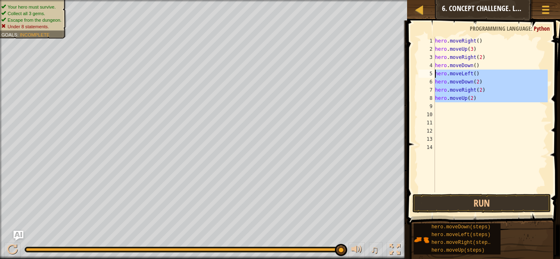
drag, startPoint x: 472, startPoint y: 109, endPoint x: 429, endPoint y: 74, distance: 55.6
click at [429, 74] on div "1 2 3 4 5 6 7 8 9 10 11 12 13 14 hero . moveRight ( ) hero . moveUp ( 3 ) hero …" at bounding box center [482, 115] width 131 height 156
type textarea "hero.moveLeft() hero.moveDown(2)"
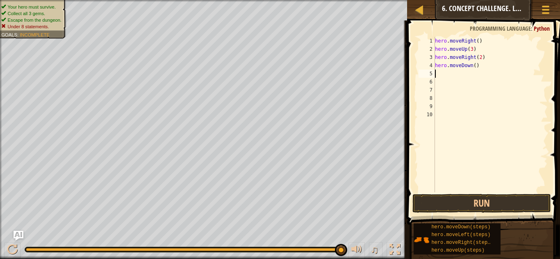
type textarea "r"
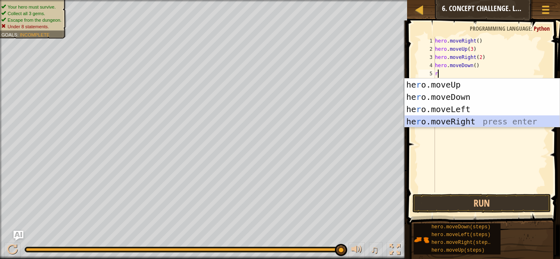
click at [420, 125] on div "he r o.moveUp press enter he r o.moveDown press enter he r o.moveLeft press ent…" at bounding box center [481, 116] width 155 height 74
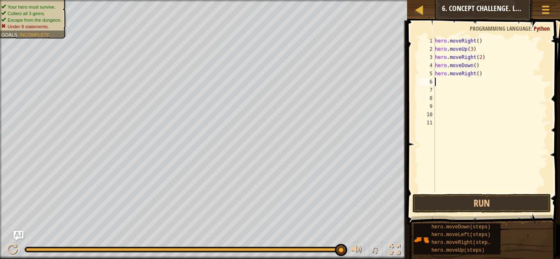
click at [479, 76] on div "hero . moveRight ( ) hero . moveUp ( 3 ) hero . moveRight ( 2 ) hero . moveDown…" at bounding box center [490, 123] width 114 height 172
click at [458, 197] on button "Run" at bounding box center [481, 203] width 138 height 19
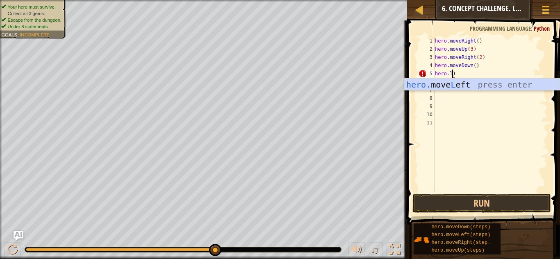
scroll to position [4, 2]
click at [444, 84] on div "hero. move L eft press enter" at bounding box center [481, 97] width 155 height 37
type textarea "hero.moveLeft())"
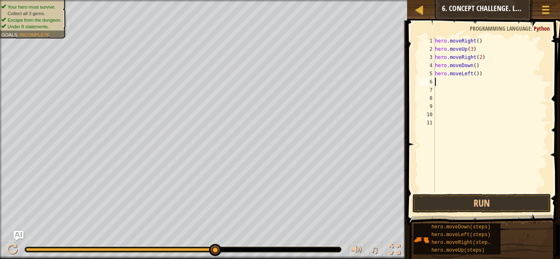
click at [454, 83] on div "hero . moveRight ( ) hero . moveUp ( 3 ) hero . moveRight ( 2 ) hero . moveDown…" at bounding box center [490, 123] width 114 height 172
type textarea "d"
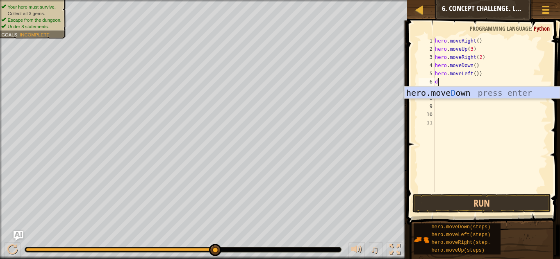
click at [524, 95] on div "hero.[PERSON_NAME] own press enter" at bounding box center [481, 105] width 155 height 37
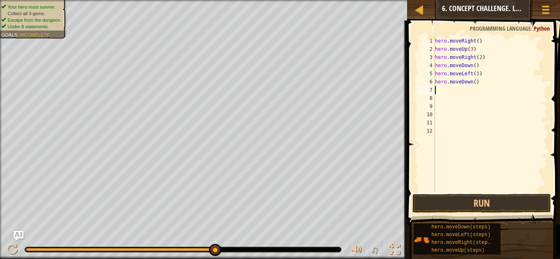
click at [475, 84] on div "hero . moveRight ( ) hero . moveUp ( 3 ) hero . moveRight ( 2 ) hero . moveDown…" at bounding box center [490, 123] width 114 height 172
type textarea "hero.moveDown(3)"
click at [452, 89] on div "hero . moveRight ( ) hero . moveUp ( 3 ) hero . moveRight ( 2 ) hero . moveDown…" at bounding box center [490, 123] width 114 height 172
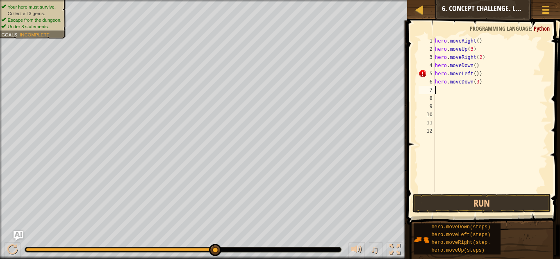
type textarea "r"
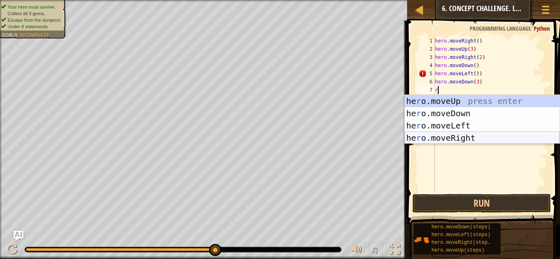
click at [447, 138] on div "he r o.moveUp press enter he r o.moveDown press enter he r o.moveLeft press ent…" at bounding box center [481, 132] width 155 height 74
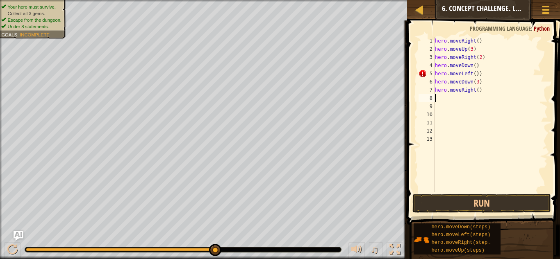
click at [477, 91] on div "hero . moveRight ( ) hero . moveUp ( 3 ) hero . moveRight ( 2 ) hero . moveDown…" at bounding box center [490, 123] width 114 height 172
type textarea "hero.moveRight(3)"
